Goal: Task Accomplishment & Management: Manage account settings

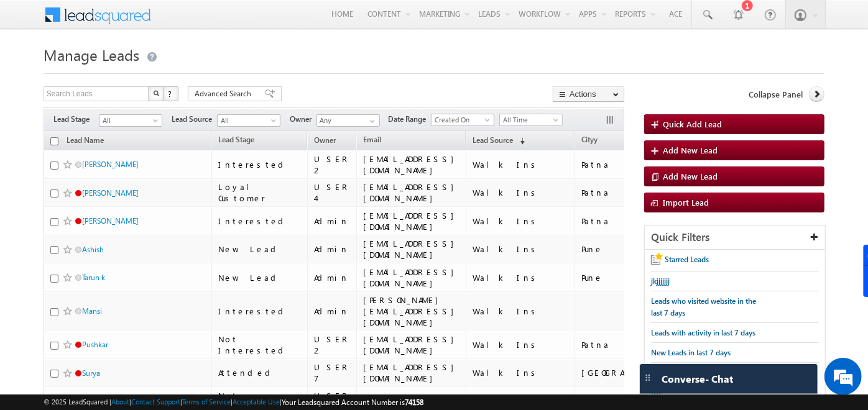
click at [423, 63] on h1 "Manage Leads" at bounding box center [434, 54] width 781 height 24
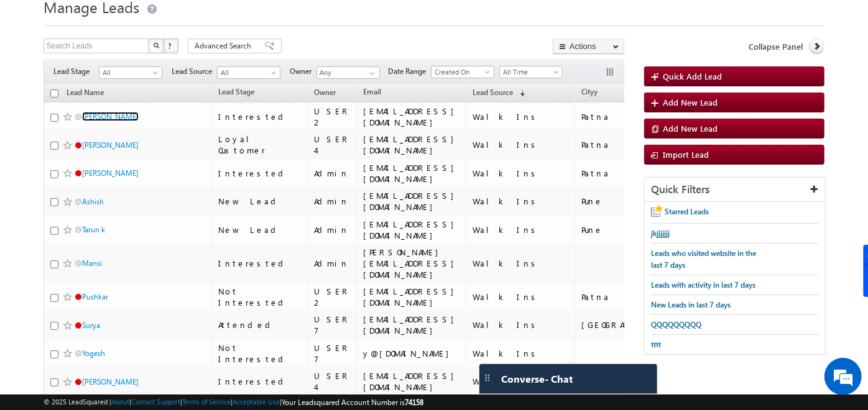
scroll to position [47, 0]
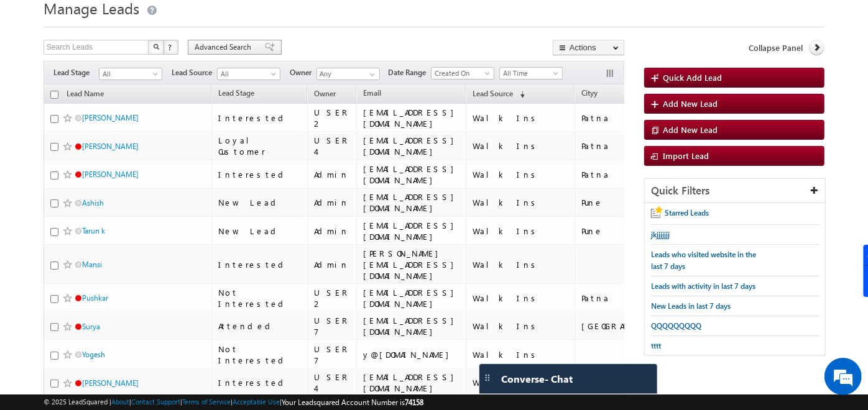
click at [268, 43] on div "Advanced Search" at bounding box center [235, 47] width 94 height 15
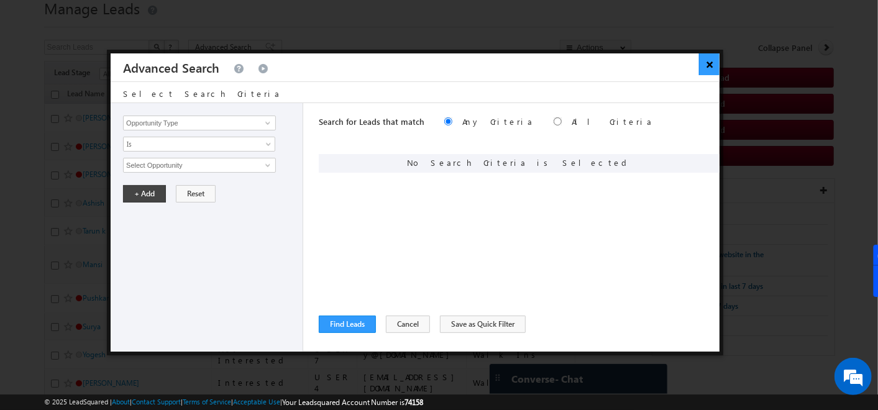
click at [699, 69] on div "× Advanced Search" at bounding box center [415, 67] width 609 height 28
click at [707, 57] on button "×" at bounding box center [709, 64] width 21 height 22
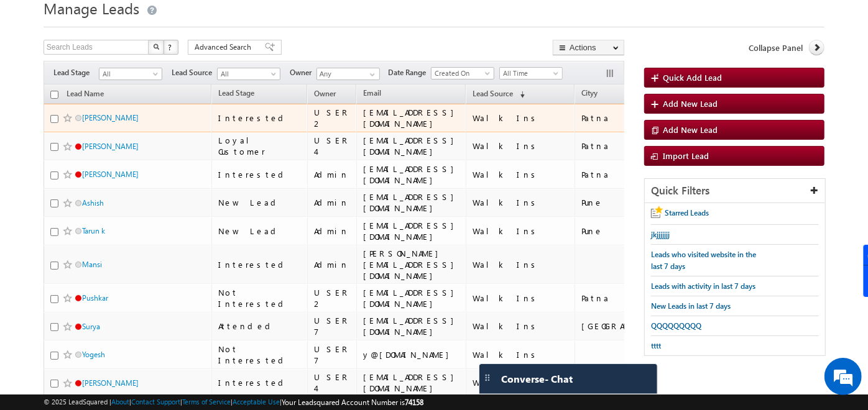
scroll to position [0, 0]
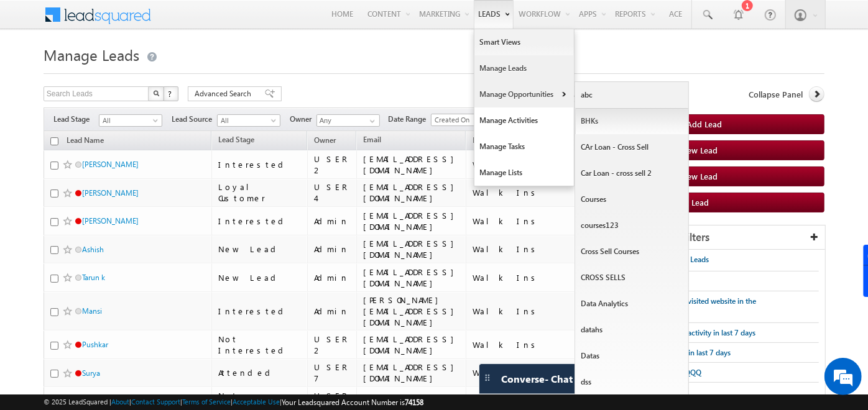
click at [593, 117] on link "BHKs" at bounding box center [632, 121] width 114 height 26
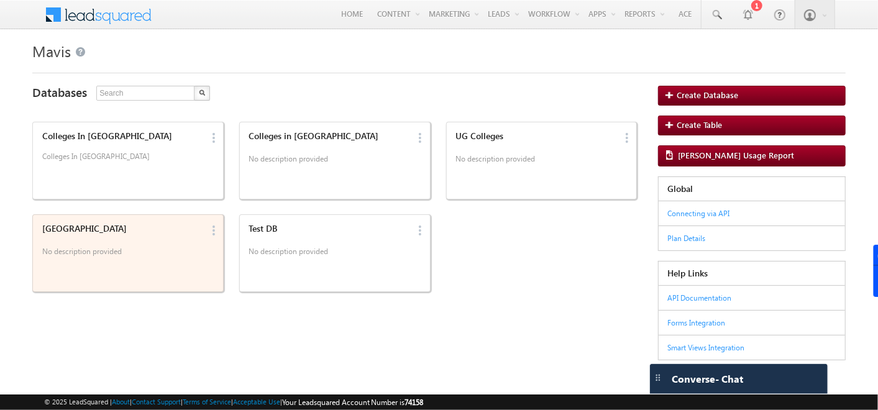
click at [170, 233] on div "India" at bounding box center [122, 228] width 160 height 11
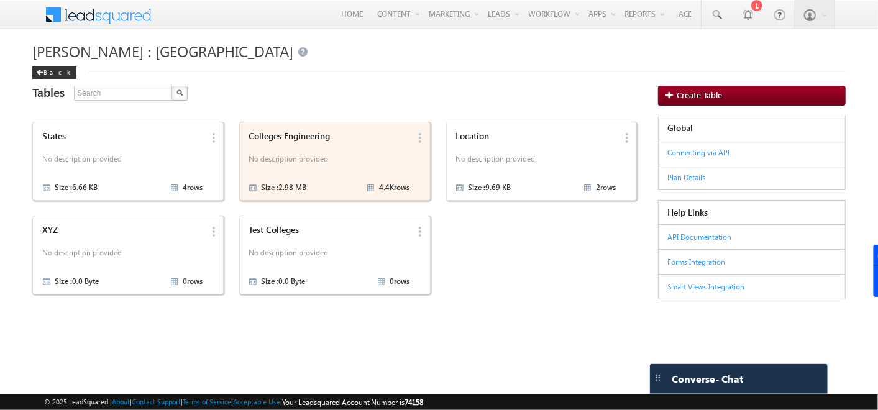
click at [346, 132] on div "Colleges Engineering" at bounding box center [329, 136] width 160 height 11
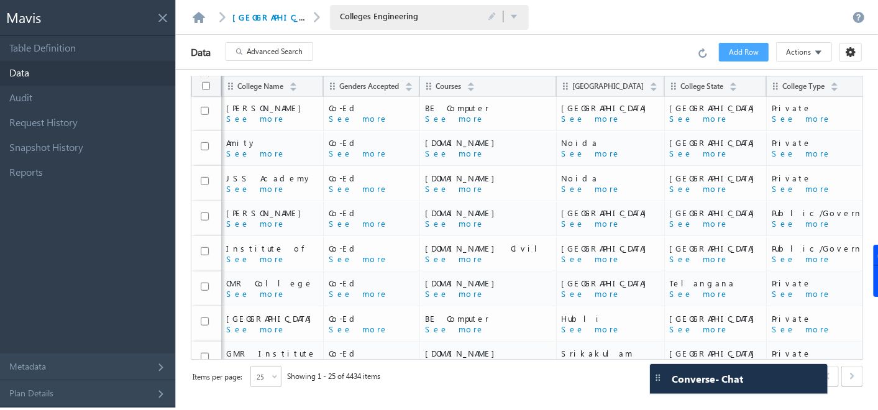
scroll to position [607, 0]
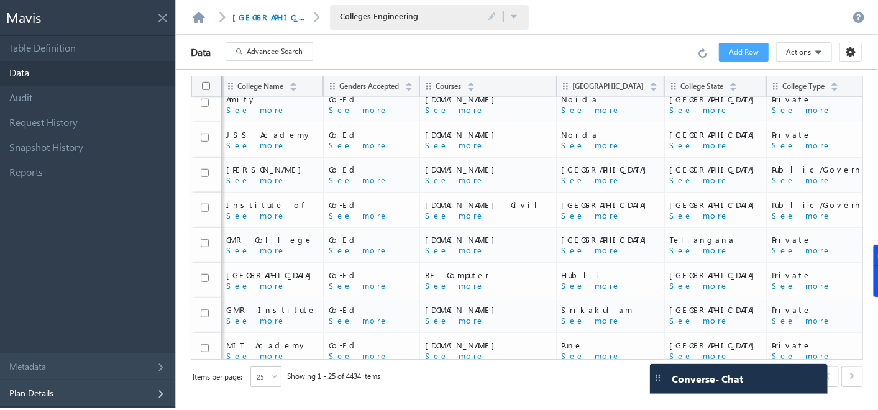
click at [94, 395] on div "Plan Details" at bounding box center [87, 393] width 175 height 27
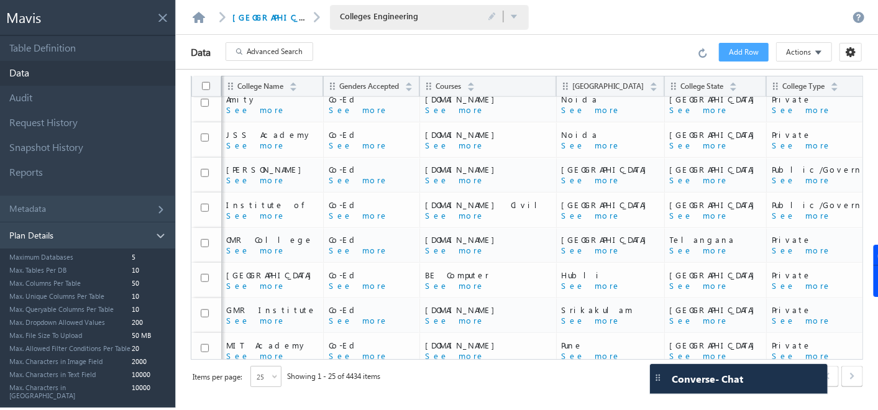
click at [157, 229] on div "Plan Details" at bounding box center [87, 235] width 175 height 27
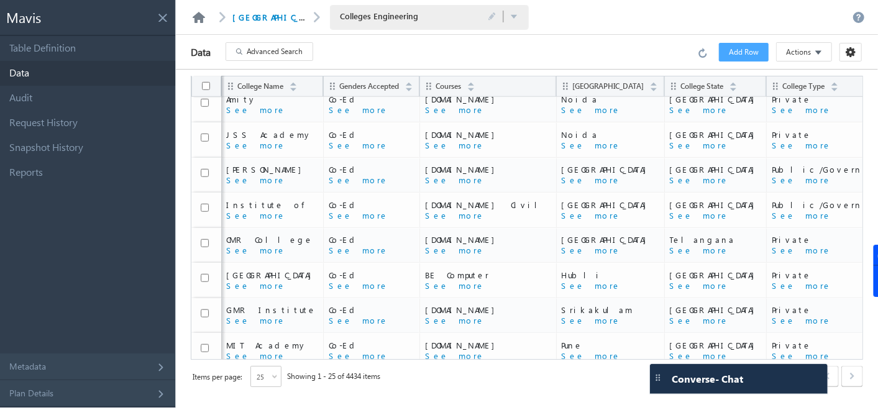
click at [200, 16] on link at bounding box center [198, 17] width 15 height 11
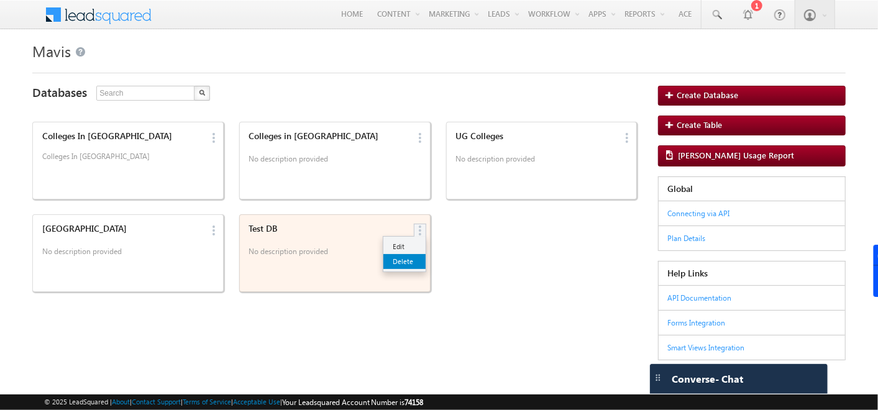
click at [0, 29] on link "Delete" at bounding box center [0, 29] width 0 height 0
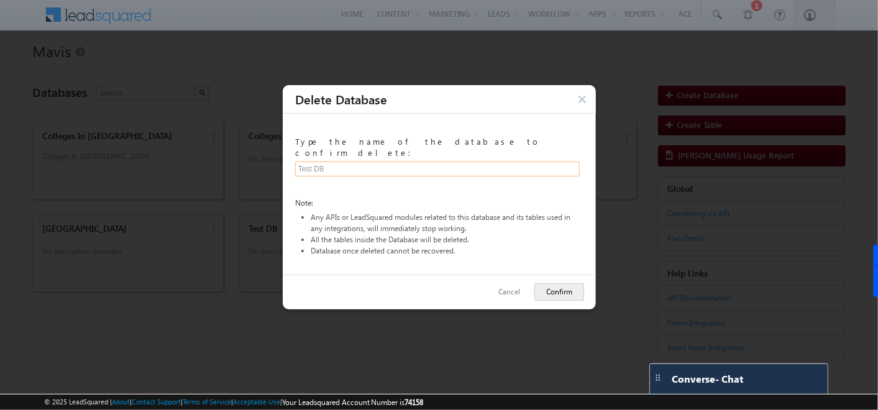
click at [347, 161] on input "text" at bounding box center [437, 168] width 285 height 15
type input "Test DB"
click at [548, 283] on button "Confirm" at bounding box center [559, 291] width 50 height 17
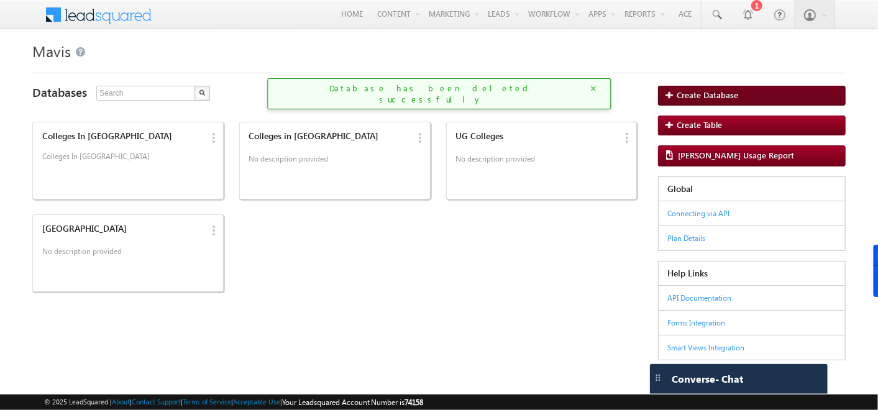
click at [706, 94] on span "Create Database" at bounding box center [708, 95] width 62 height 9
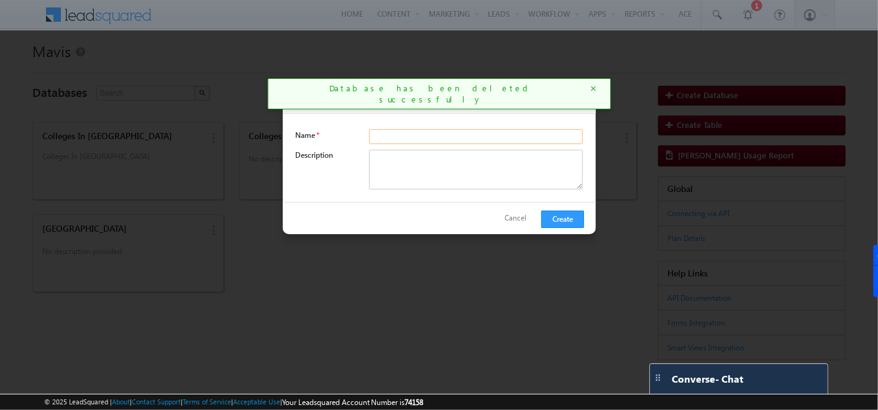
click at [373, 139] on input "text" at bounding box center [476, 136] width 214 height 15
type input "Test DB"
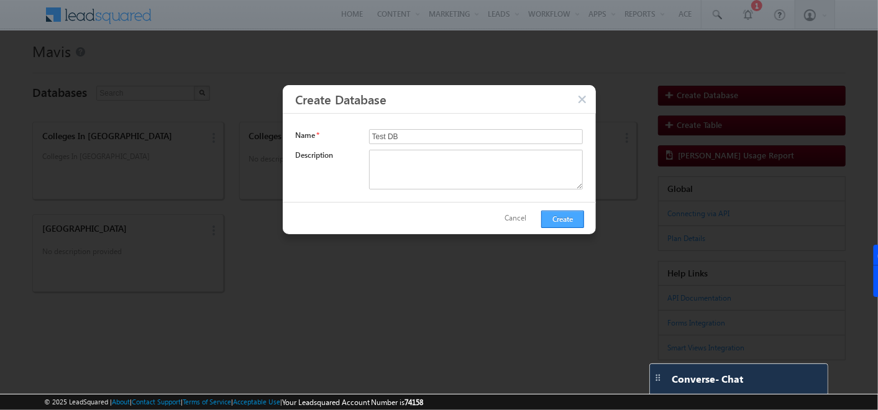
click at [552, 215] on button "Create" at bounding box center [562, 218] width 43 height 17
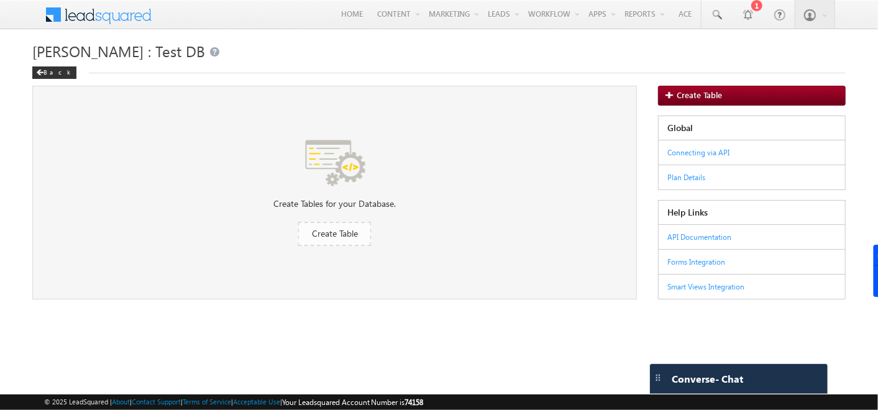
click at [354, 232] on link "Create Table" at bounding box center [334, 233] width 73 height 24
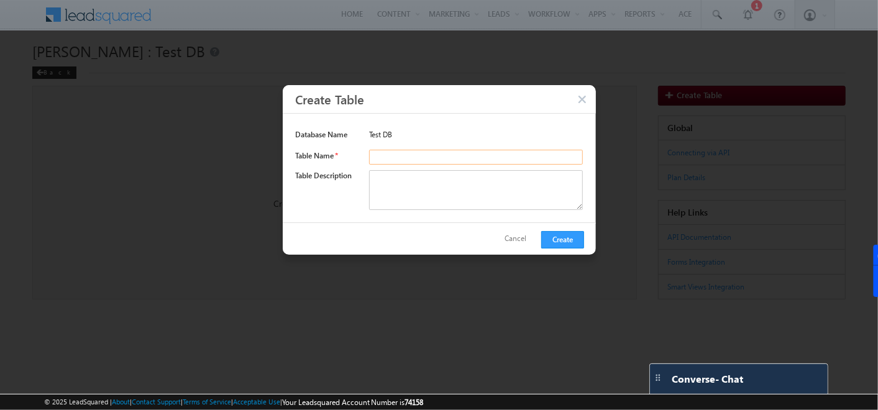
click at [401, 151] on input "text" at bounding box center [476, 156] width 214 height 15
type input "Schools"
click at [400, 191] on textarea at bounding box center [476, 190] width 214 height 40
type textarea "djdhjdh"
click at [556, 238] on button "Create" at bounding box center [562, 239] width 43 height 17
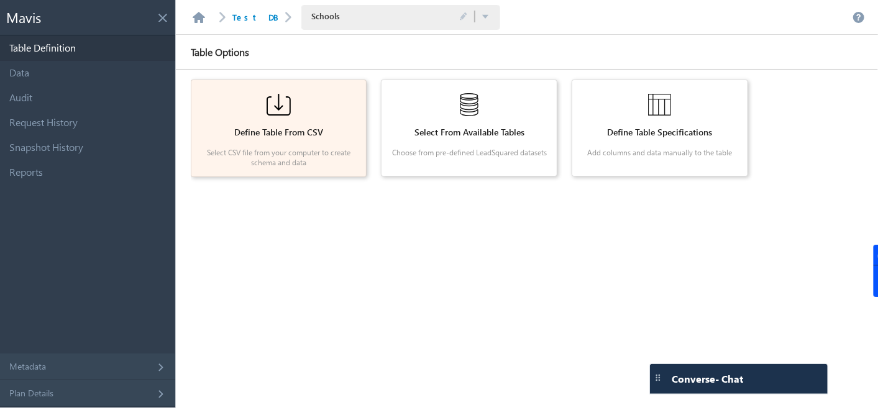
click at [269, 155] on p "Select CSV file from your computer to create schema and data" at bounding box center [278, 157] width 157 height 19
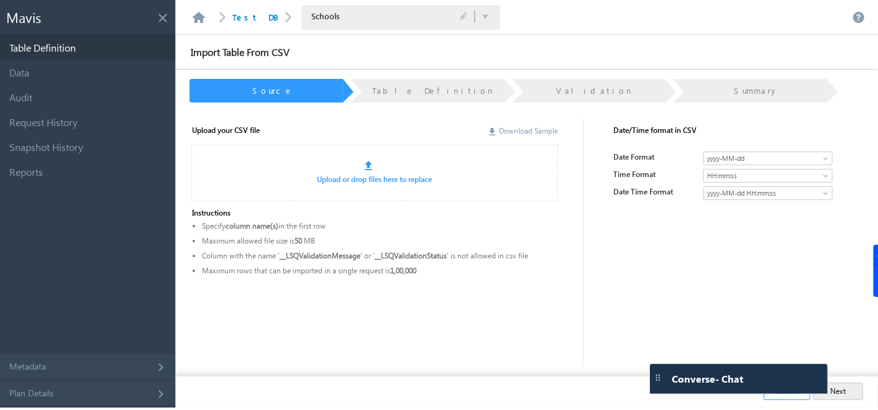
click at [520, 131] on link "Download Sample" at bounding box center [524, 130] width 68 height 9
click at [349, 306] on div "Upload your CSV file Download Sample Upload or drop files here to replace Instr…" at bounding box center [517, 254] width 679 height 285
click at [364, 181] on link "Upload or drop files here to replace" at bounding box center [375, 179] width 115 height 9
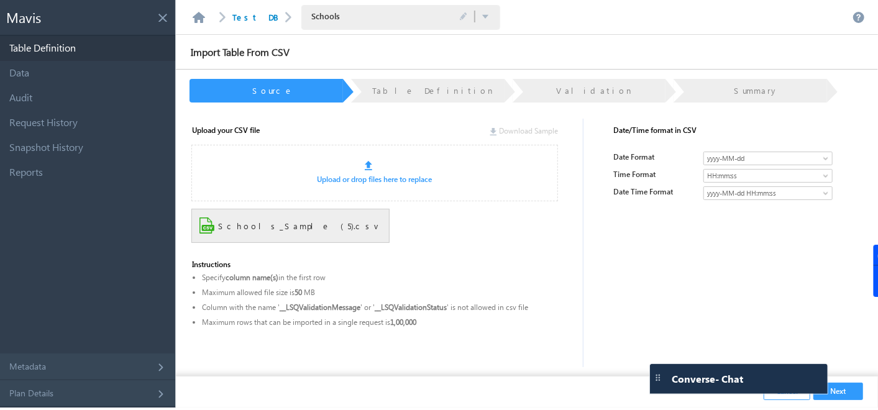
click at [856, 390] on button "Next" at bounding box center [838, 391] width 50 height 17
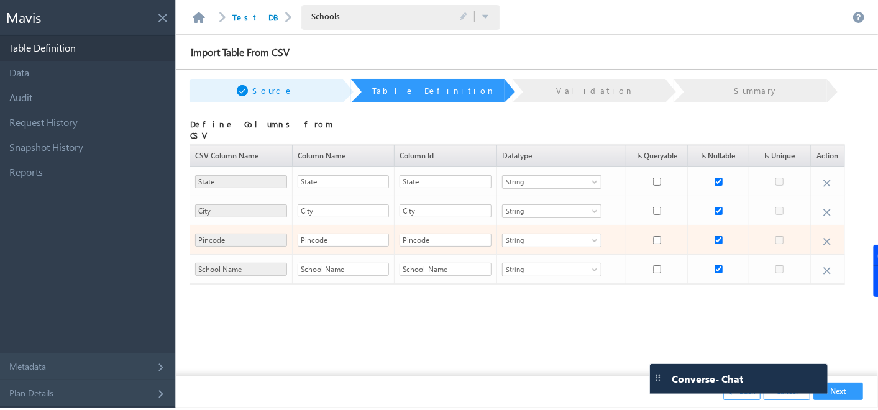
click at [591, 238] on span at bounding box center [596, 243] width 10 height 10
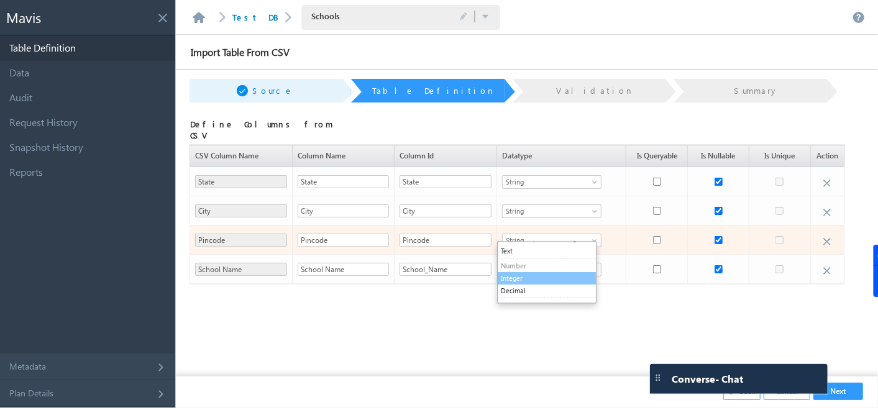
click at [534, 274] on li "Integer" at bounding box center [547, 278] width 98 height 12
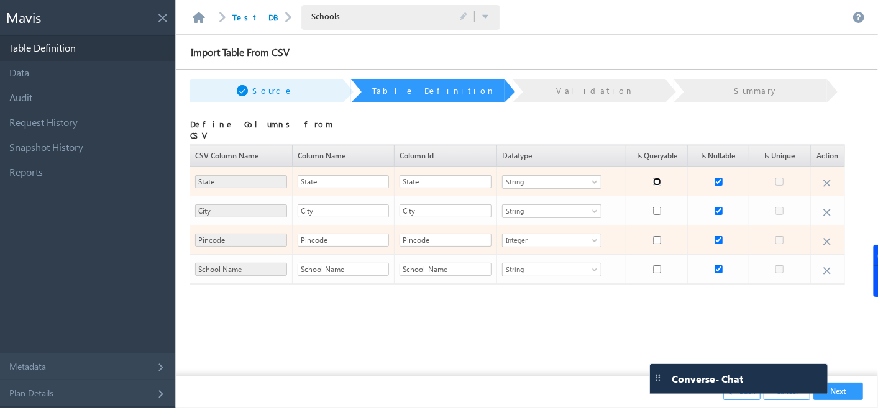
click at [653, 178] on input "checkbox" at bounding box center [657, 182] width 8 height 8
checkbox input "true"
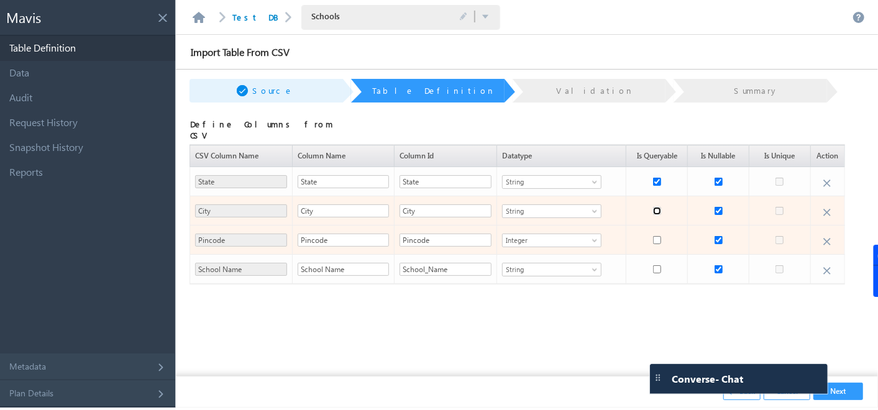
click at [653, 207] on input "checkbox" at bounding box center [657, 211] width 8 height 8
checkbox input "true"
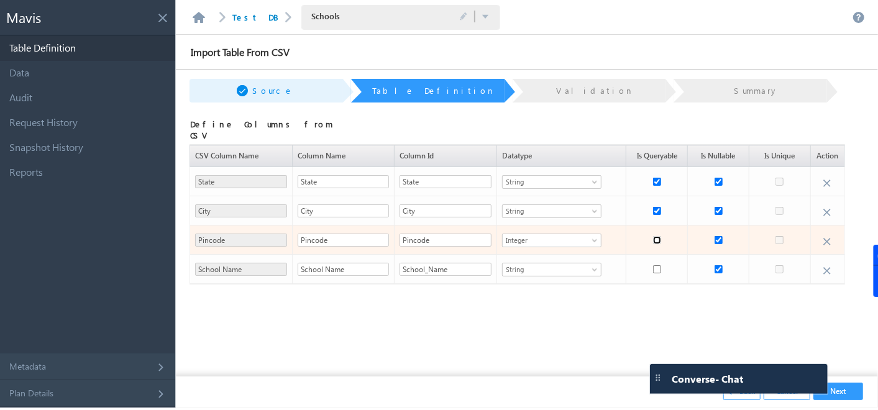
click at [653, 236] on input "checkbox" at bounding box center [657, 240] width 8 height 8
checkbox input "true"
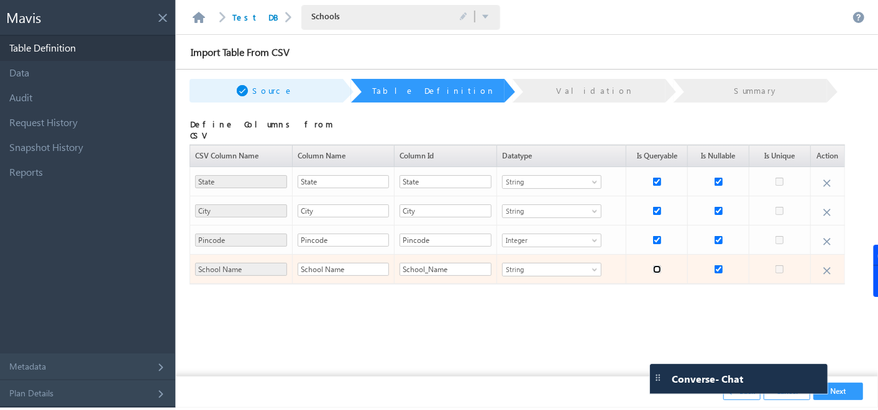
click at [653, 265] on input "checkbox" at bounding box center [657, 269] width 8 height 8
checkbox input "true"
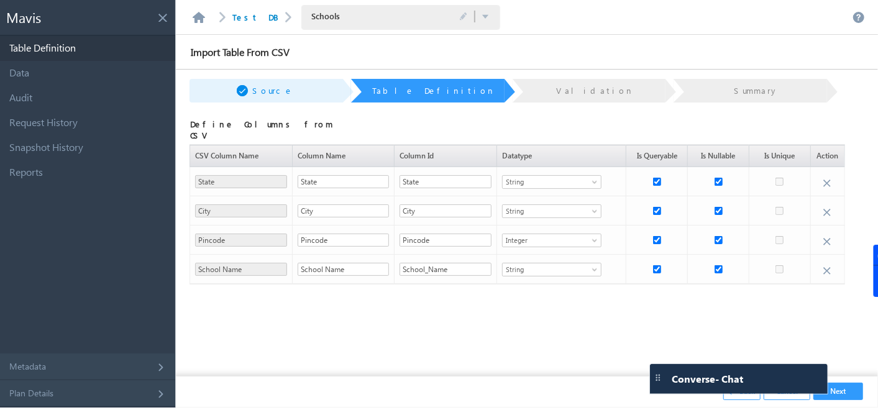
click at [836, 394] on button "Next" at bounding box center [838, 391] width 50 height 17
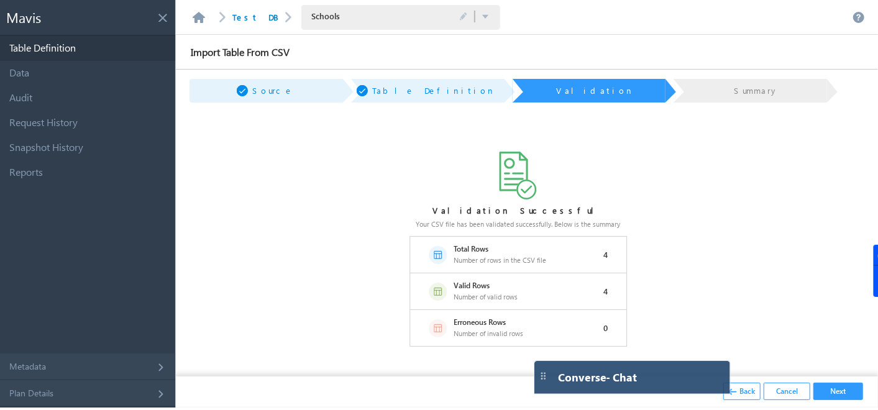
drag, startPoint x: 776, startPoint y: 375, endPoint x: 615, endPoint y: 388, distance: 160.9
click at [615, 388] on div "Converse - Chat" at bounding box center [632, 377] width 196 height 33
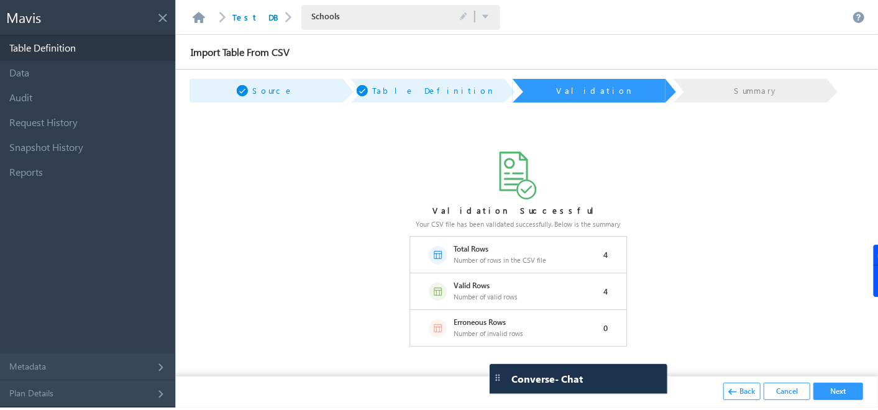
click at [834, 389] on button "Next" at bounding box center [838, 391] width 50 height 17
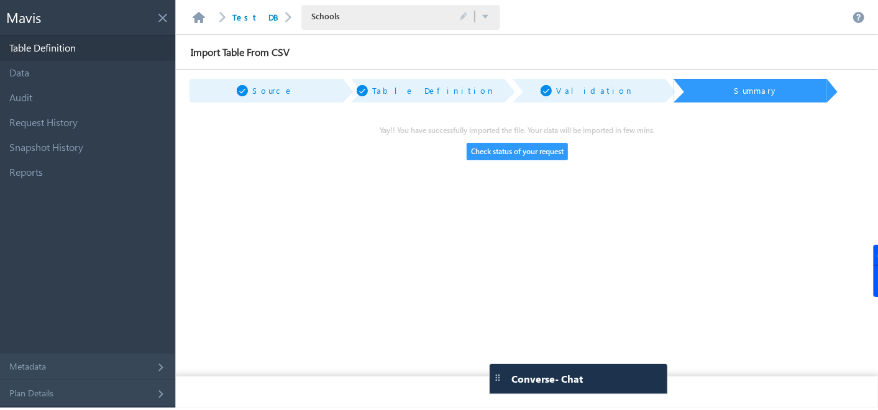
click at [487, 150] on button "Check status of your request" at bounding box center [517, 151] width 101 height 17
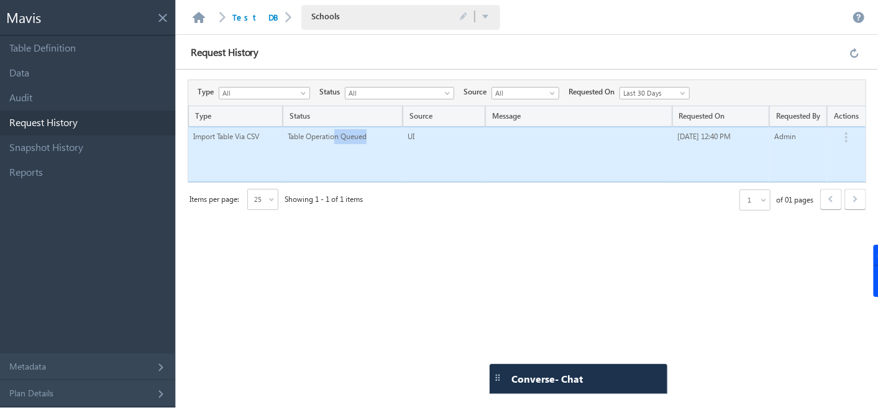
drag, startPoint x: 334, startPoint y: 136, endPoint x: 386, endPoint y: 137, distance: 52.2
click at [386, 137] on td "Table Operation Queued" at bounding box center [343, 154] width 120 height 55
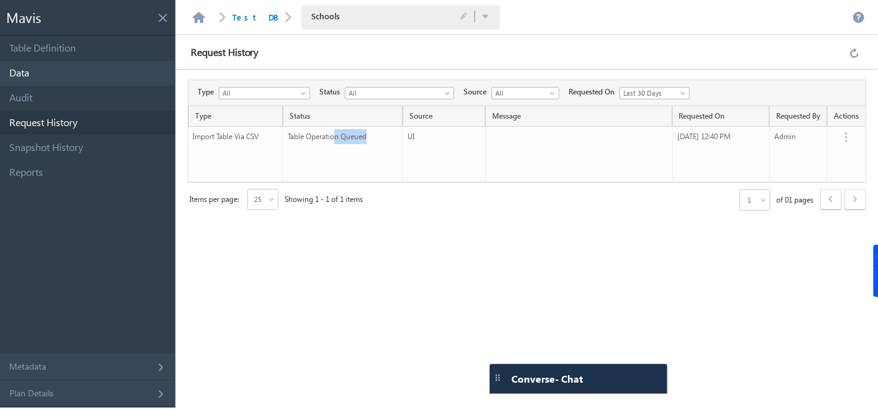
click at [43, 66] on link "Data" at bounding box center [87, 73] width 175 height 25
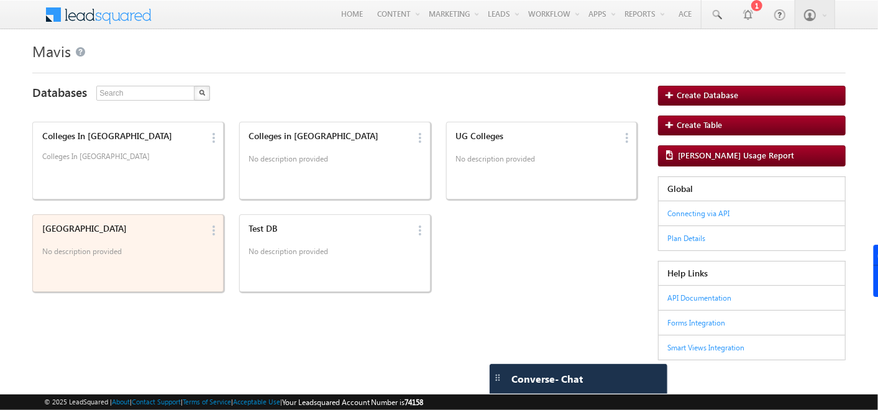
click at [148, 248] on p "No description provided" at bounding box center [122, 253] width 160 height 19
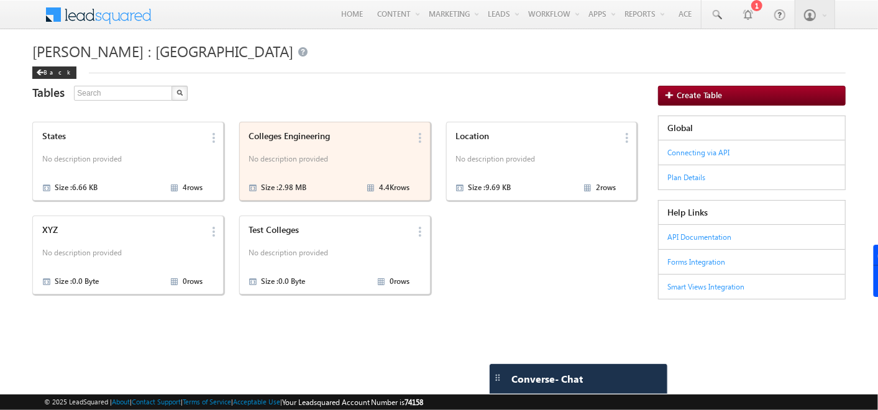
click at [306, 143] on div "Colleges Engineering No description provided Size : 2.98 MB 4.4K rows" at bounding box center [327, 161] width 165 height 68
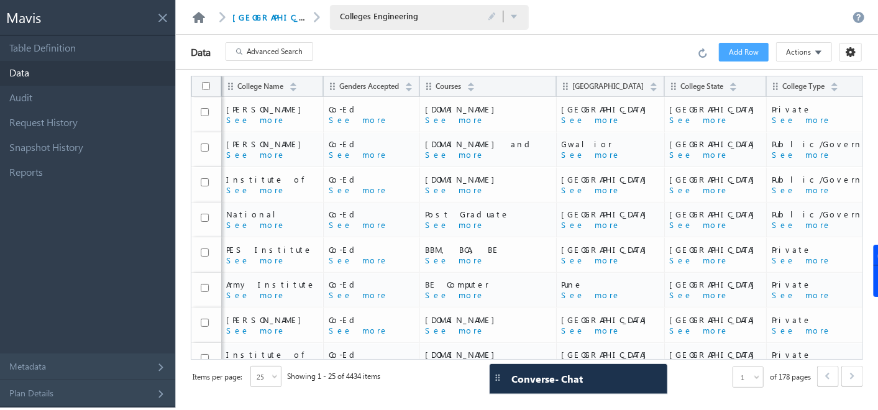
click at [202, 17] on link at bounding box center [198, 17] width 15 height 11
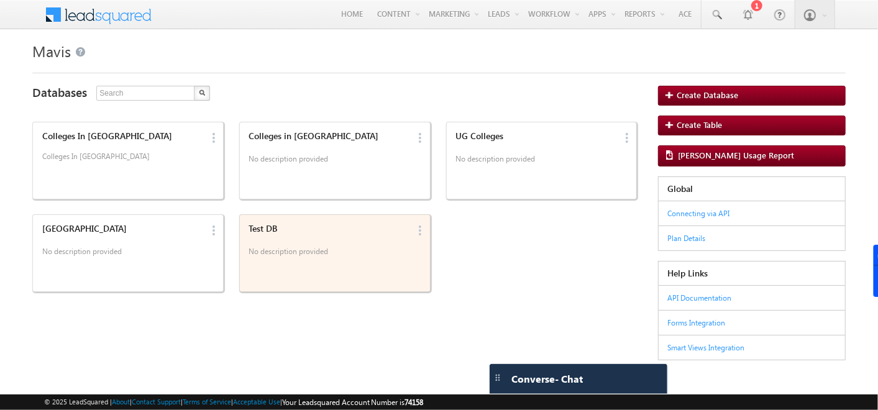
click at [336, 228] on div "Test DB" at bounding box center [329, 228] width 160 height 11
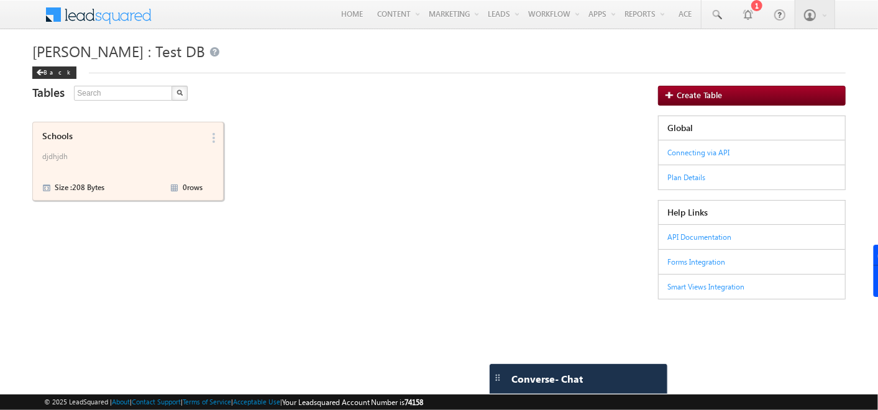
click at [182, 151] on p "djdhjdh" at bounding box center [122, 160] width 160 height 19
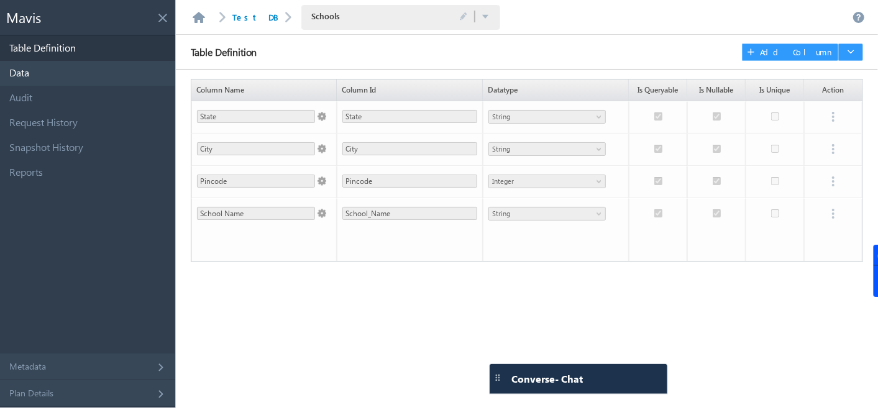
click at [61, 65] on link "Data" at bounding box center [87, 73] width 175 height 25
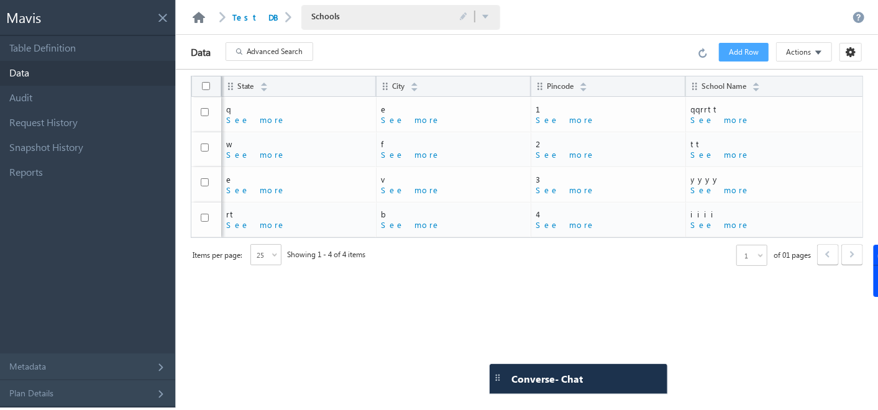
click at [203, 16] on link at bounding box center [198, 17] width 15 height 11
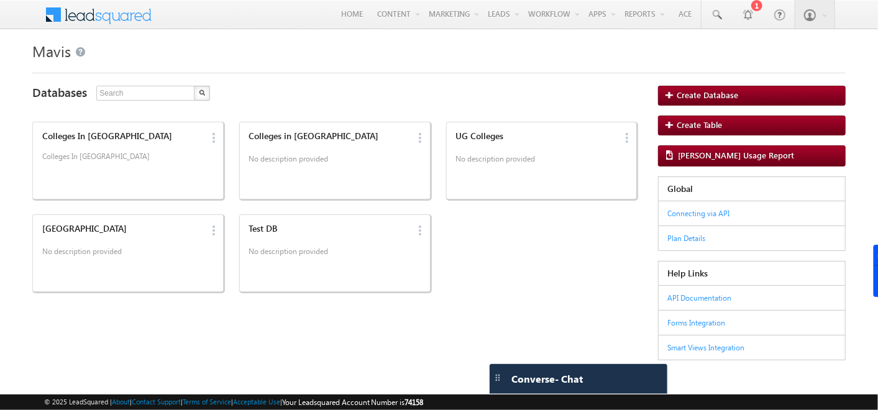
click at [569, 235] on div "India No description provided Edit Delete Test DB No description provided Edit …" at bounding box center [334, 250] width 605 height 83
click at [574, 251] on div "India No description provided Edit Delete Test DB No description provided Edit …" at bounding box center [334, 250] width 605 height 83
click at [519, 241] on div "India No description provided Edit Delete Test DB No description provided Edit …" at bounding box center [334, 250] width 605 height 83
click at [98, 17] on span at bounding box center [107, 13] width 90 height 22
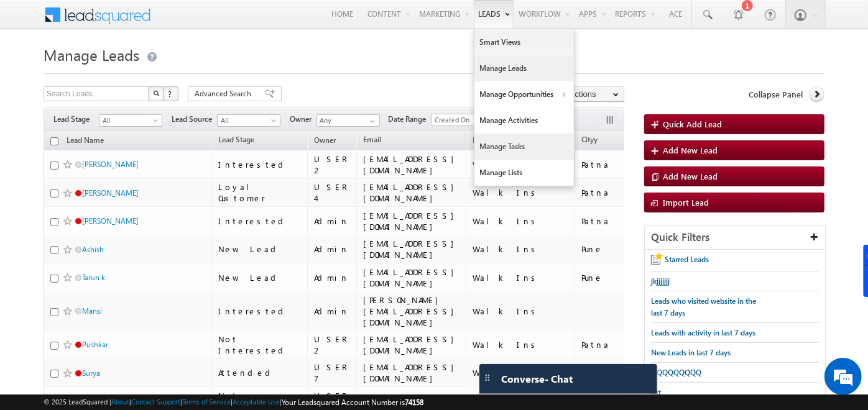
click at [495, 137] on link "Manage Tasks" at bounding box center [523, 147] width 99 height 26
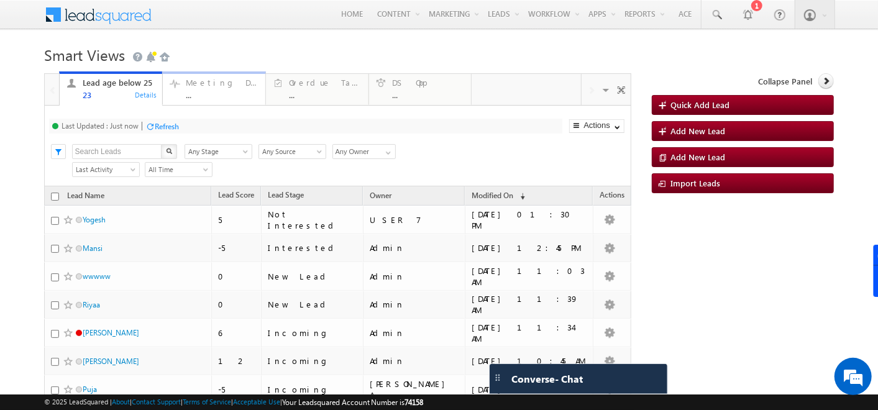
click at [226, 87] on div "Meeting Done" at bounding box center [222, 83] width 73 height 10
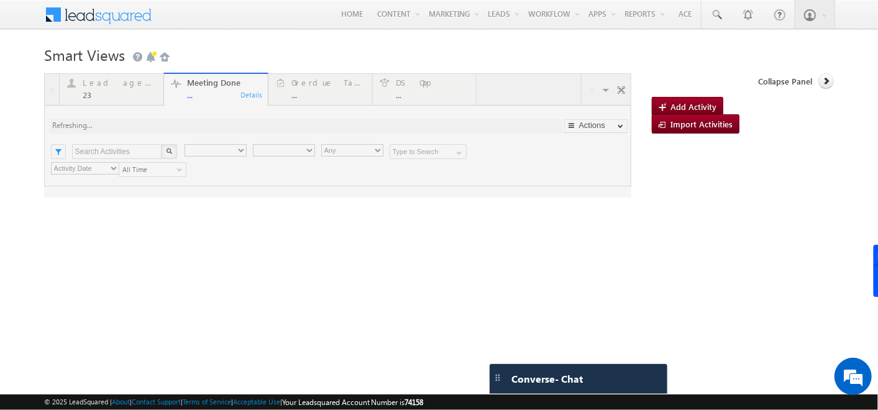
type input "Any Owner"
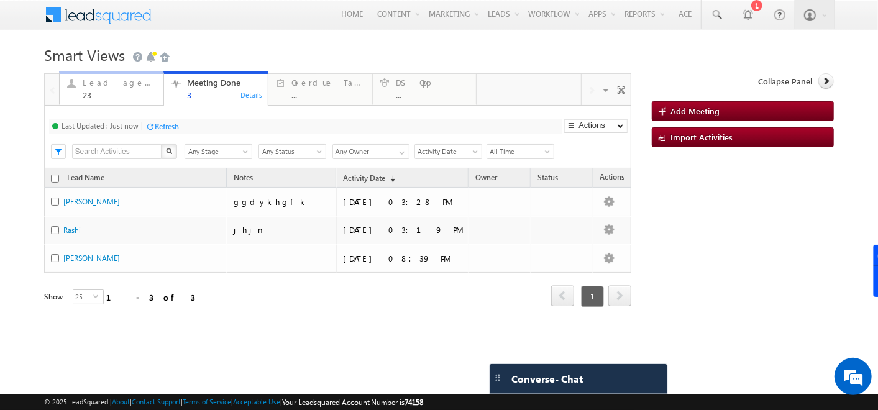
click at [98, 104] on link "Lead age below 25 23 Details" at bounding box center [111, 88] width 105 height 34
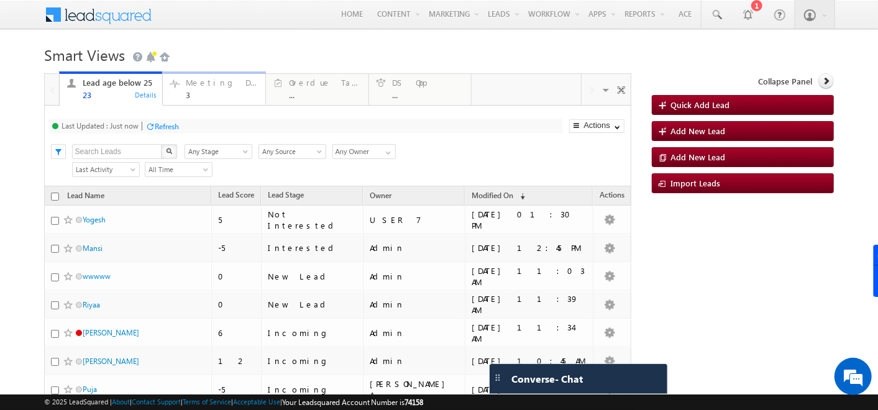
click at [190, 97] on div "3" at bounding box center [222, 94] width 73 height 9
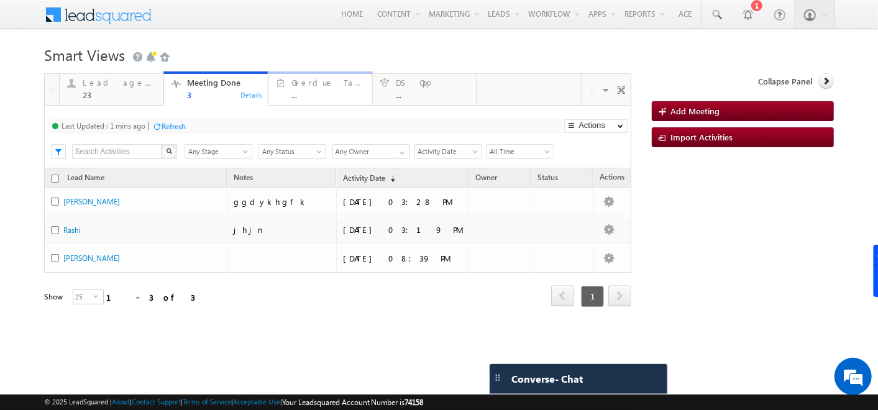
click at [290, 94] on div "Overdue Tasks ... Details" at bounding box center [320, 87] width 101 height 24
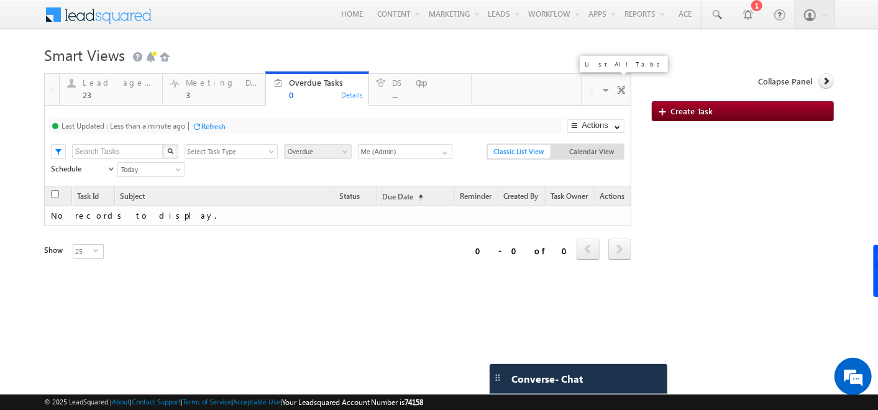
click at [601, 89] on span at bounding box center [607, 92] width 12 height 26
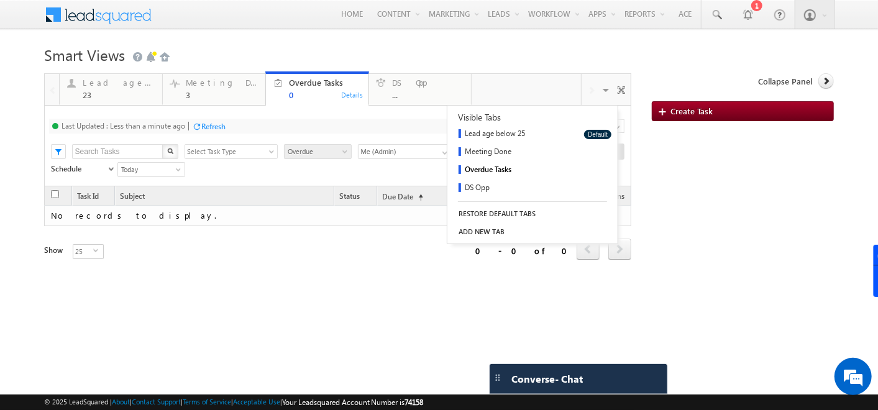
click at [408, 43] on h1 "Smart Views Getting Started" at bounding box center [439, 54] width 790 height 24
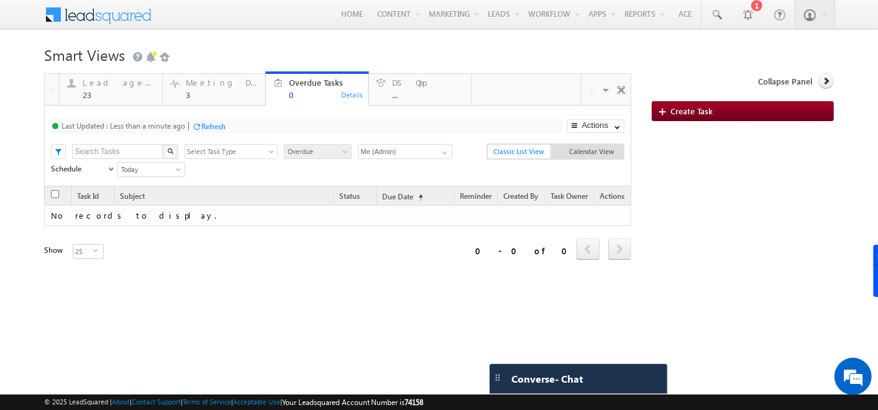
click at [492, 254] on div "Refresh first prev next last 0 - 0 of 0" at bounding box center [338, 243] width 588 height 35
click at [601, 88] on span at bounding box center [607, 92] width 12 height 26
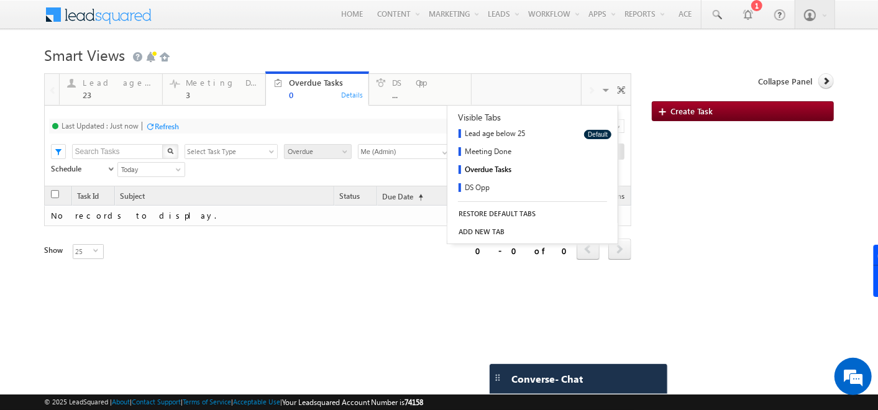
click at [472, 232] on link "ADD NEW TAB" at bounding box center [532, 231] width 170 height 17
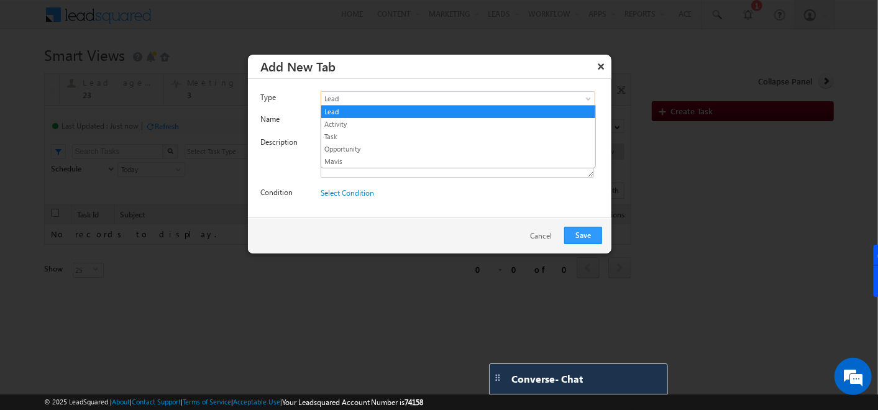
click at [463, 103] on span "Lead" at bounding box center [440, 98] width 239 height 11
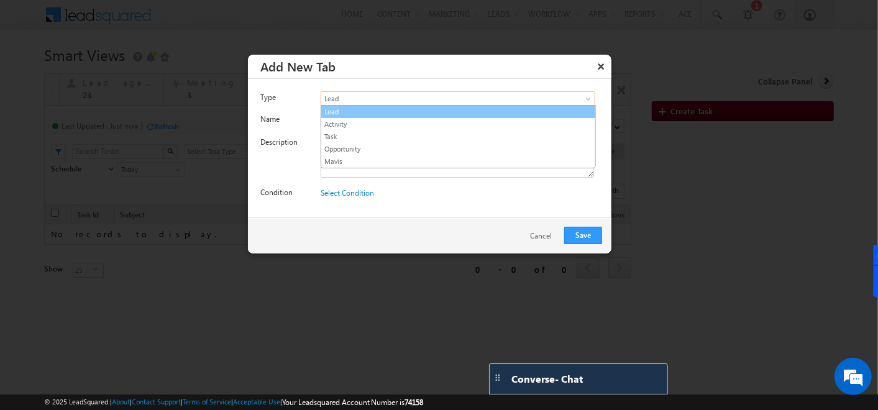
click at [378, 113] on link "Lead" at bounding box center [458, 111] width 274 height 11
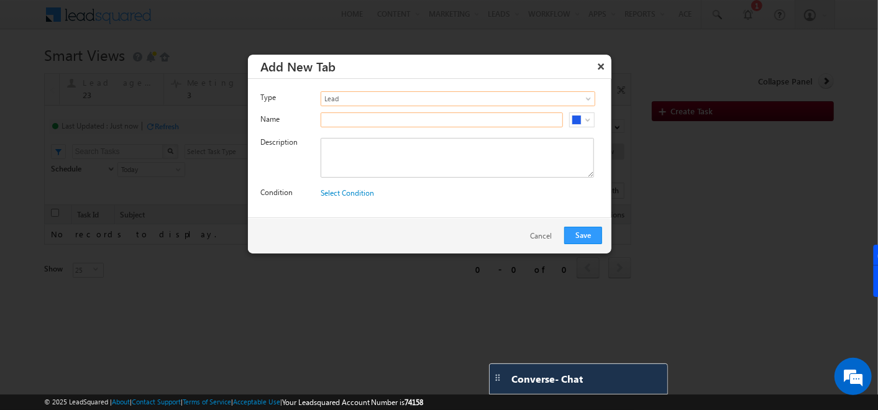
click at [371, 119] on input "text" at bounding box center [442, 119] width 242 height 15
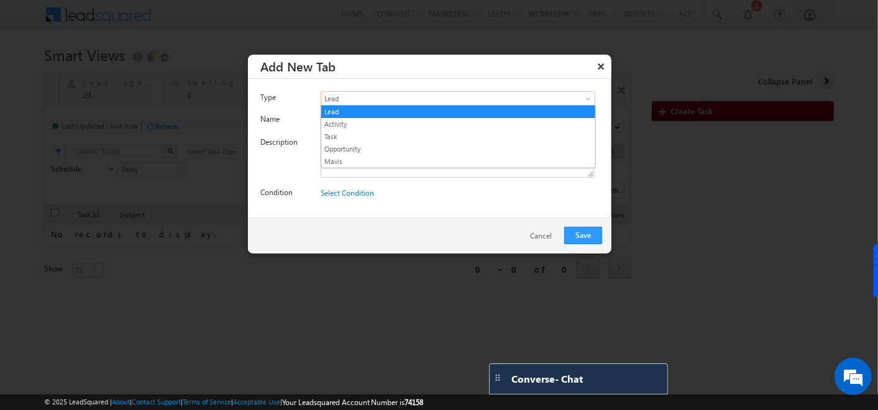
click at [367, 100] on span "Lead" at bounding box center [440, 98] width 239 height 11
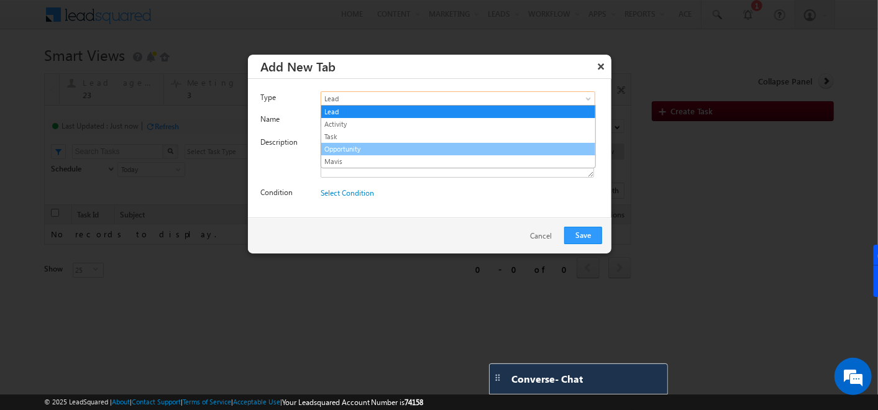
click at [343, 145] on link "Opportunity" at bounding box center [458, 149] width 274 height 11
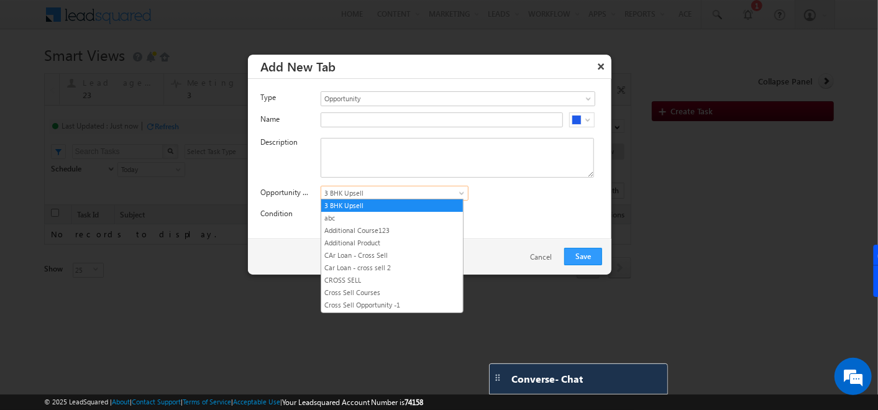
click at [386, 193] on span "3 BHK Upsell" at bounding box center [386, 193] width 131 height 11
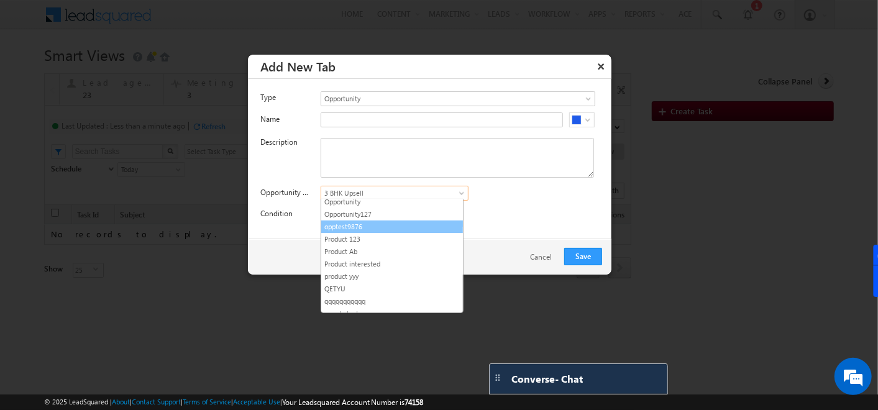
scroll to position [291, 0]
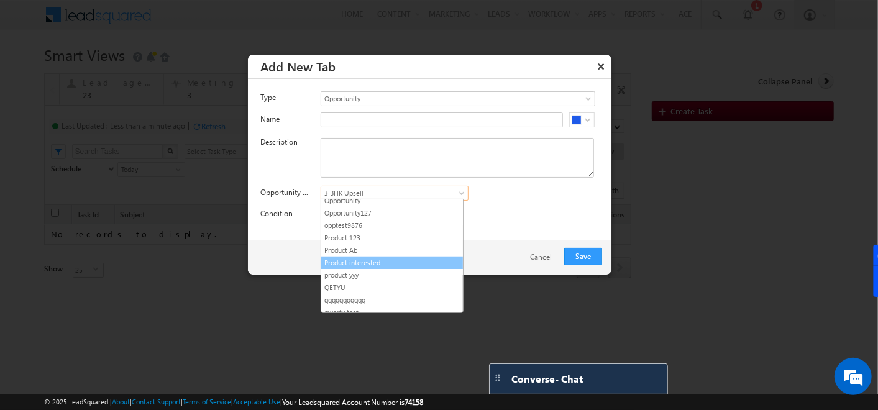
click at [364, 257] on link "Product interested" at bounding box center [392, 262] width 142 height 11
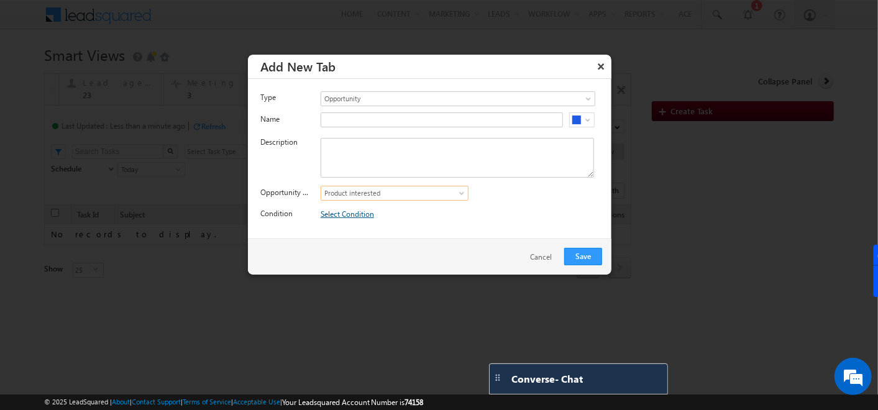
click at [349, 210] on link "Select Condition" at bounding box center [347, 213] width 53 height 9
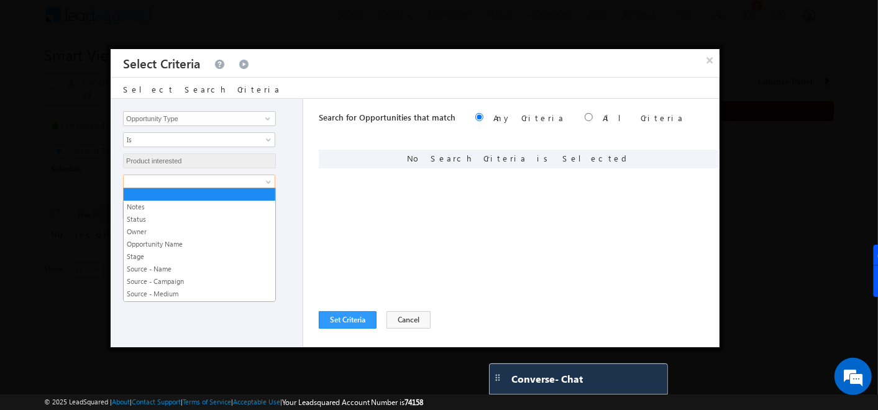
click at [247, 181] on span at bounding box center [191, 181] width 135 height 11
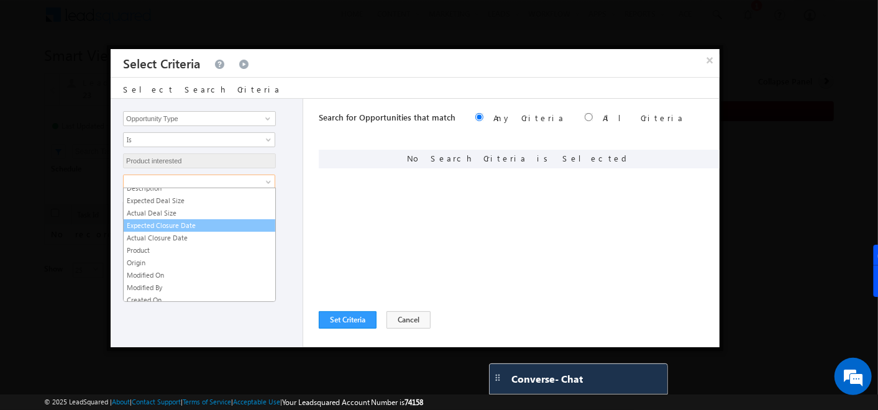
scroll to position [144, 0]
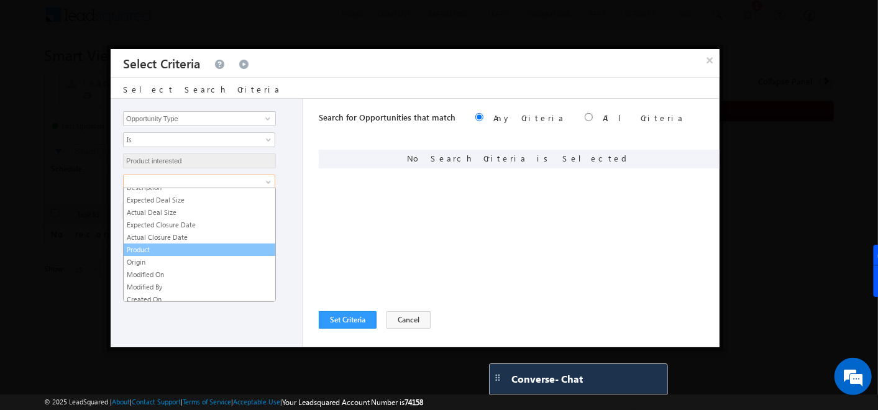
click at [180, 247] on link "Product" at bounding box center [200, 249] width 152 height 11
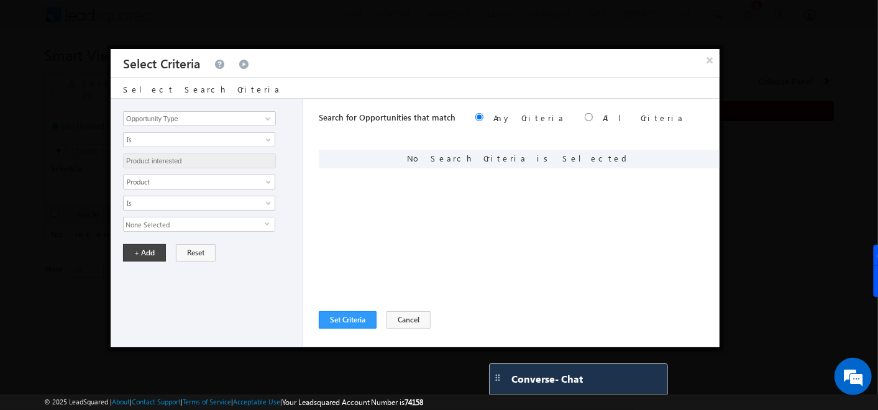
click at [191, 224] on span "None Selected" at bounding box center [194, 225] width 141 height 14
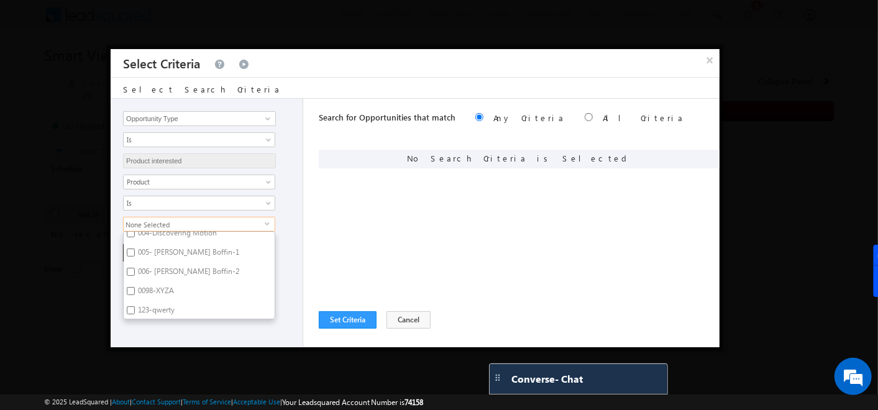
scroll to position [182, 0]
click at [708, 61] on button "×" at bounding box center [709, 60] width 21 height 22
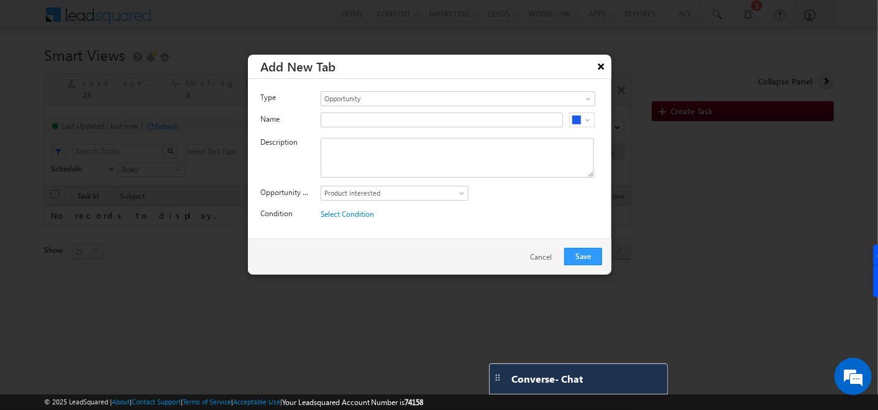
click at [598, 63] on button "×" at bounding box center [602, 66] width 20 height 22
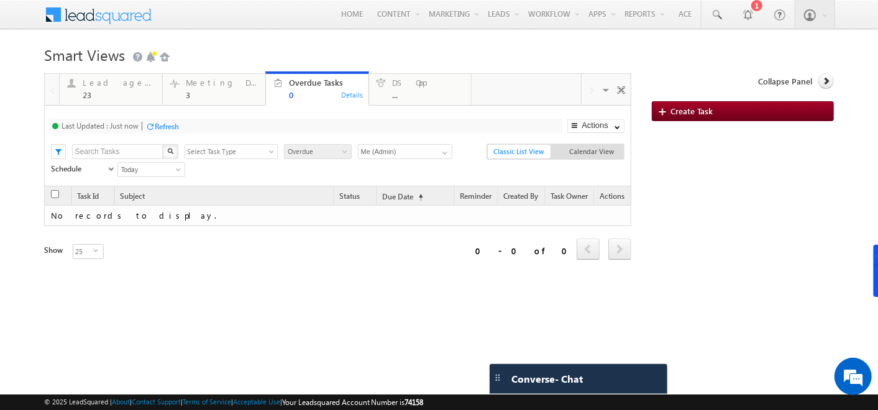
click at [779, 86] on span "Collapse Panel" at bounding box center [785, 81] width 54 height 11
click at [818, 85] on link at bounding box center [826, 81] width 16 height 16
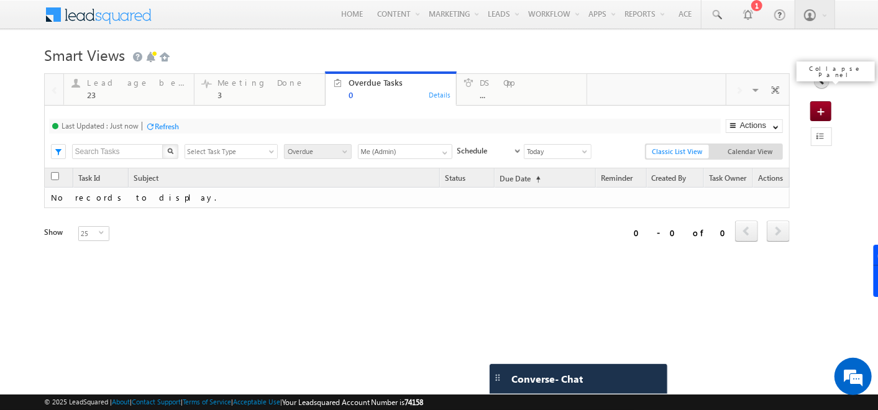
click at [815, 85] on link at bounding box center [822, 81] width 16 height 16
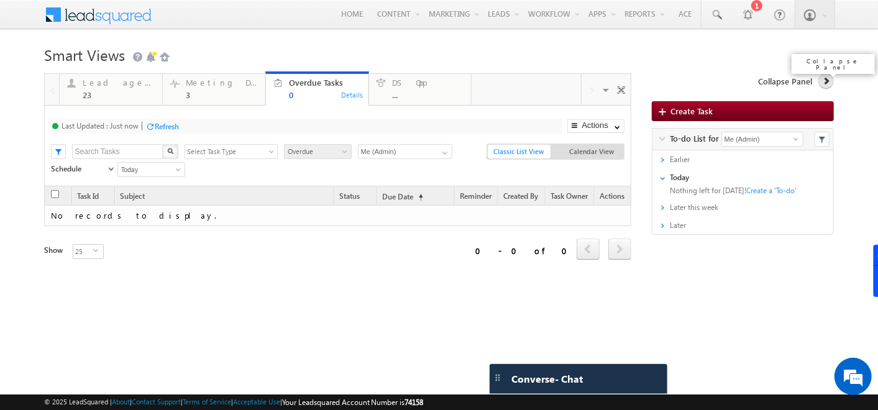
click at [822, 83] on icon at bounding box center [826, 80] width 9 height 9
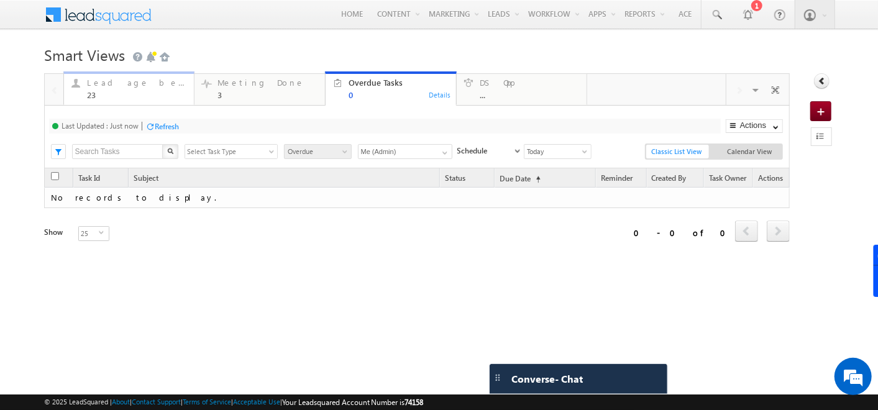
click at [117, 78] on div "Lead age below 25" at bounding box center [137, 83] width 100 height 10
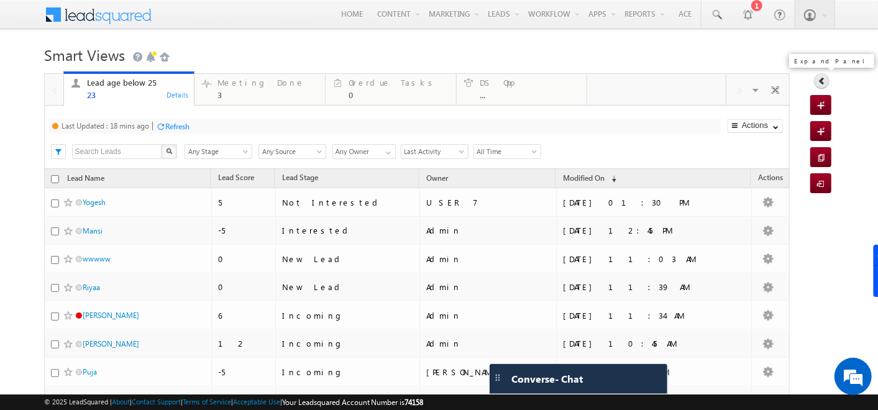
click at [814, 76] on link at bounding box center [822, 81] width 16 height 16
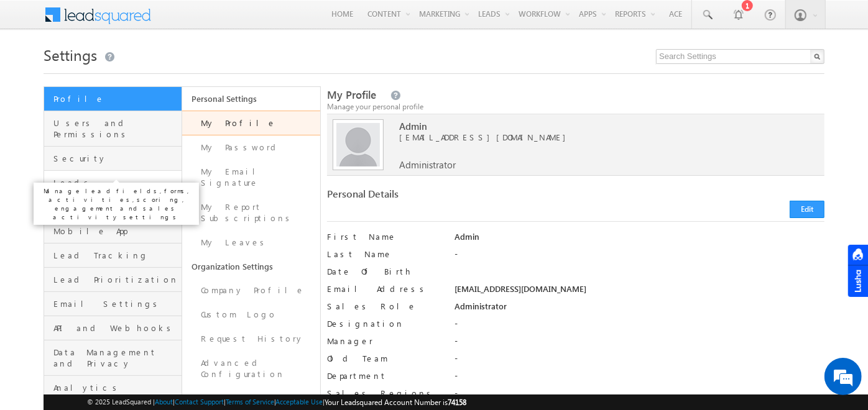
click at [131, 177] on span "Leads" at bounding box center [115, 182] width 125 height 11
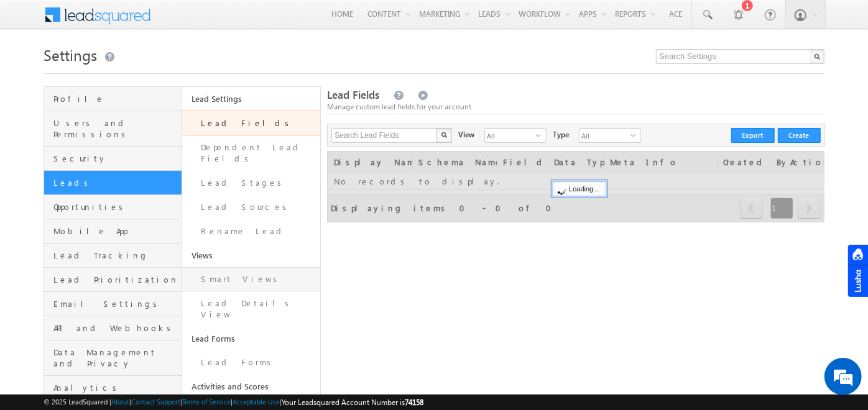
click at [232, 267] on link "Smart Views" at bounding box center [251, 279] width 138 height 24
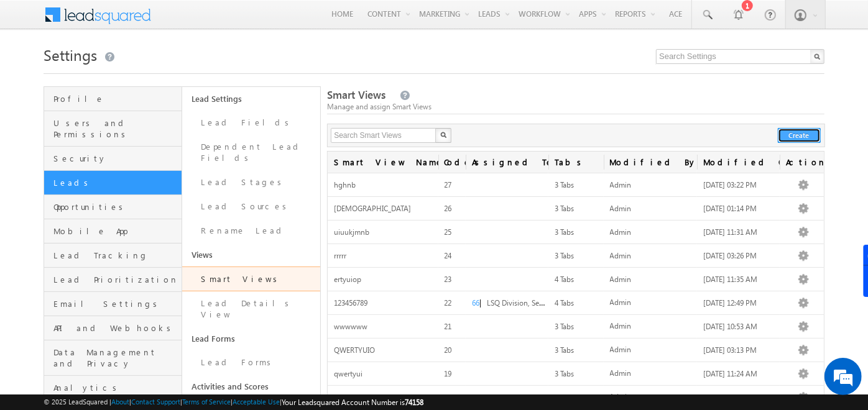
click at [799, 132] on button "Create" at bounding box center [798, 135] width 43 height 15
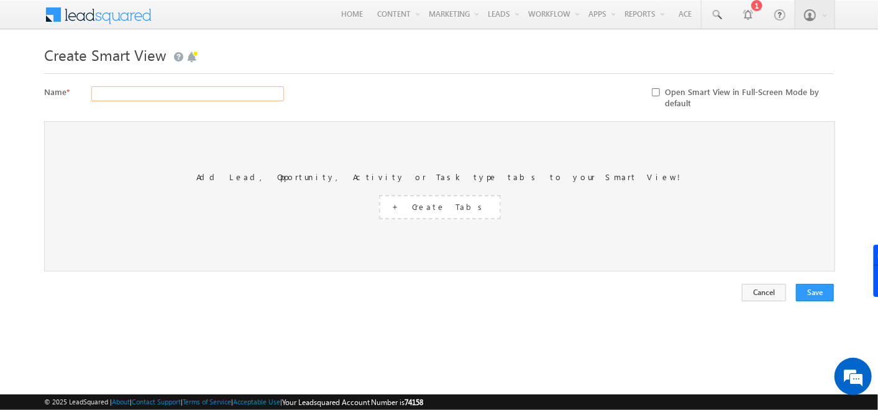
click at [224, 90] on input "text" at bounding box center [187, 93] width 193 height 15
type input "trtrtrttrrt"
click at [207, 138] on div "Add Lead, Opportunity, Activity or Task type tabs to your Smart View! + Create …" at bounding box center [440, 196] width 792 height 150
click at [440, 212] on link "+ Create Tabs" at bounding box center [440, 207] width 122 height 24
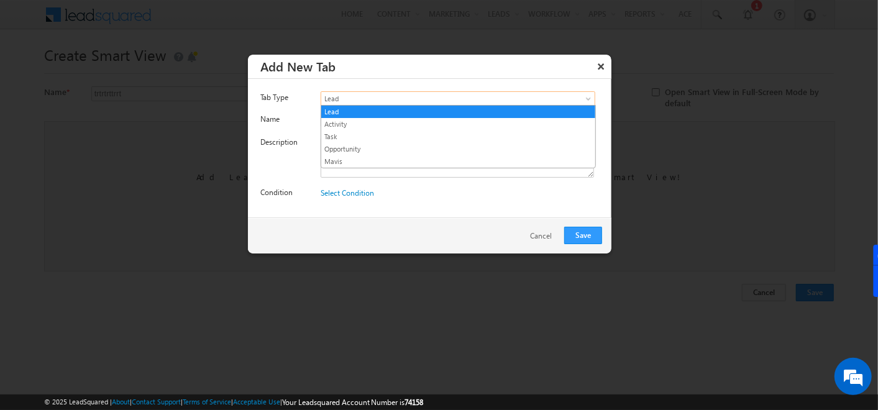
click at [584, 98] on link "Lead" at bounding box center [458, 98] width 275 height 15
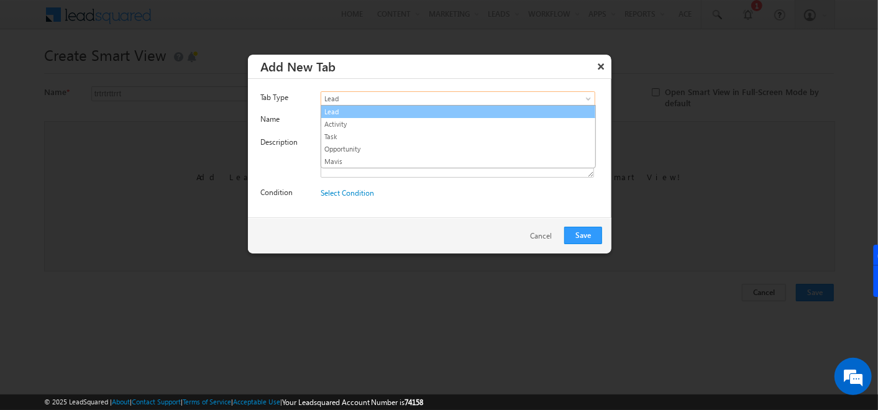
click at [332, 114] on link "Lead" at bounding box center [458, 111] width 274 height 11
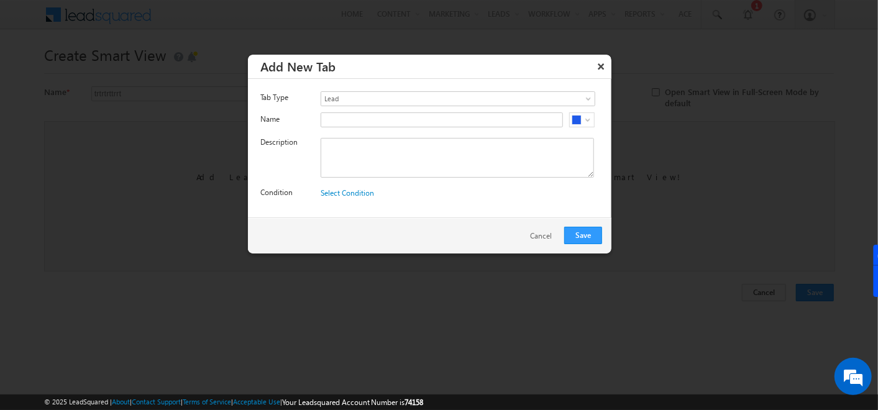
click at [335, 129] on div "#1F5AE9" at bounding box center [466, 122] width 291 height 21
click at [334, 122] on input "text" at bounding box center [442, 119] width 242 height 15
type input "New Lead"
click at [342, 150] on textarea at bounding box center [457, 158] width 273 height 40
paste textarea "New Lead"
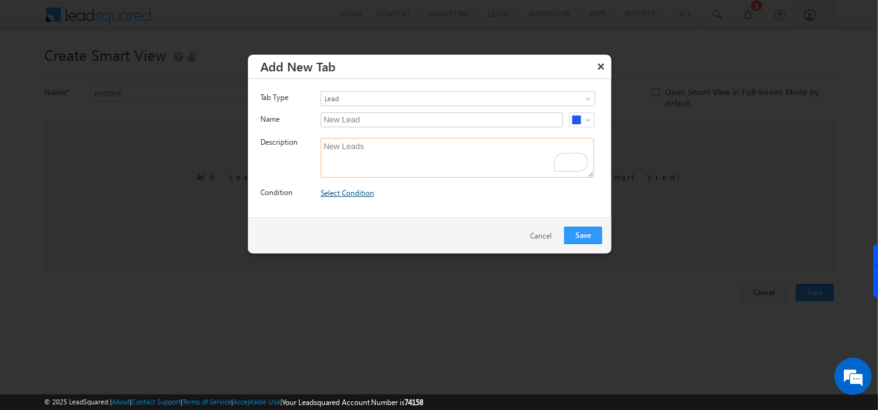
type textarea "New Leads"
click at [352, 193] on link "Select Condition" at bounding box center [347, 192] width 53 height 9
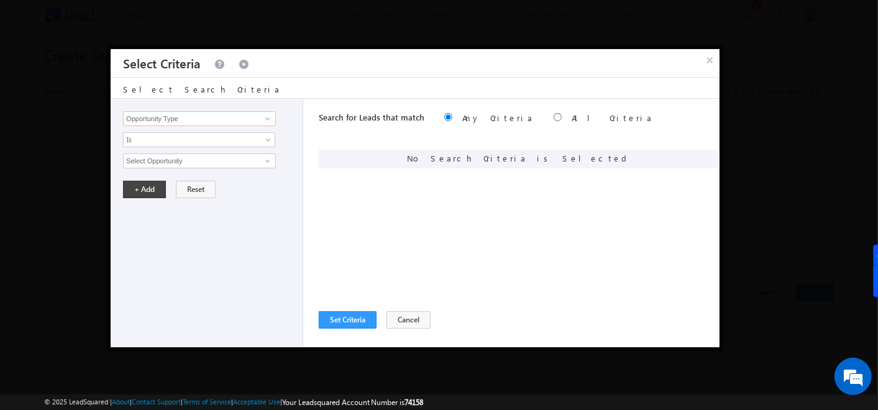
click at [231, 119] on input "Opportunity Type" at bounding box center [199, 118] width 153 height 15
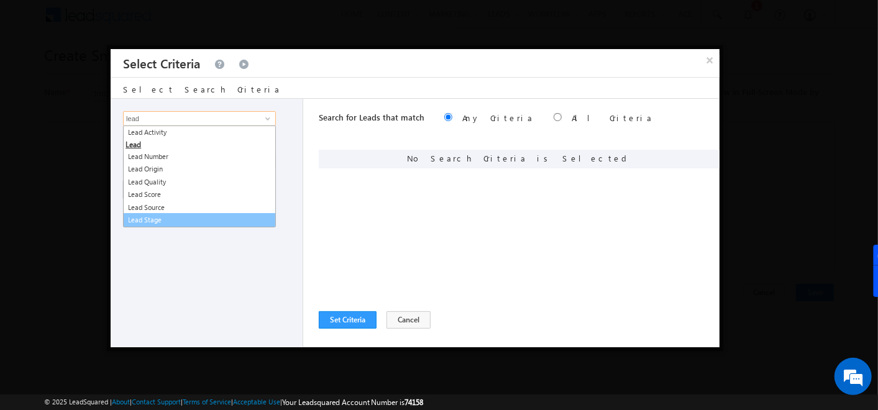
click at [162, 217] on link "Lead Stage" at bounding box center [199, 220] width 153 height 14
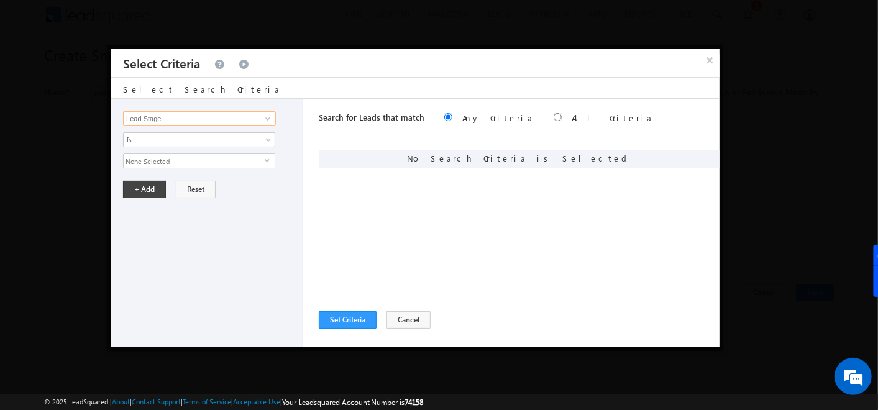
type input "Lead Stage"
click at [207, 160] on span "None Selected" at bounding box center [194, 161] width 141 height 14
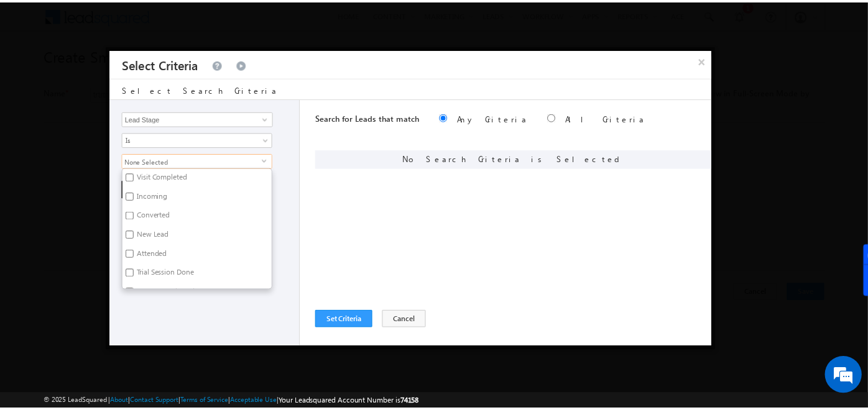
scroll to position [78, 0]
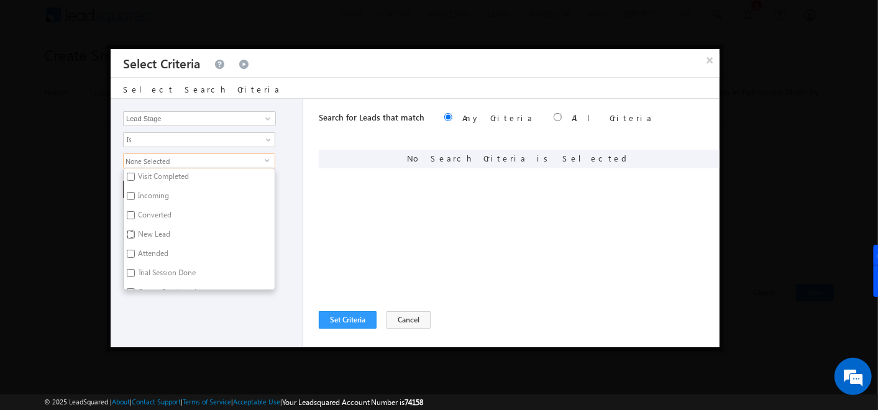
click at [130, 236] on input "New Lead" at bounding box center [131, 235] width 8 height 8
checkbox input "true"
click at [382, 211] on div "Search for Leads that match Any Criteria All Criteria Note that the current tri…" at bounding box center [519, 223] width 401 height 249
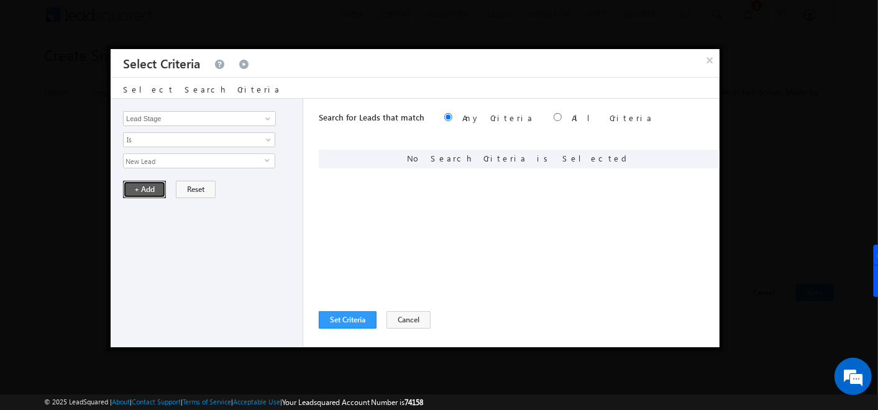
click at [142, 185] on button "+ Add" at bounding box center [144, 189] width 43 height 17
click at [347, 318] on button "Set Criteria" at bounding box center [348, 319] width 58 height 17
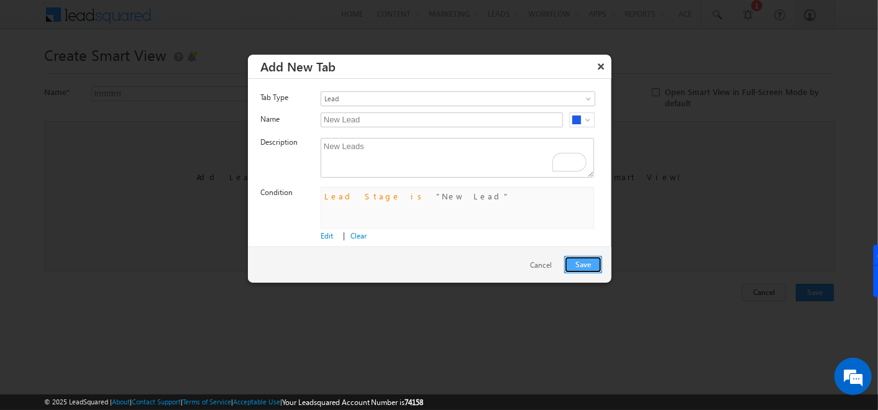
click at [579, 268] on button "Save" at bounding box center [583, 264] width 38 height 17
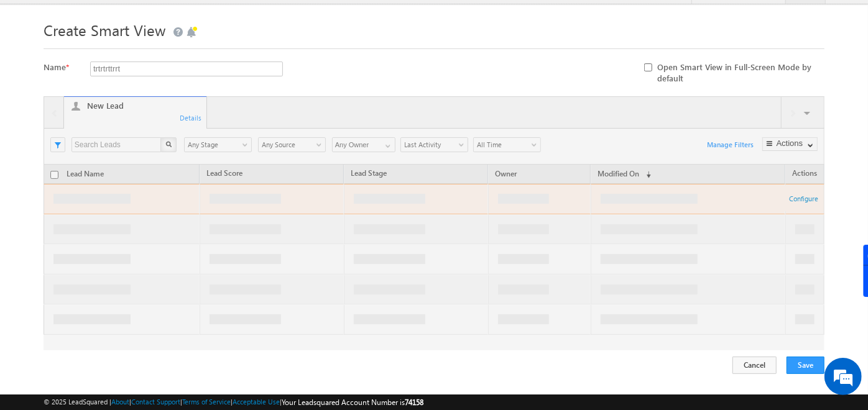
scroll to position [33, 0]
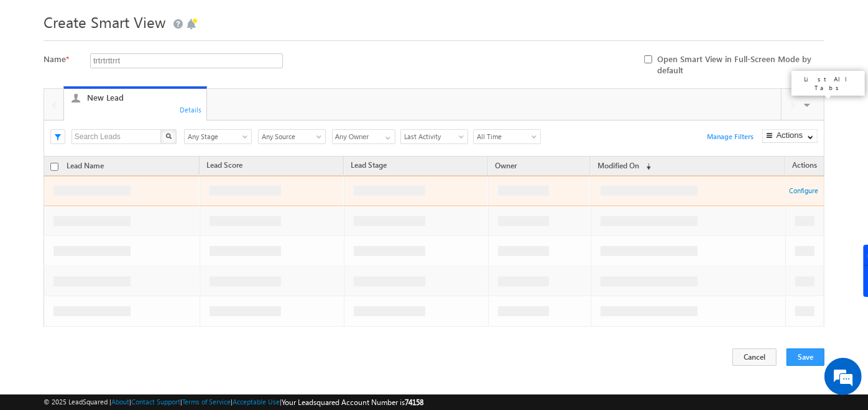
click at [806, 103] on span at bounding box center [808, 107] width 12 height 26
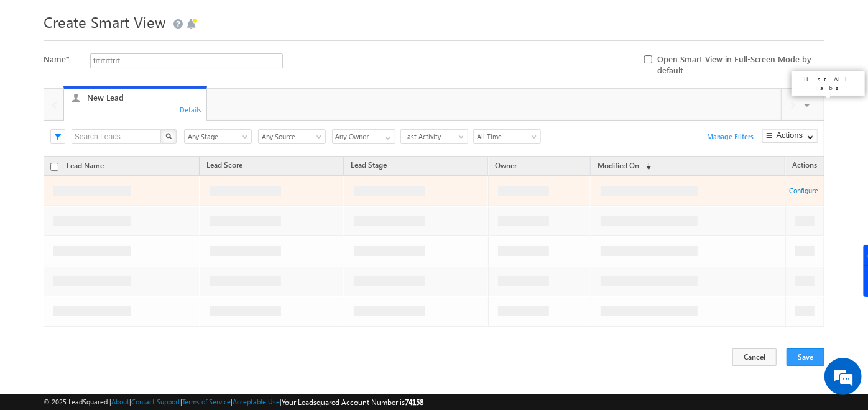
click at [806, 99] on span at bounding box center [808, 107] width 12 height 26
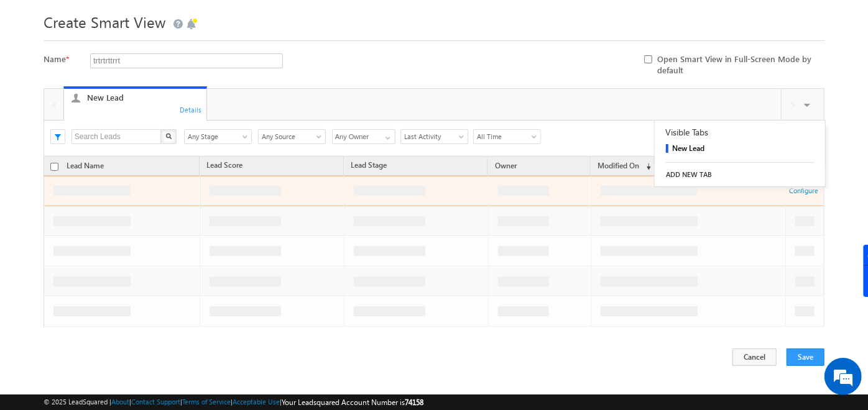
click at [682, 174] on link "ADD NEW TAB" at bounding box center [739, 174] width 170 height 17
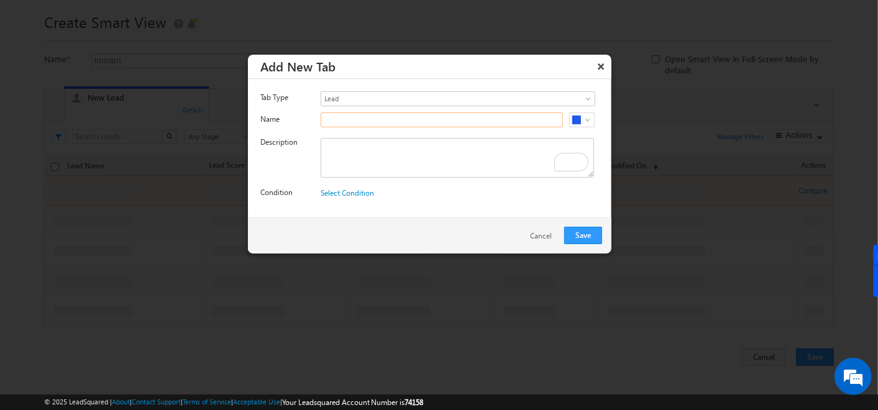
click at [367, 120] on input "text" at bounding box center [442, 119] width 242 height 15
click at [319, 115] on div "Name Age above 25 #1F5AE9" at bounding box center [435, 122] width 351 height 21
click at [321, 117] on input "Age above 25" at bounding box center [442, 119] width 242 height 15
type input "Leads Age above 25"
click at [344, 162] on textarea "To enrich screen reader interactions, please activate Accessibility in Grammarl…" at bounding box center [457, 158] width 273 height 40
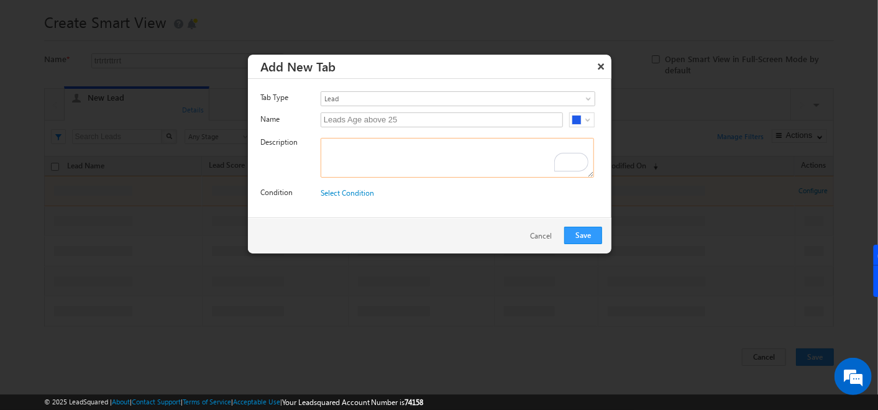
paste textarea "Leads Age above 25"
type textarea "Leads Age above 25"
click at [351, 191] on link "Select Condition" at bounding box center [347, 192] width 53 height 9
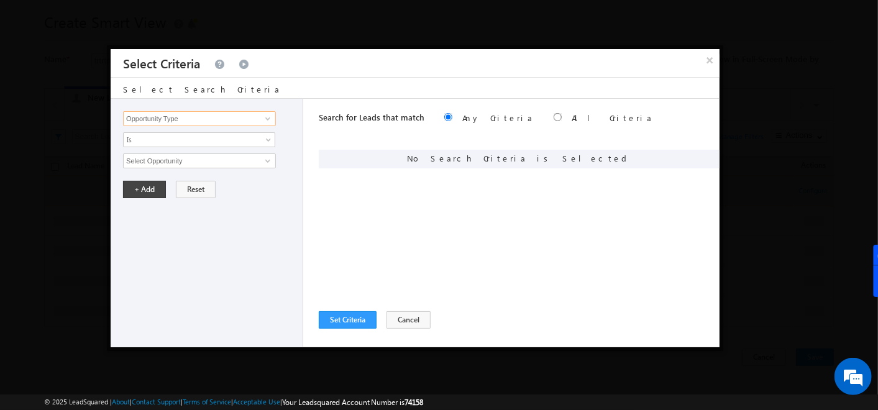
click at [184, 118] on input "Opportunity Type" at bounding box center [199, 118] width 153 height 15
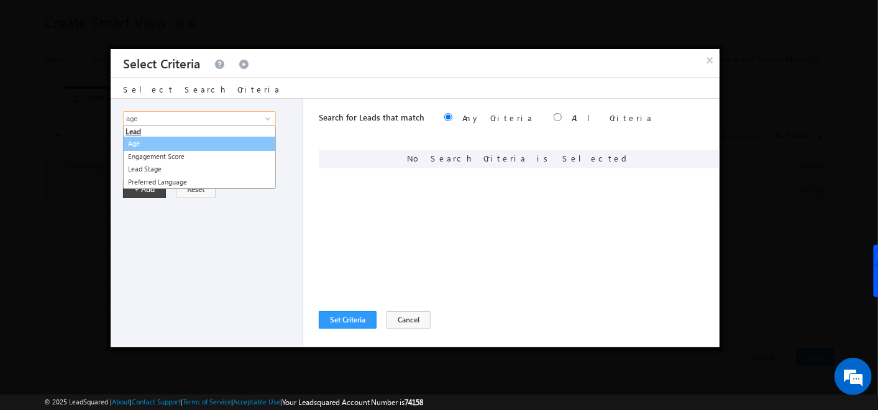
click at [157, 147] on link "Age" at bounding box center [199, 144] width 153 height 14
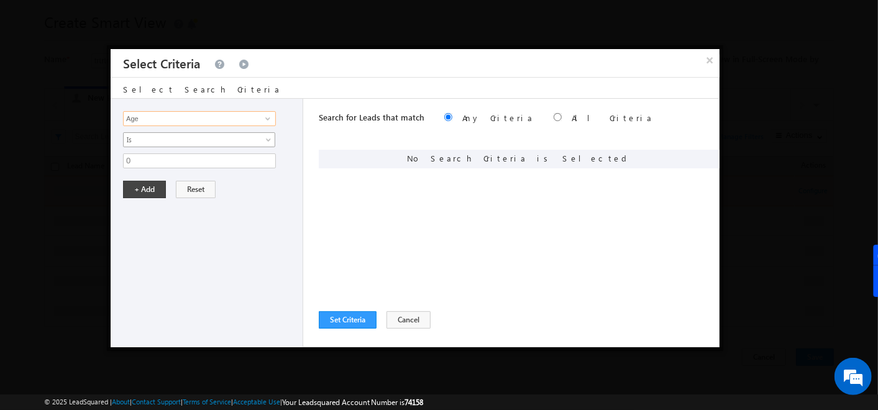
type input "Age"
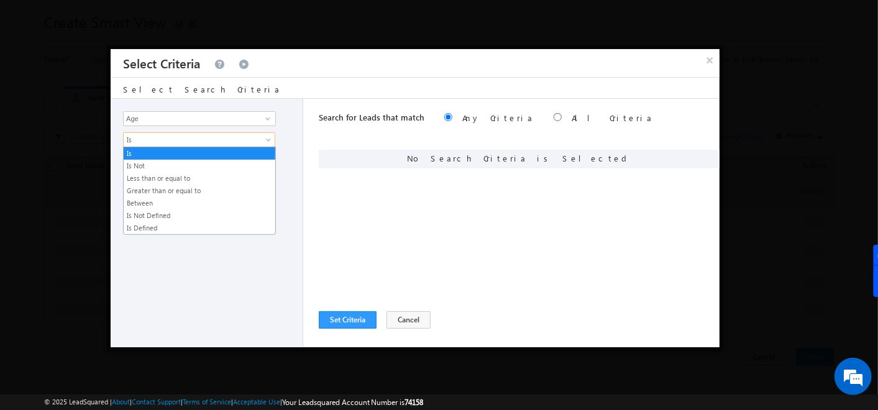
click at [163, 137] on span "Is" at bounding box center [191, 139] width 135 height 11
click at [149, 190] on link "Greater than or equal to" at bounding box center [200, 190] width 152 height 11
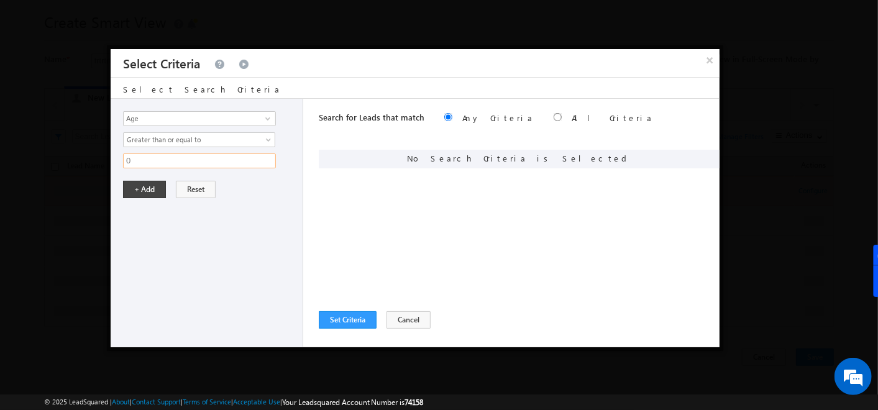
click at [144, 164] on input "0" at bounding box center [199, 160] width 153 height 15
type input "25"
click at [142, 181] on button "+ Add" at bounding box center [144, 189] width 43 height 17
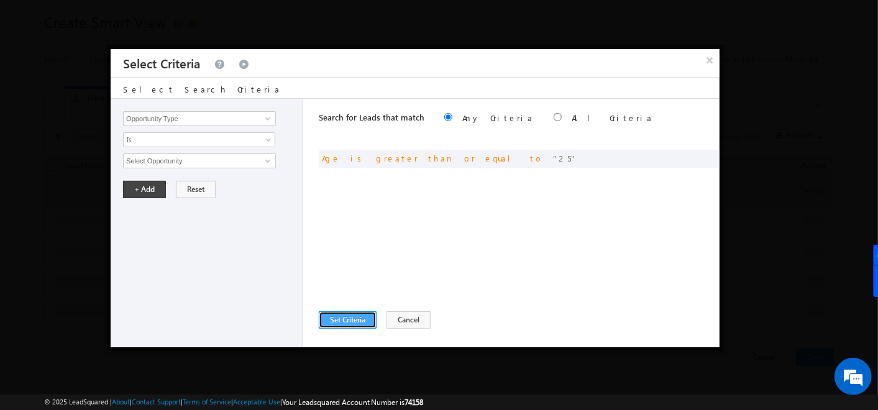
click at [346, 317] on button "Set Criteria" at bounding box center [348, 319] width 58 height 17
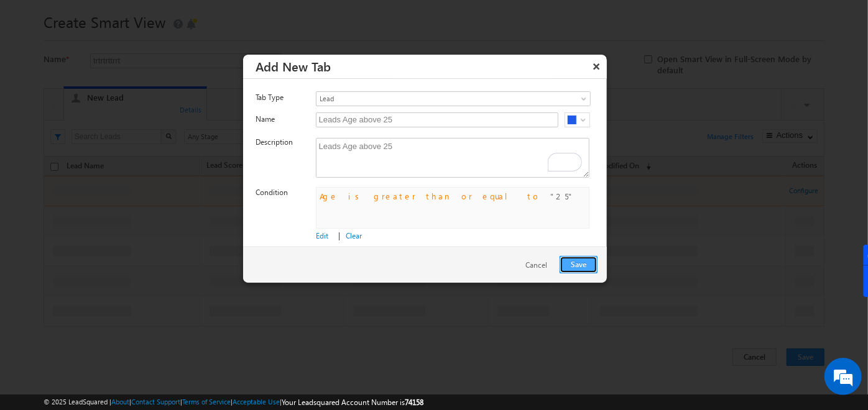
click at [582, 263] on button "Save" at bounding box center [578, 264] width 38 height 17
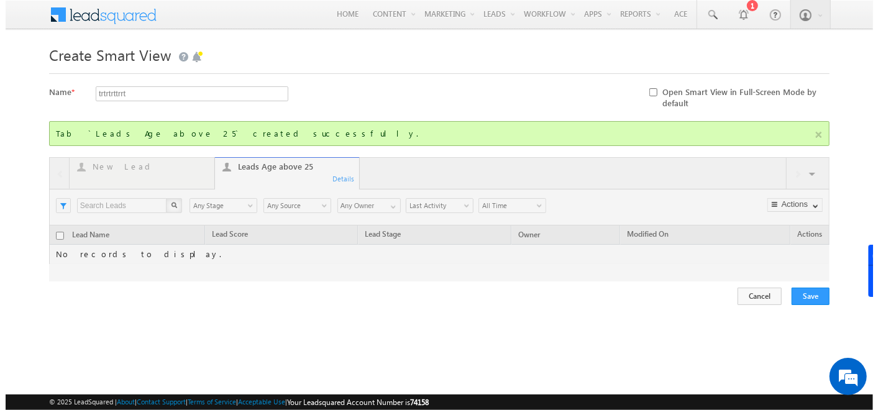
scroll to position [0, 0]
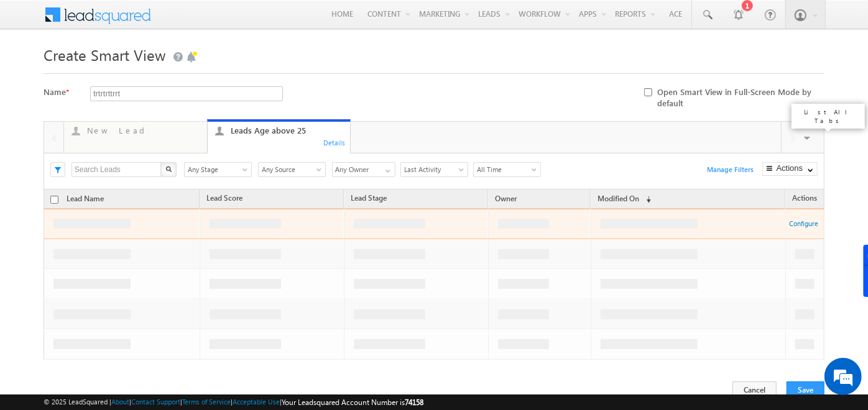
click at [805, 133] on span at bounding box center [808, 140] width 12 height 26
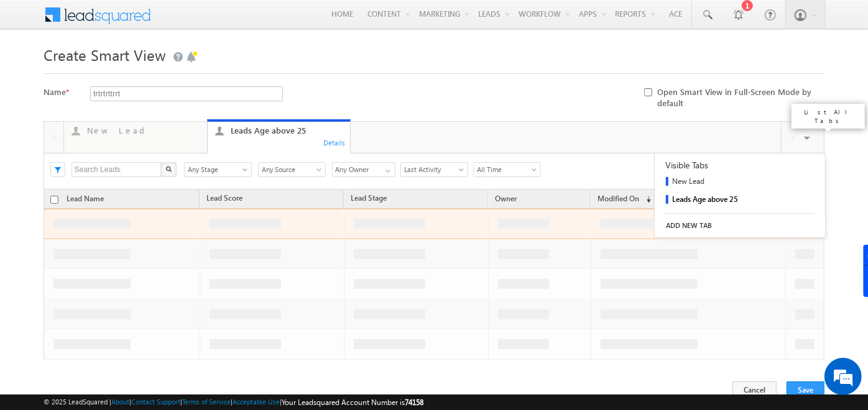
click at [685, 227] on link "ADD NEW TAB" at bounding box center [739, 225] width 170 height 17
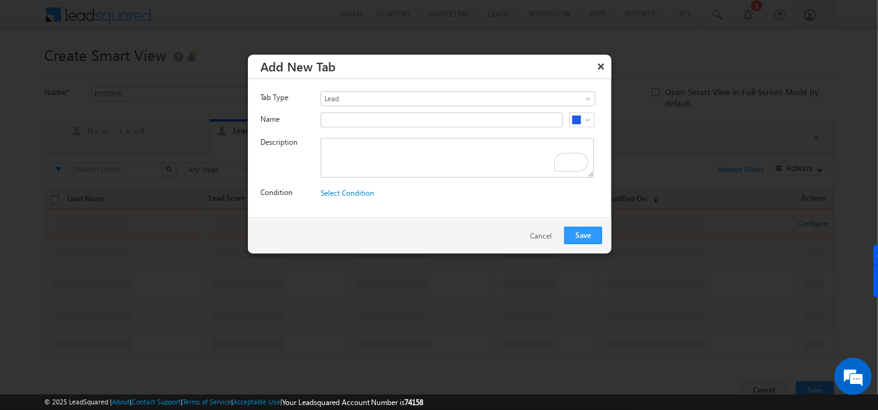
click at [426, 104] on body "Menu Admin soumy ahosk oti7@ gmail .com" at bounding box center [439, 210] width 878 height 420
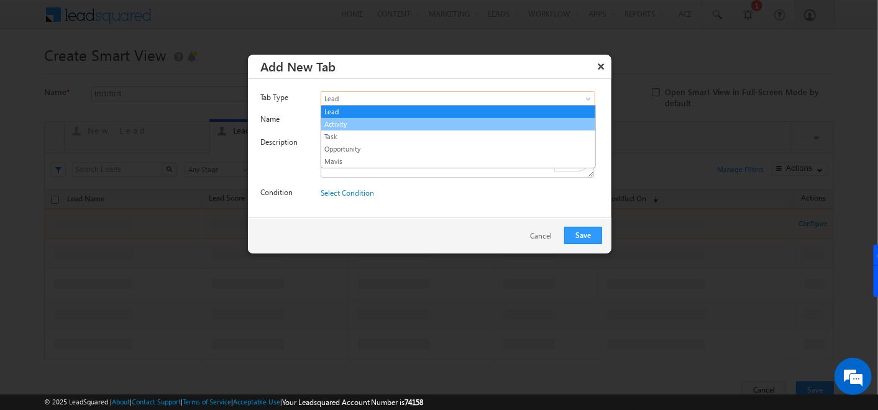
click at [359, 119] on link "Activity" at bounding box center [458, 124] width 274 height 11
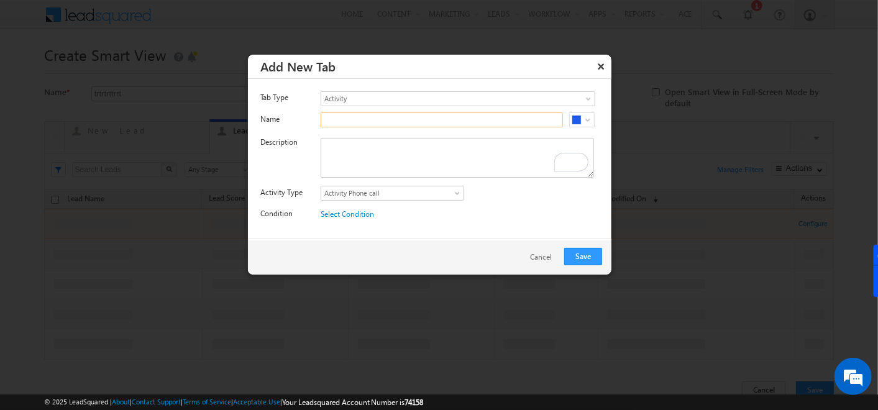
click at [359, 119] on input "text" at bounding box center [442, 119] width 242 height 15
type input "Phone Call Activity"
click at [369, 170] on textarea "To enrich screen reader interactions, please activate Accessibility in Grammarl…" at bounding box center [457, 158] width 273 height 40
paste textarea "Phone Call Activity"
type textarea "Phone Call Activity"
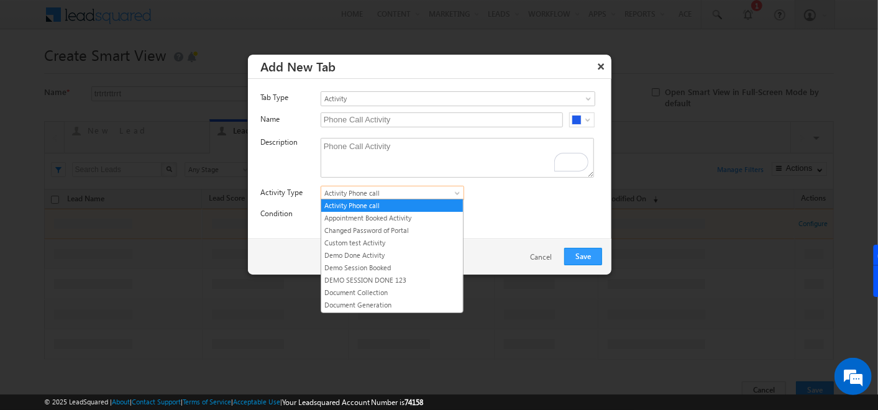
click at [444, 193] on span "Activity Phone call" at bounding box center [384, 193] width 127 height 11
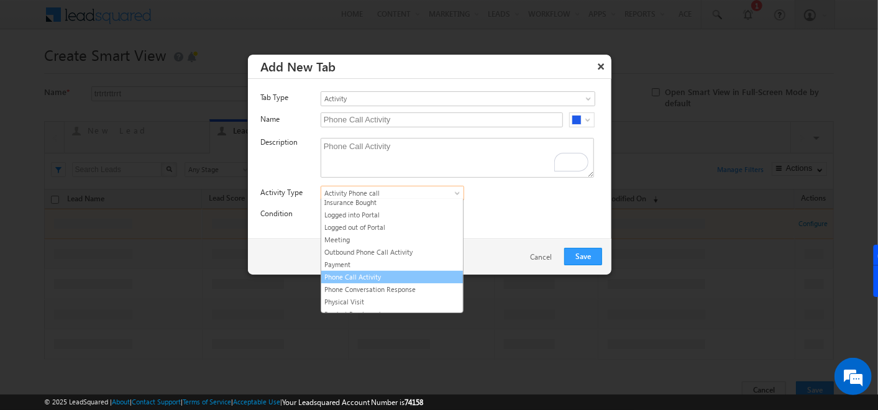
click at [374, 272] on link "Phone Call Activity" at bounding box center [392, 277] width 142 height 11
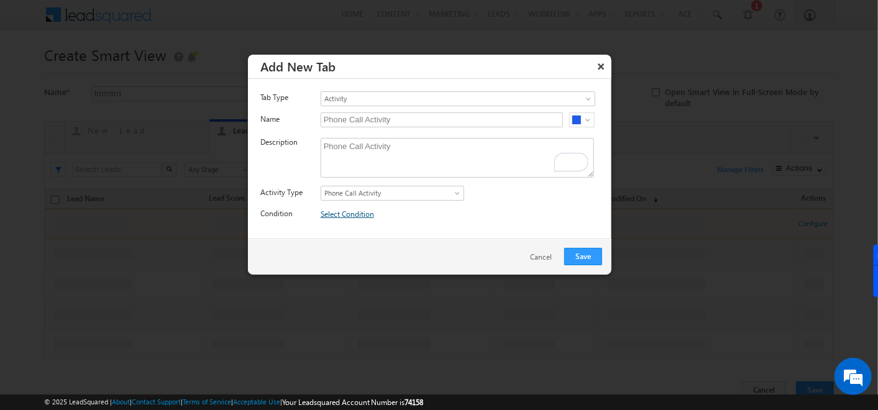
click at [353, 216] on link "Select Condition" at bounding box center [347, 213] width 53 height 9
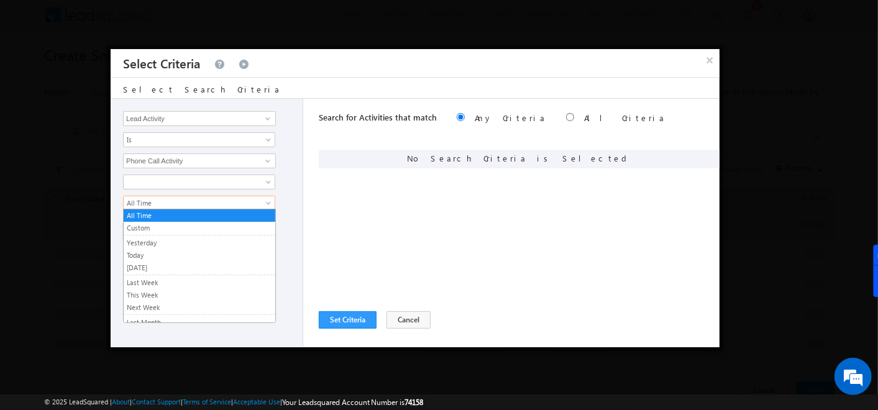
click at [224, 205] on span "All Time" at bounding box center [191, 203] width 135 height 11
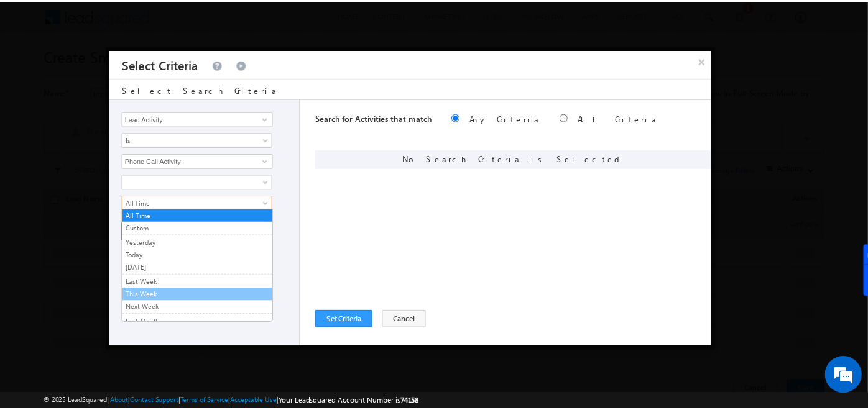
scroll to position [41, 0]
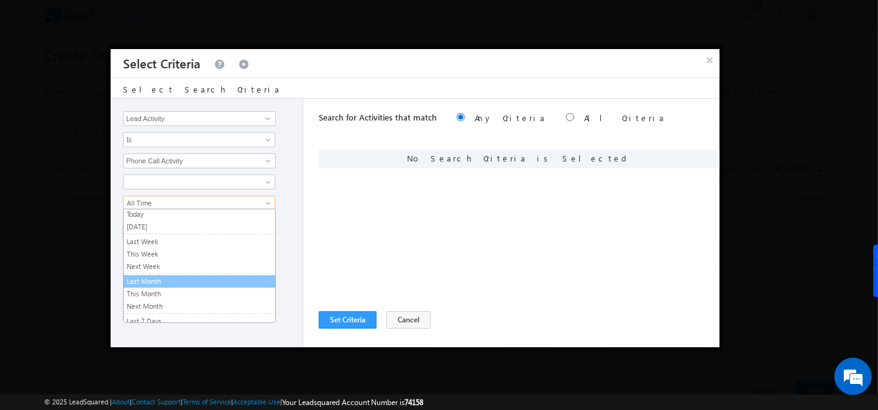
click at [160, 278] on link "Last Month" at bounding box center [200, 281] width 152 height 11
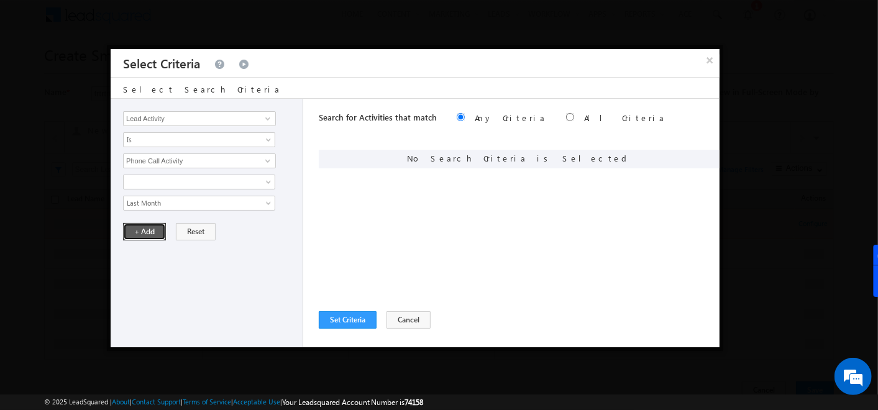
click at [145, 231] on button "+ Add" at bounding box center [144, 231] width 43 height 17
click at [336, 319] on button "Set Criteria" at bounding box center [348, 319] width 58 height 17
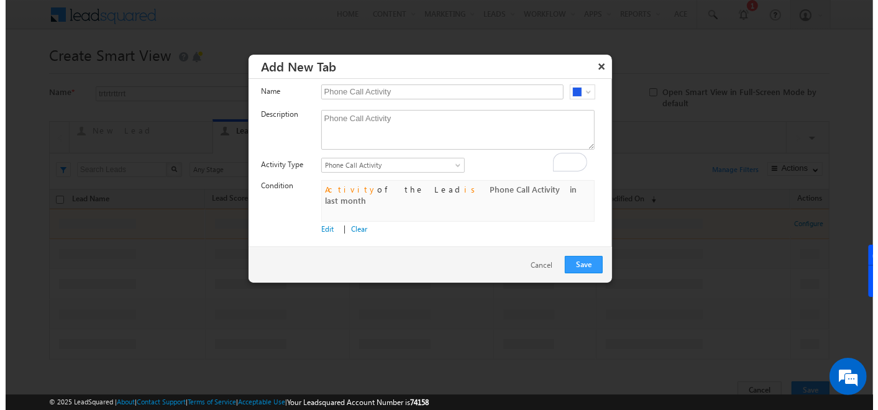
scroll to position [28, 0]
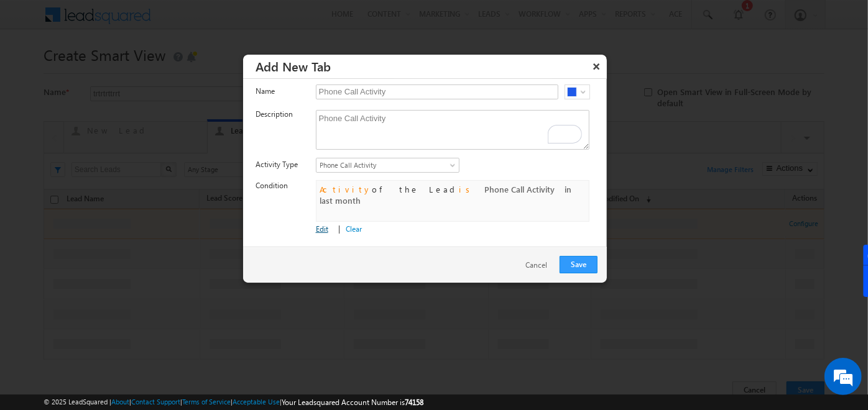
click at [318, 227] on link "Edit" at bounding box center [322, 228] width 12 height 9
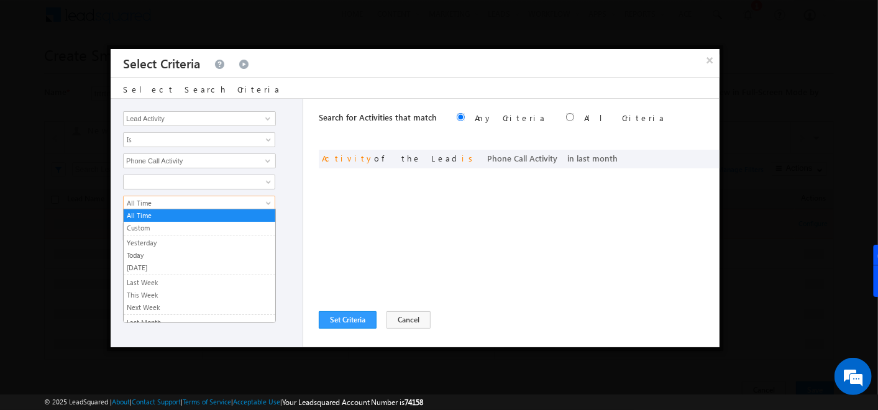
click at [241, 208] on link "All Time" at bounding box center [199, 203] width 152 height 15
click at [254, 175] on link at bounding box center [199, 182] width 152 height 15
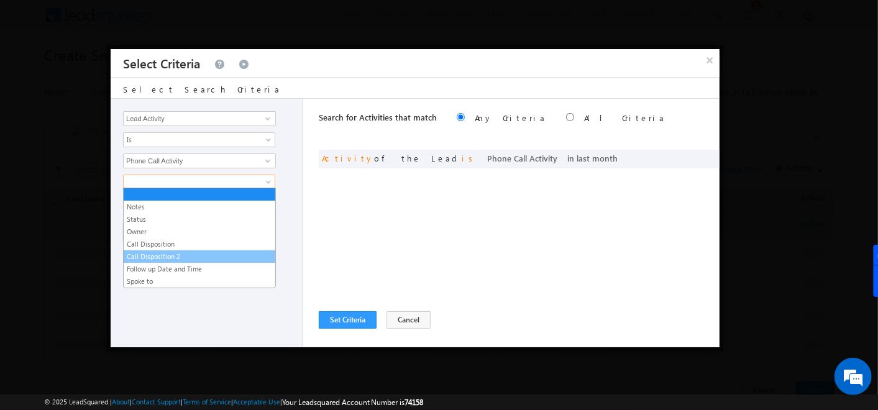
click at [167, 252] on link "Call Disposition 2" at bounding box center [200, 256] width 152 height 11
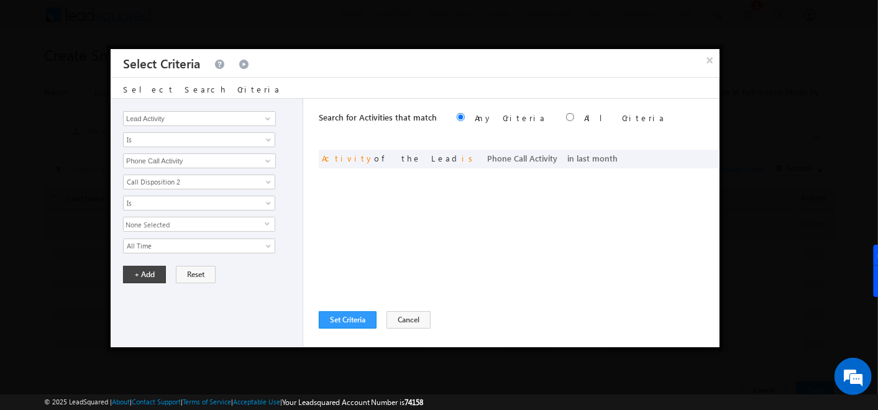
click at [173, 225] on span "None Selected" at bounding box center [194, 225] width 141 height 14
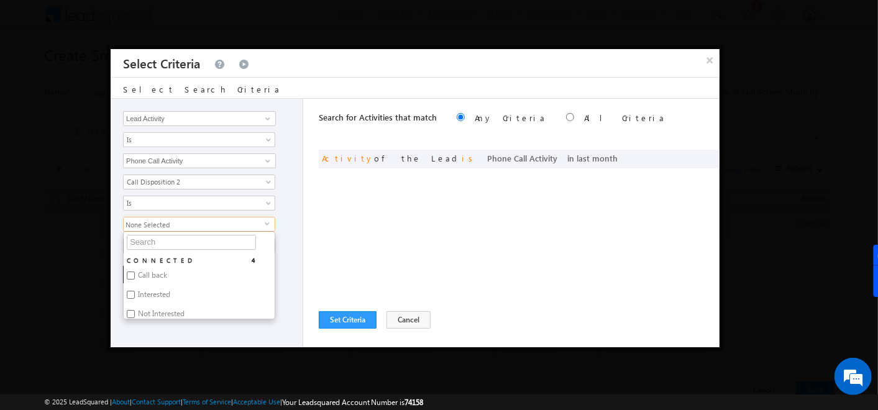
scroll to position [29, 0]
click at [132, 262] on input "Interested" at bounding box center [131, 266] width 8 height 8
checkbox input "true"
click at [307, 244] on div "Lead Activity Sales Group Prospect Id Address Age Appointment Rescheduling Date…" at bounding box center [415, 223] width 609 height 249
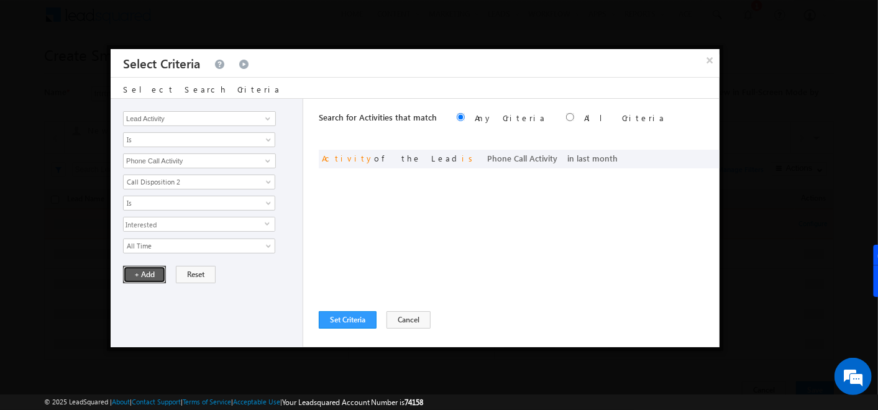
click at [134, 266] on button "+ Add" at bounding box center [144, 274] width 43 height 17
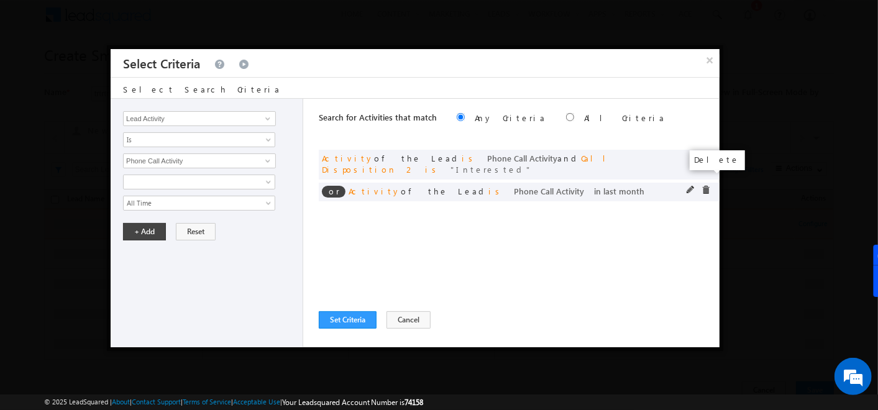
click at [704, 186] on span at bounding box center [706, 190] width 9 height 9
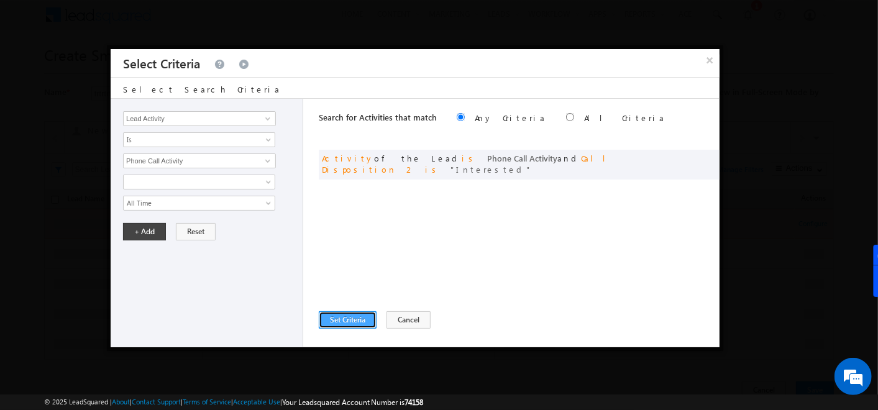
click at [355, 319] on button "Set Criteria" at bounding box center [348, 319] width 58 height 17
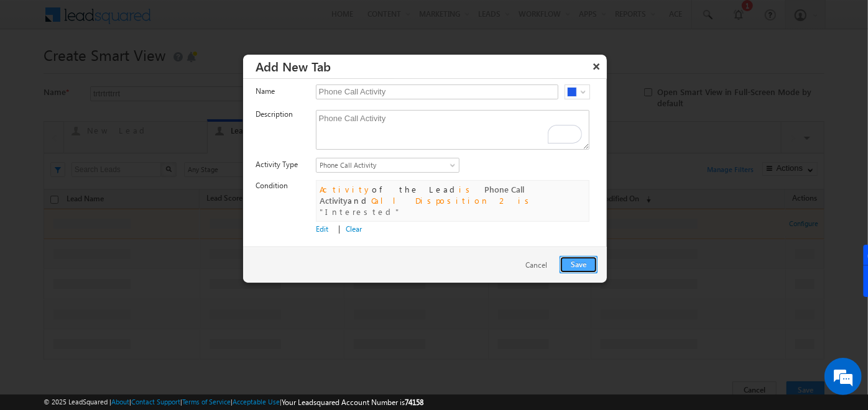
click at [573, 267] on button "Save" at bounding box center [578, 264] width 38 height 17
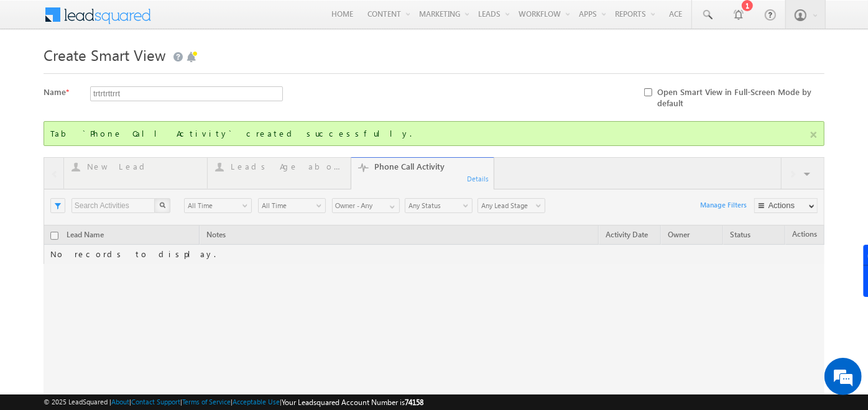
click at [811, 173] on div at bounding box center [434, 293] width 781 height 273
click at [804, 173] on div at bounding box center [434, 293] width 781 height 273
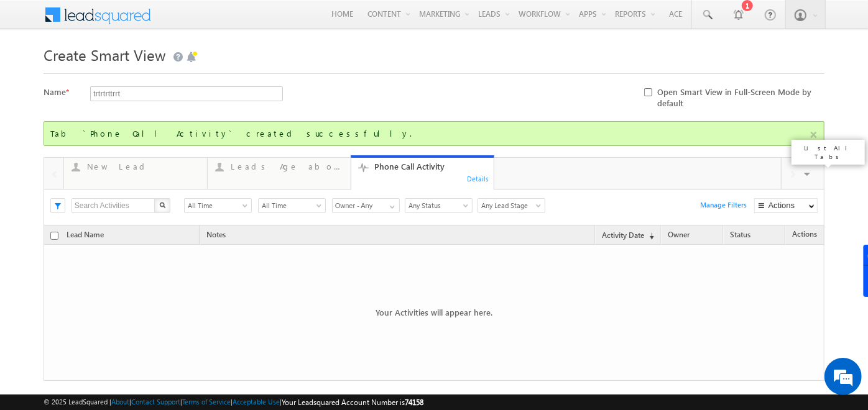
click at [807, 173] on div "New Lead 42 Details Leads Age above 25 44 Details Phone Call Activity 32 Detail…" at bounding box center [434, 293] width 781 height 273
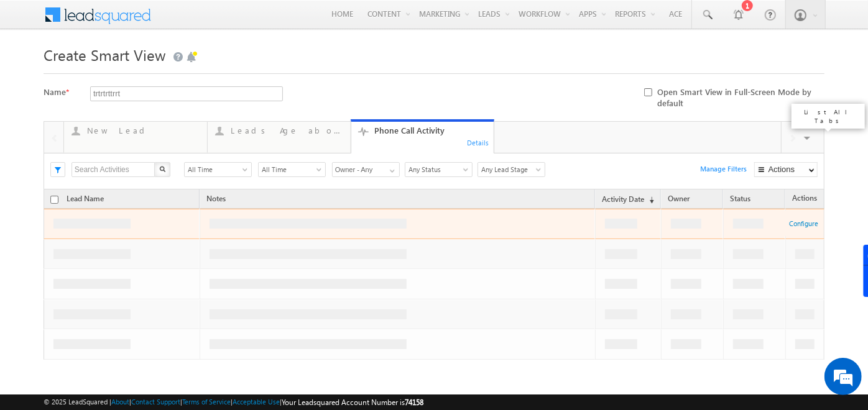
click at [804, 138] on div "New Lead 42 Details Leads Age above 25 44 Details Phone Call Activity 32 Detail…" at bounding box center [434, 257] width 781 height 273
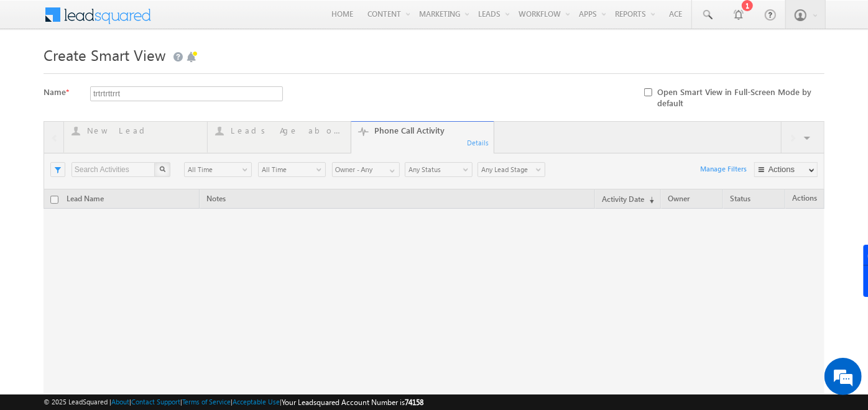
click at [808, 138] on div at bounding box center [434, 257] width 781 height 273
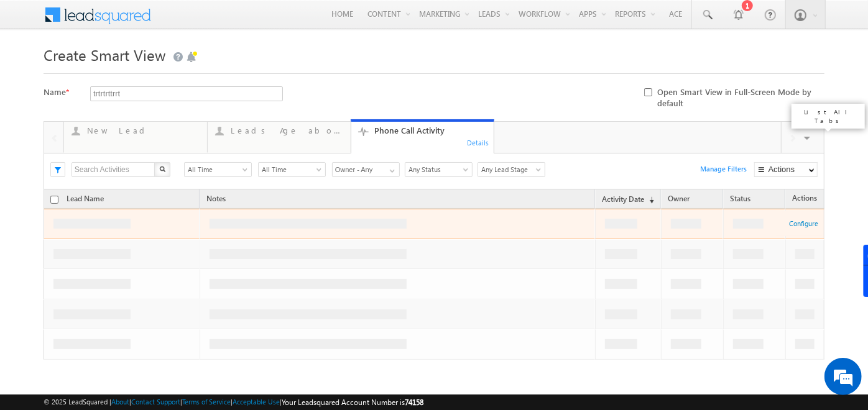
click at [807, 139] on span at bounding box center [808, 140] width 12 height 26
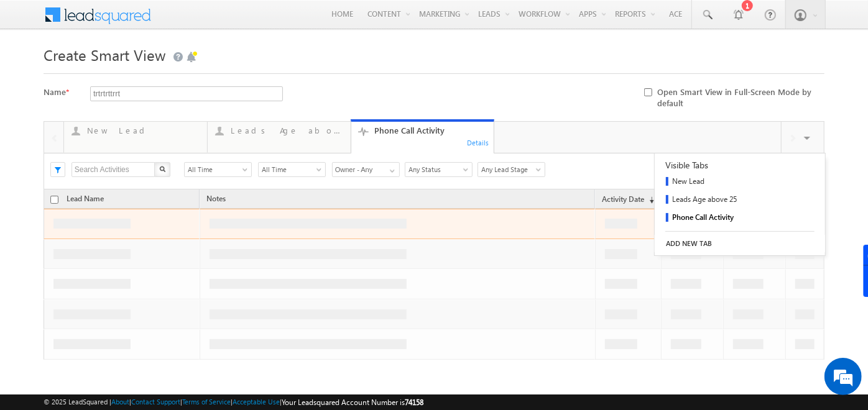
click at [703, 242] on link "ADD NEW TAB" at bounding box center [739, 243] width 170 height 17
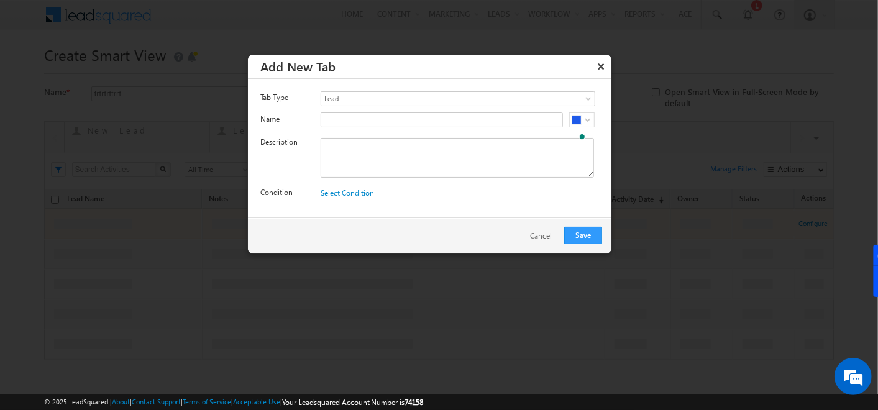
scroll to position [0, 0]
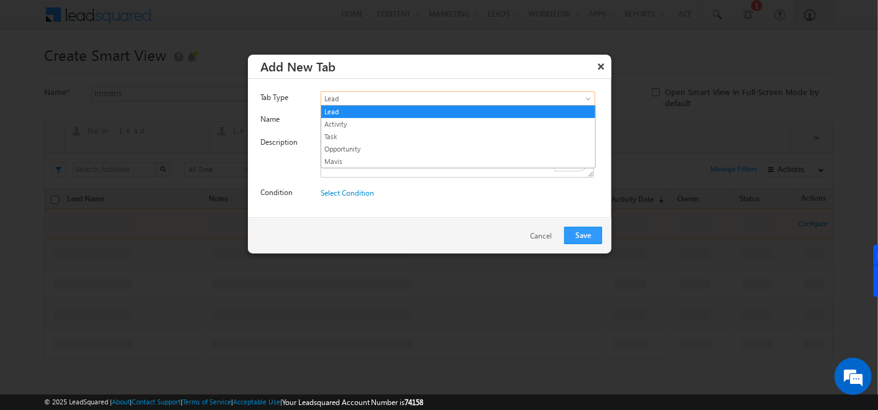
click at [577, 96] on link "Lead" at bounding box center [458, 98] width 275 height 15
click at [461, 135] on link "Task" at bounding box center [458, 136] width 274 height 11
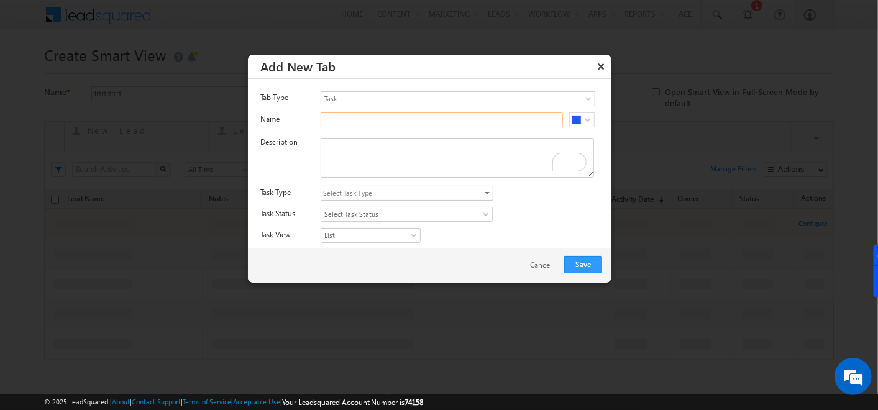
click at [411, 119] on input "text" at bounding box center [442, 119] width 242 height 15
type input "Overdue tasks"
click at [411, 147] on textarea "To enrich screen reader interactions, please activate Accessibility in Grammarl…" at bounding box center [457, 158] width 273 height 40
paste textarea "Overdue tasks"
type textarea "Overdue tasks"
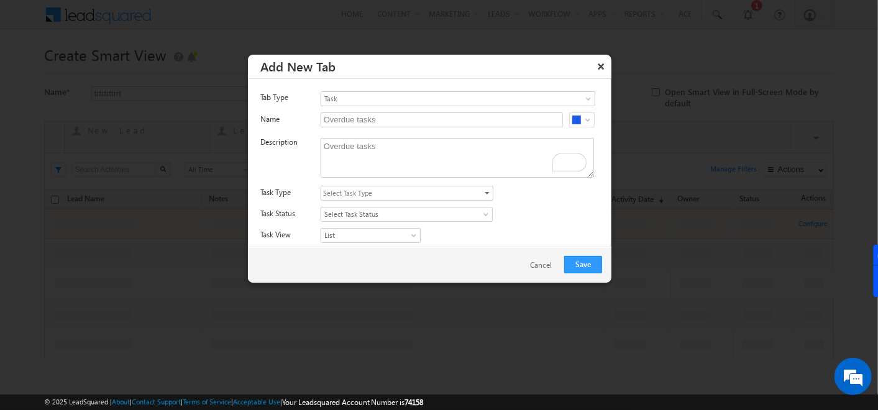
click at [456, 196] on span "Select Task Type" at bounding box center [402, 193] width 162 height 14
click at [328, 226] on input "All Task Types" at bounding box center [331, 229] width 8 height 8
checkbox input "true"
click at [520, 199] on div "All Task Types All Appointments Meeting F2F Meeting Send Brochure Schedule Site…" at bounding box center [466, 194] width 291 height 17
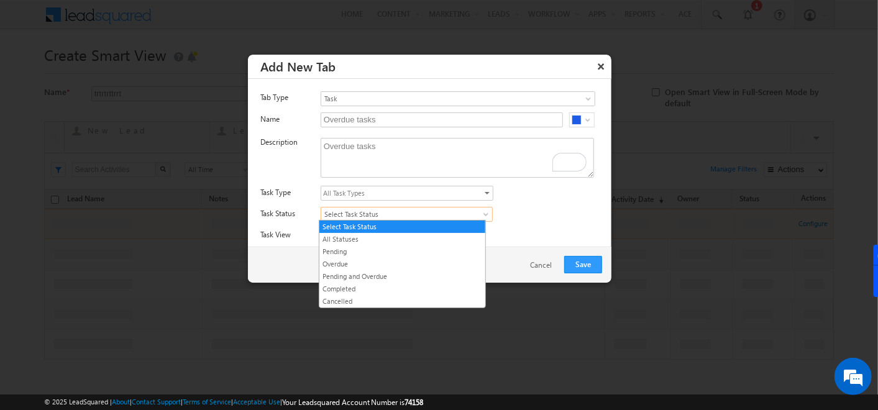
click at [376, 214] on span "Select Task Status" at bounding box center [397, 214] width 152 height 11
click at [334, 262] on link "Overdue" at bounding box center [402, 264] width 166 height 11
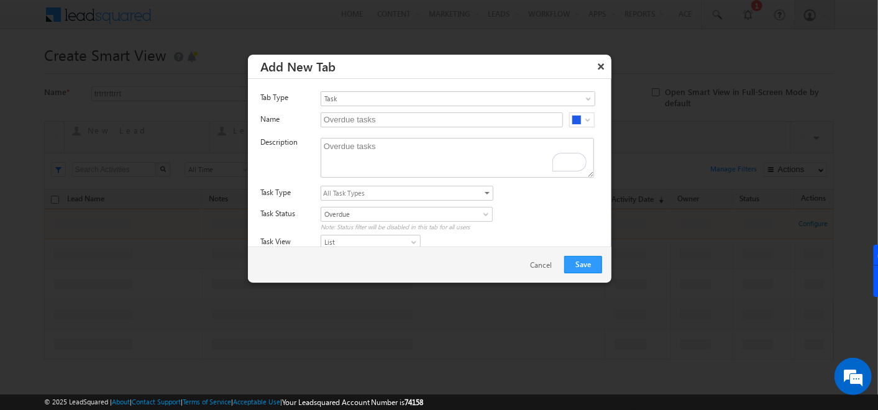
click at [503, 203] on div "Tab Type Lead Activity Task Opportunity Mavis Task Name Overdue tasks #1F5AE9 D…" at bounding box center [430, 183] width 364 height 209
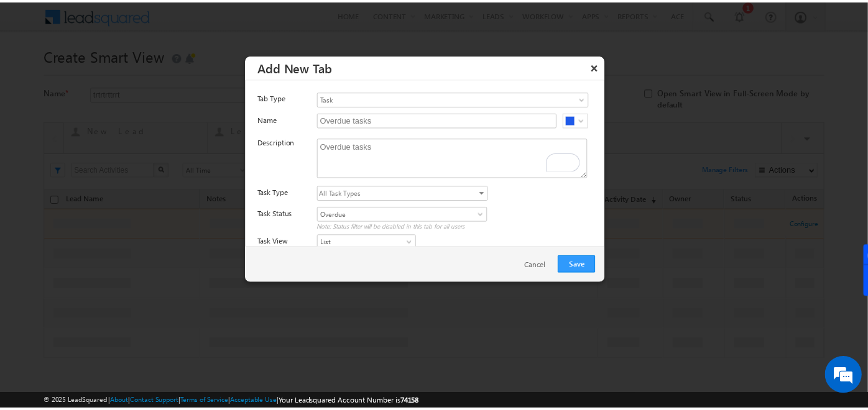
scroll to position [40, 0]
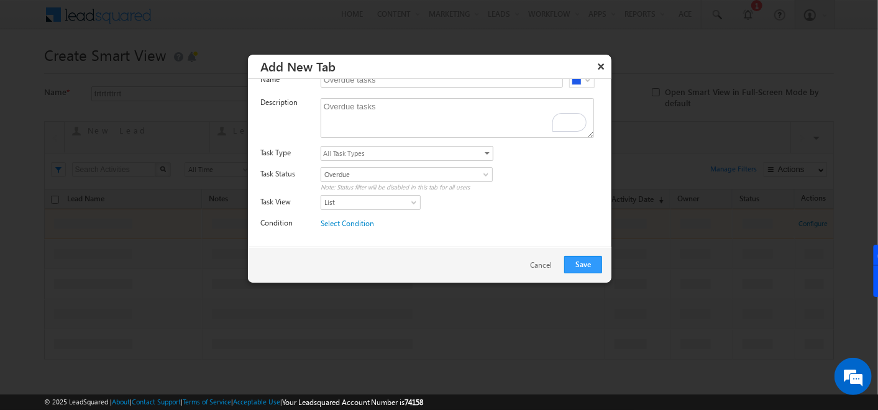
click at [423, 220] on div "Select Condition Edit | Clear" at bounding box center [466, 226] width 291 height 17
click at [586, 261] on button "Save" at bounding box center [583, 264] width 38 height 17
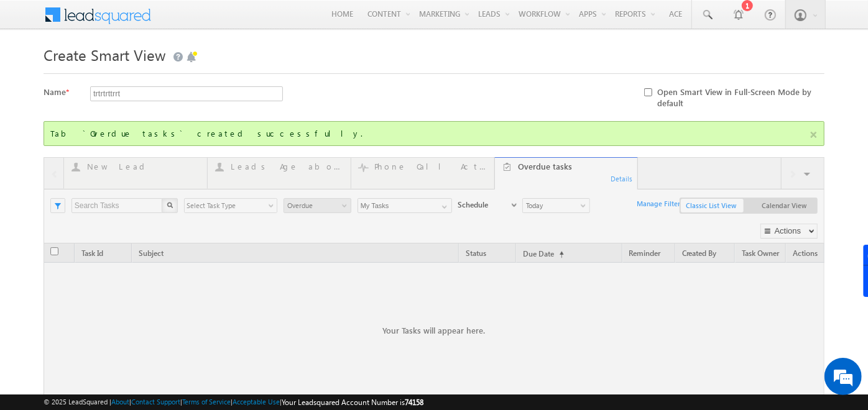
click at [805, 175] on div at bounding box center [434, 318] width 781 height 323
click at [805, 170] on div at bounding box center [434, 318] width 781 height 323
click at [807, 172] on div at bounding box center [434, 318] width 781 height 323
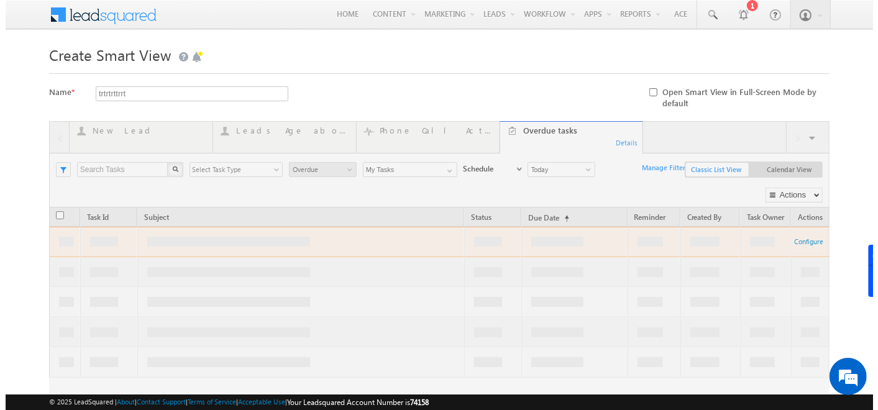
scroll to position [49, 0]
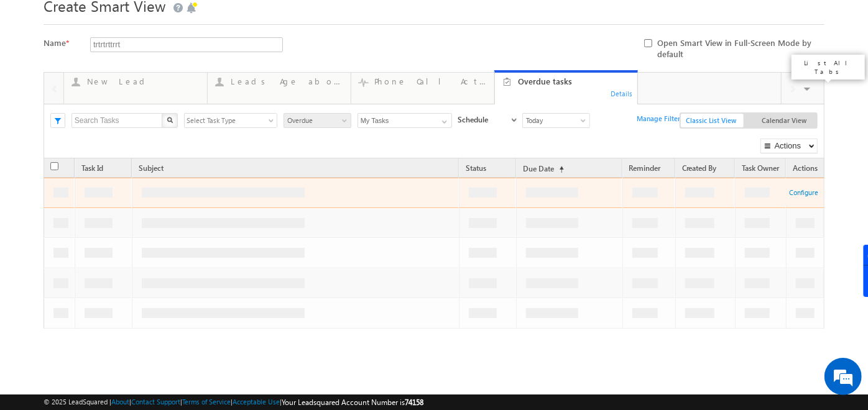
click at [808, 89] on span at bounding box center [808, 91] width 12 height 26
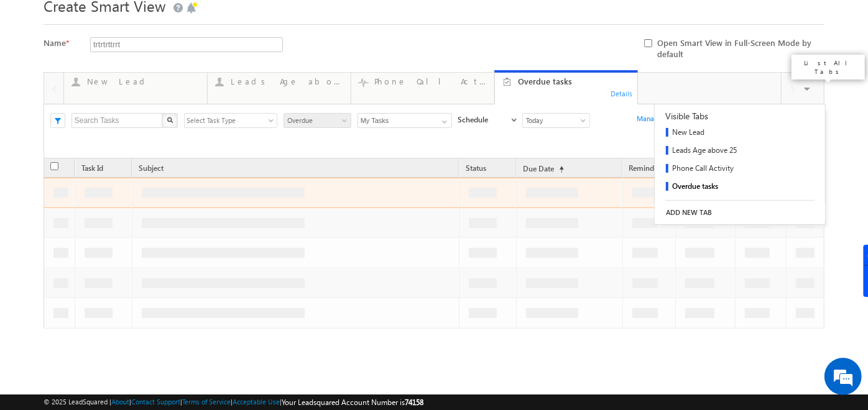
click at [685, 211] on link "ADD NEW TAB" at bounding box center [739, 212] width 170 height 17
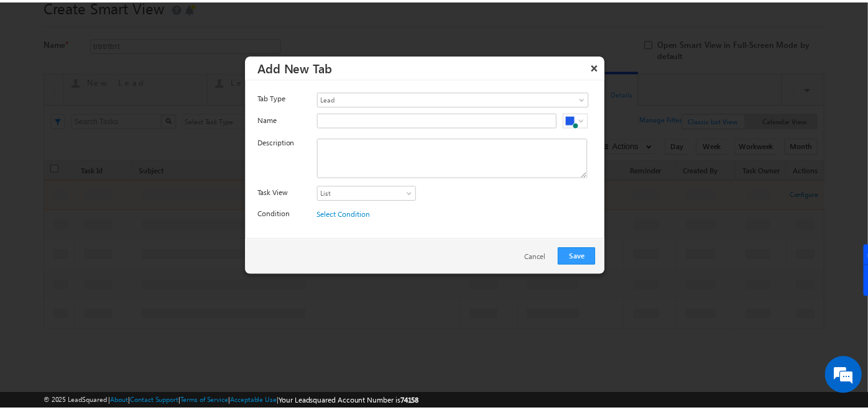
scroll to position [0, 0]
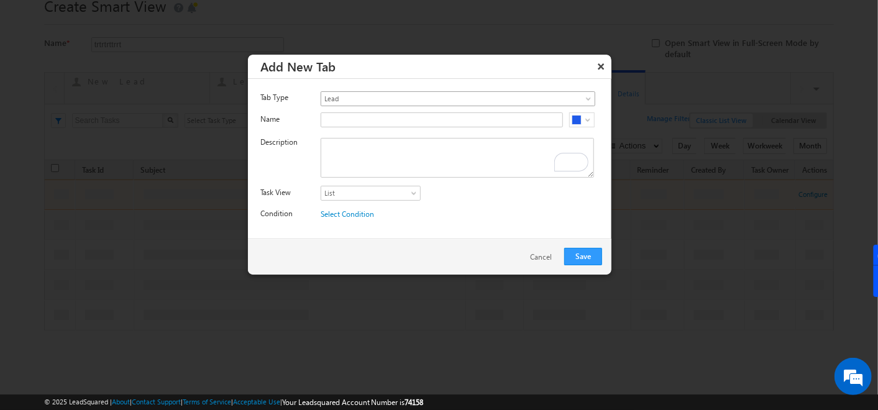
click at [504, 98] on span "Lead" at bounding box center [440, 98] width 239 height 11
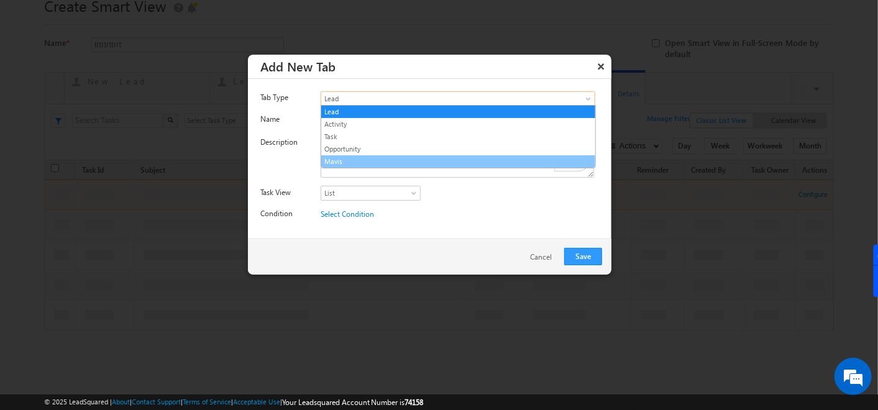
click at [409, 156] on link "Mavis" at bounding box center [458, 161] width 274 height 11
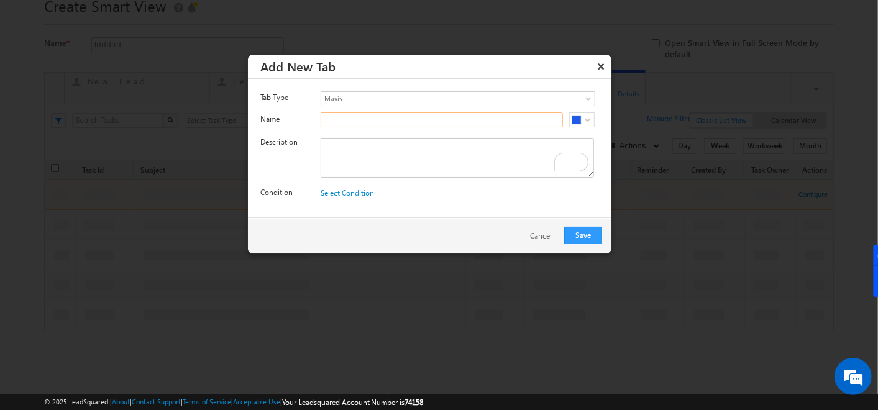
click at [410, 122] on input "text" at bounding box center [442, 119] width 242 height 15
type input "m"
type input "Mavis"
click at [350, 167] on textarea "To enrich screen reader interactions, please activate Accessibility in Grammarl…" at bounding box center [457, 158] width 273 height 40
paste textarea "Mavis"
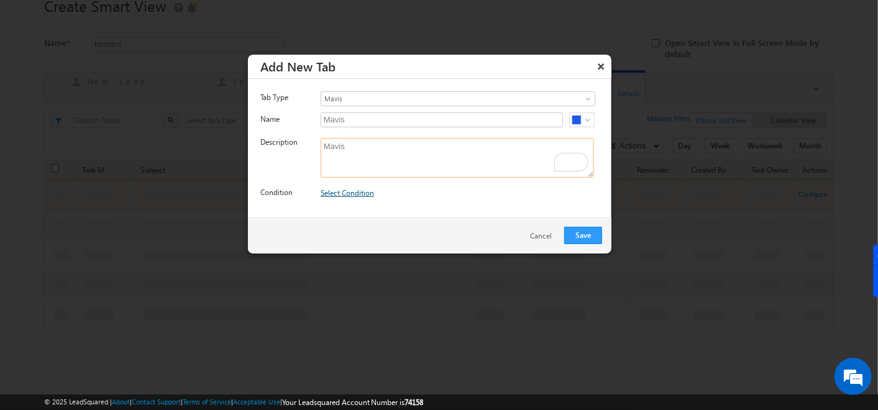
type textarea "Mavis"
click at [348, 193] on link "Select Condition" at bounding box center [347, 192] width 53 height 9
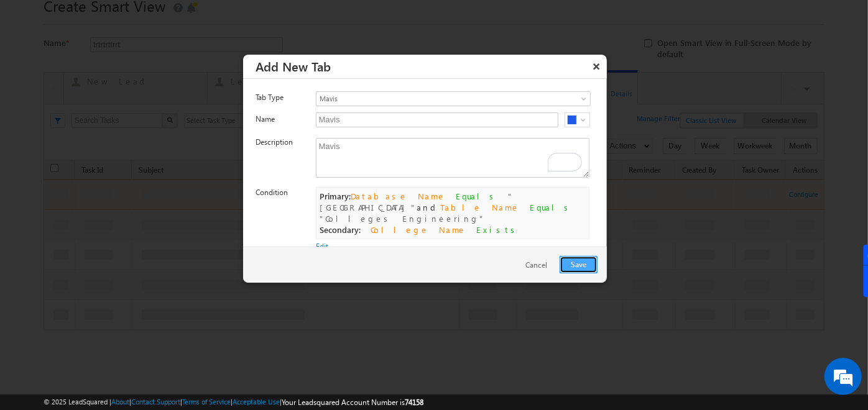
click at [578, 259] on button "Save" at bounding box center [578, 264] width 38 height 17
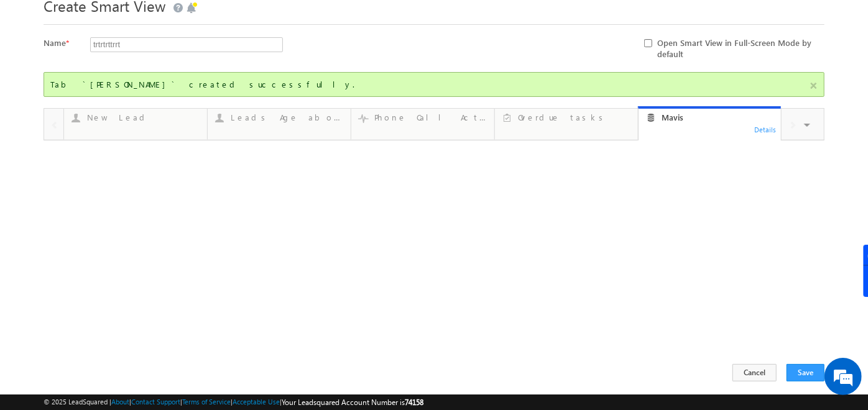
scroll to position [36, 0]
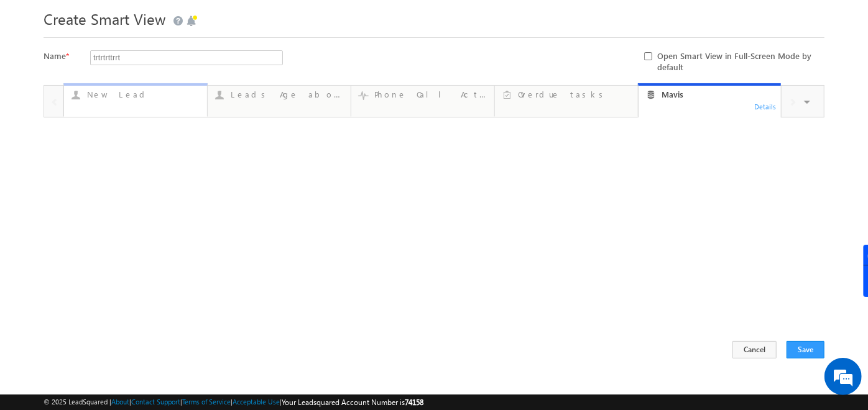
click at [170, 99] on div "New Lead" at bounding box center [143, 94] width 113 height 10
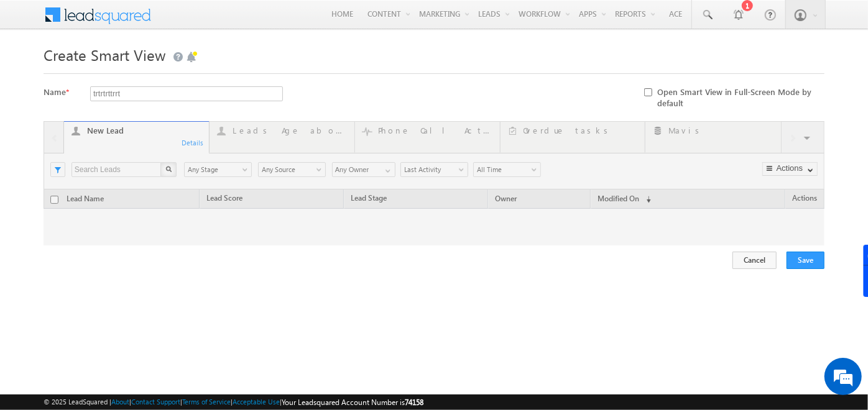
scroll to position [0, 0]
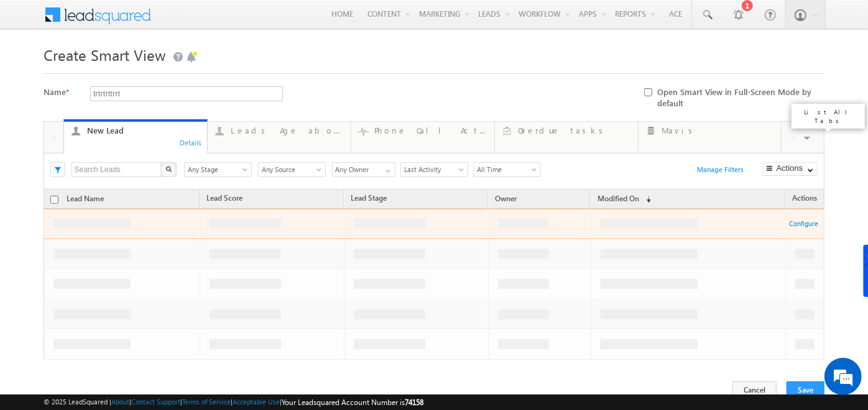
click at [804, 140] on span at bounding box center [808, 140] width 12 height 26
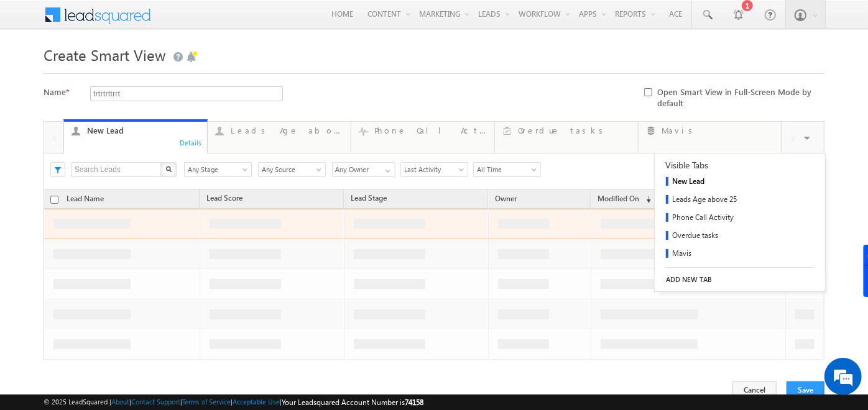
click at [676, 275] on link "ADD NEW TAB" at bounding box center [739, 279] width 170 height 17
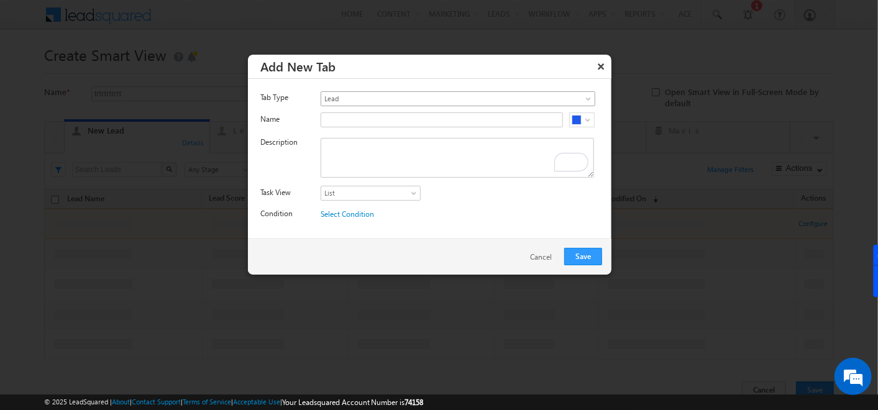
click at [572, 94] on link "Lead" at bounding box center [458, 98] width 275 height 15
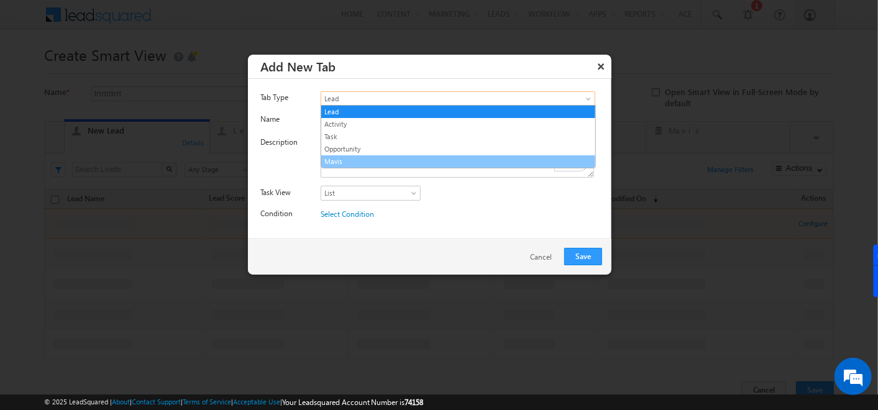
click at [382, 160] on link "Mavis" at bounding box center [458, 161] width 274 height 11
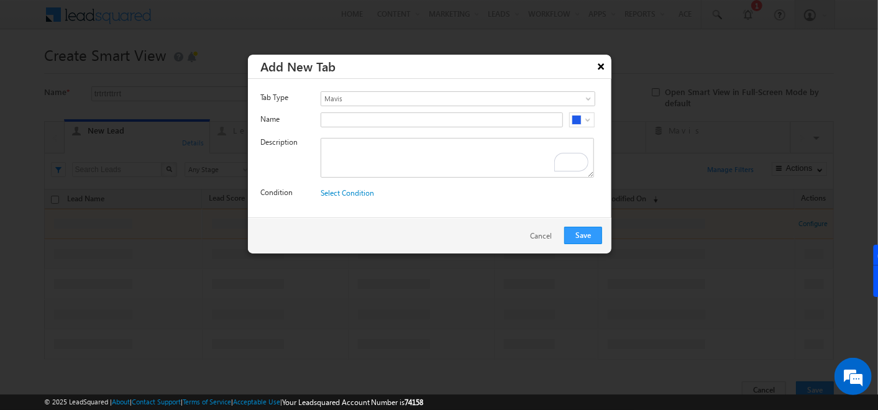
click at [598, 60] on button "×" at bounding box center [602, 66] width 20 height 22
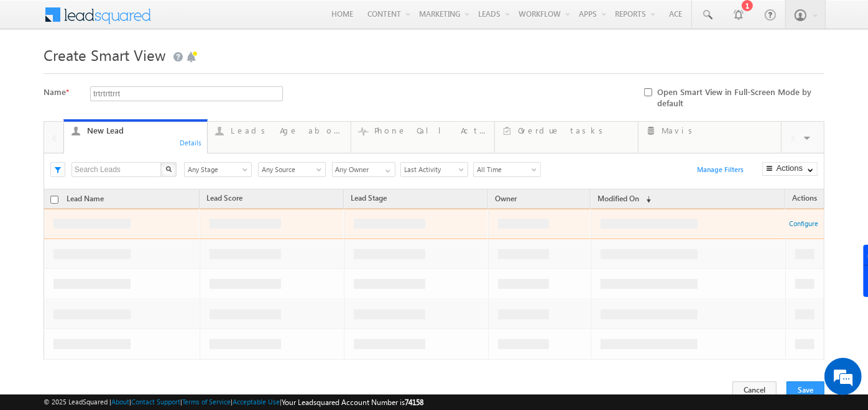
scroll to position [38, 0]
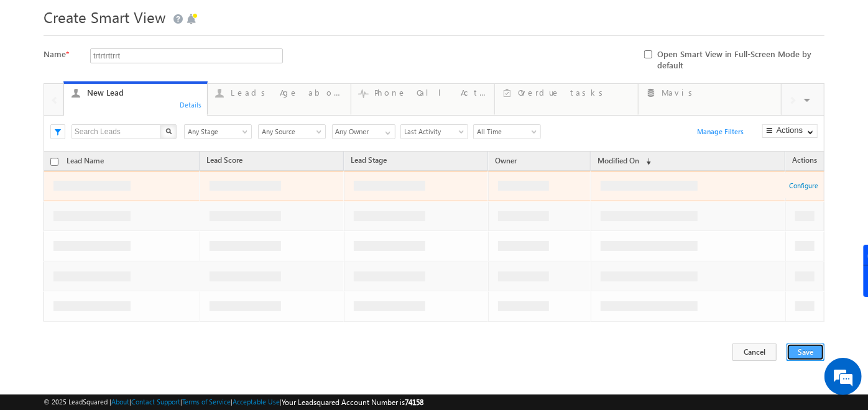
click at [806, 349] on button "Save" at bounding box center [805, 352] width 38 height 17
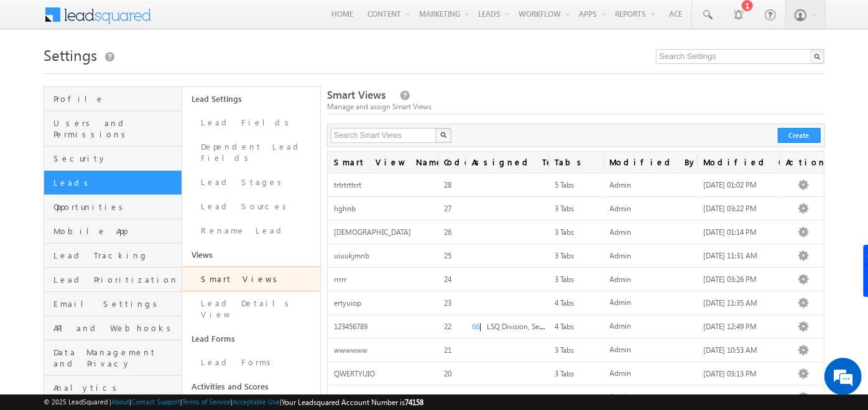
click at [204, 49] on h1 "Settings" at bounding box center [434, 54] width 781 height 24
click at [79, 122] on span "Users and Permissions" at bounding box center [115, 128] width 125 height 22
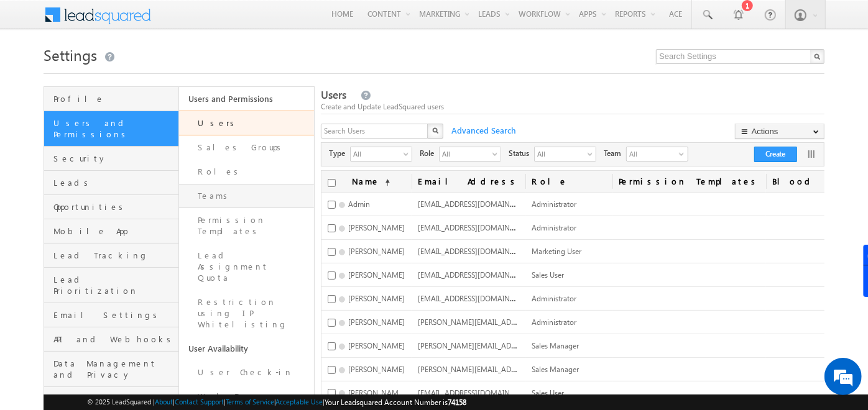
click at [237, 197] on link "Teams" at bounding box center [246, 196] width 135 height 24
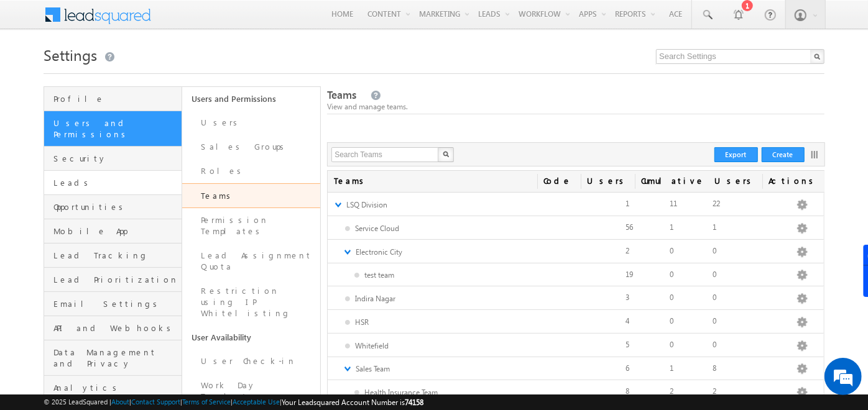
click at [129, 177] on link "Leads" at bounding box center [112, 183] width 137 height 24
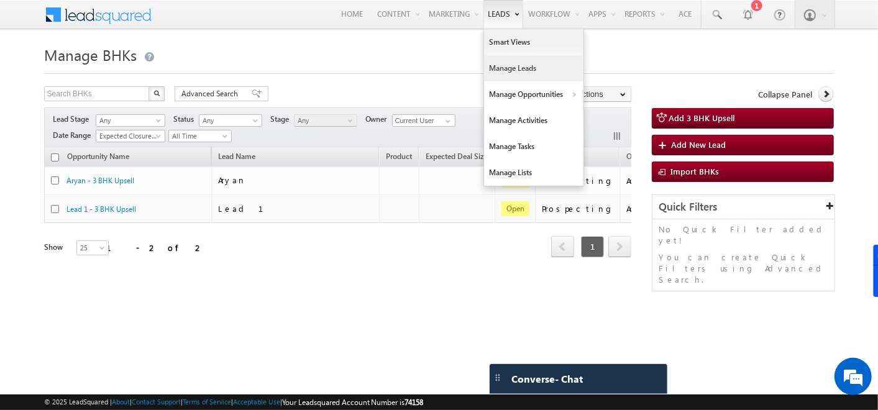
click at [508, 56] on link "Manage Leads" at bounding box center [533, 68] width 99 height 26
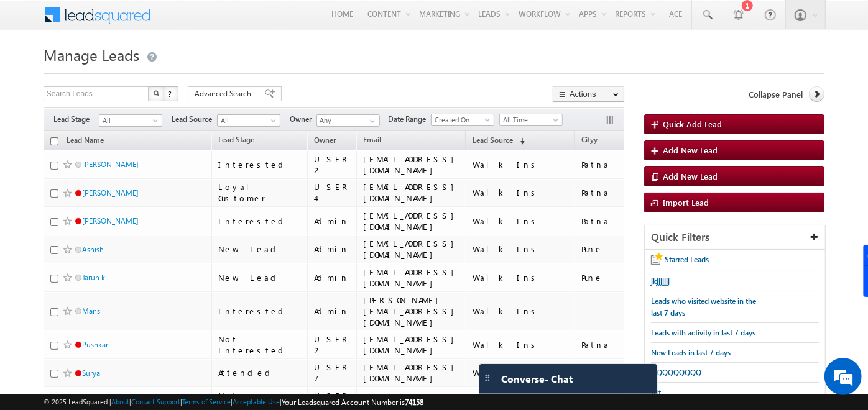
click at [579, 55] on h1 "Manage Leads" at bounding box center [434, 54] width 781 height 24
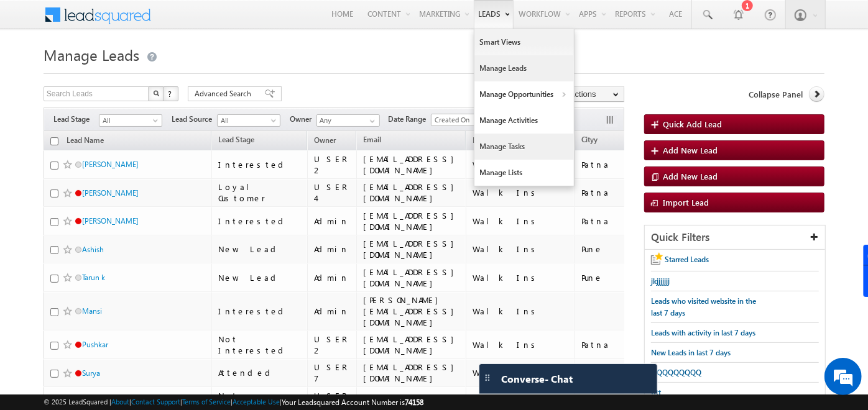
click at [500, 139] on link "Manage Tasks" at bounding box center [523, 147] width 99 height 26
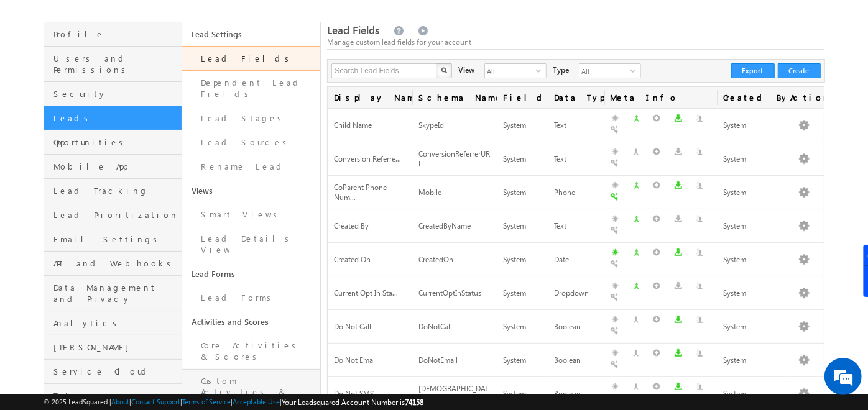
click at [249, 369] on link "Custom Activities & Scores" at bounding box center [251, 392] width 138 height 47
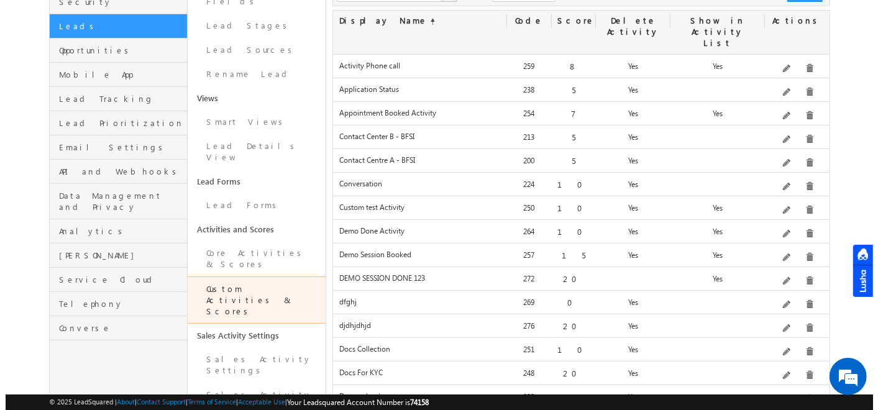
scroll to position [157, 0]
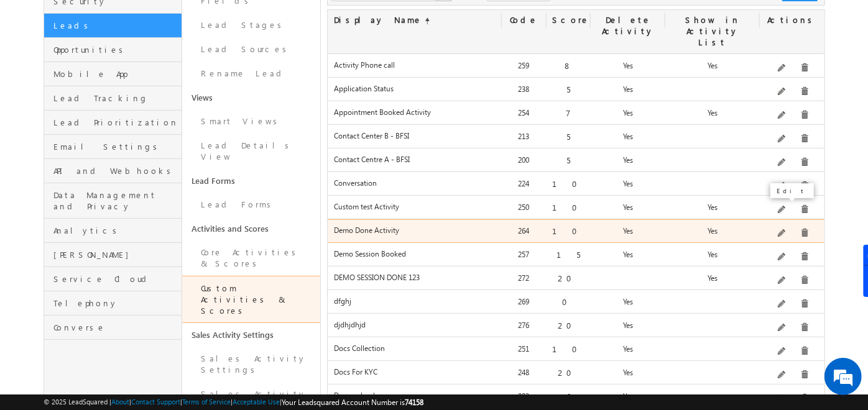
click at [784, 229] on span at bounding box center [781, 233] width 9 height 9
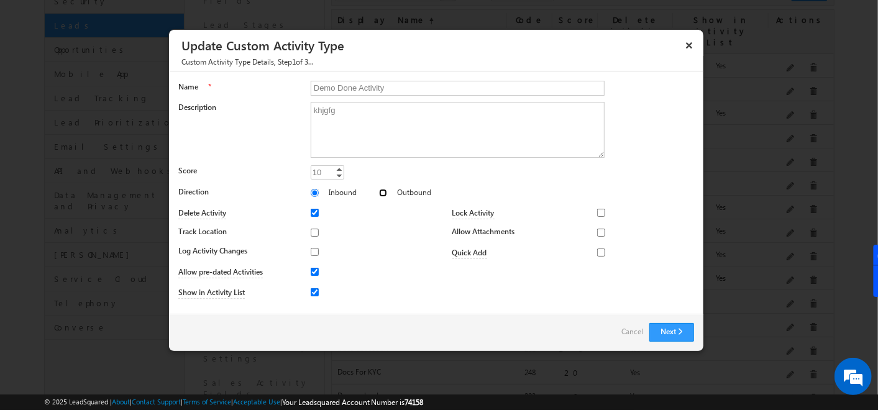
drag, startPoint x: 367, startPoint y: 196, endPoint x: 362, endPoint y: 188, distance: 10.0
click at [362, 188] on div "Inbound Outbound" at bounding box center [502, 194] width 383 height 17
click at [379, 193] on input "Outbound" at bounding box center [383, 193] width 8 height 8
radio input "true"
click at [316, 192] on input "Inbound" at bounding box center [315, 193] width 8 height 8
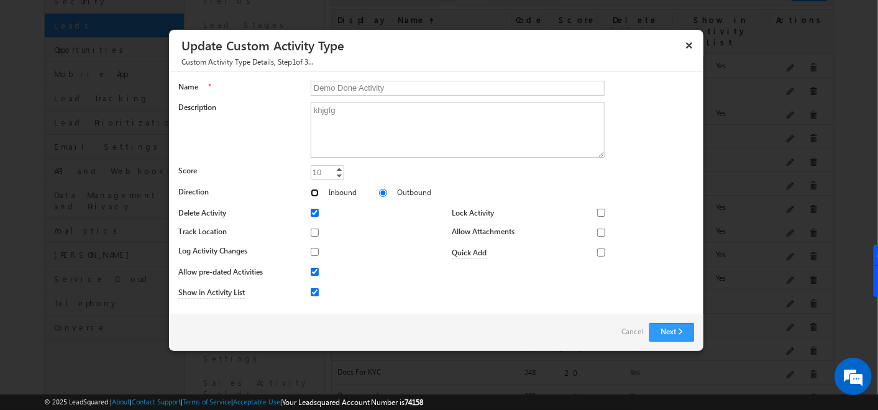
radio input "true"
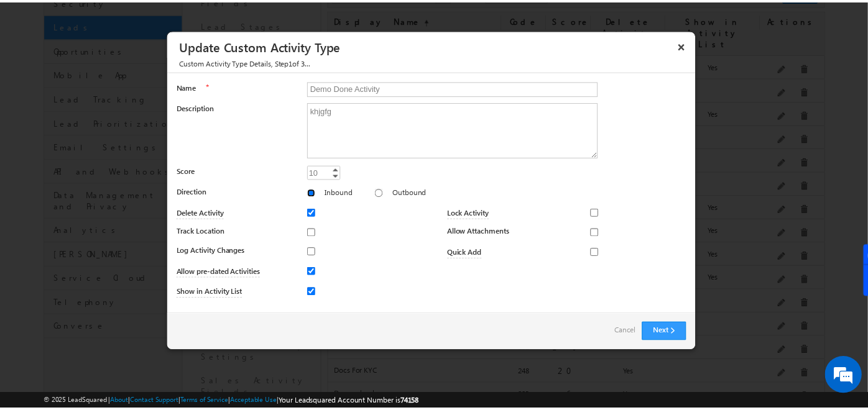
scroll to position [0, 0]
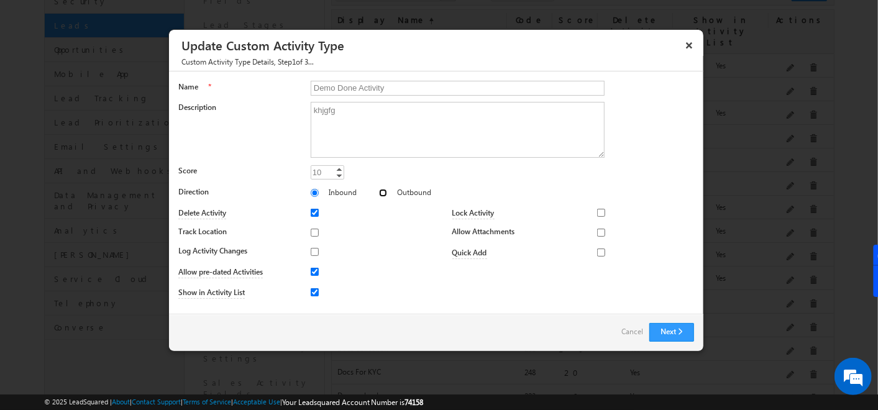
click at [379, 192] on input "Outbound" at bounding box center [383, 193] width 8 height 8
radio input "true"
click at [692, 52] on button "×" at bounding box center [689, 45] width 20 height 22
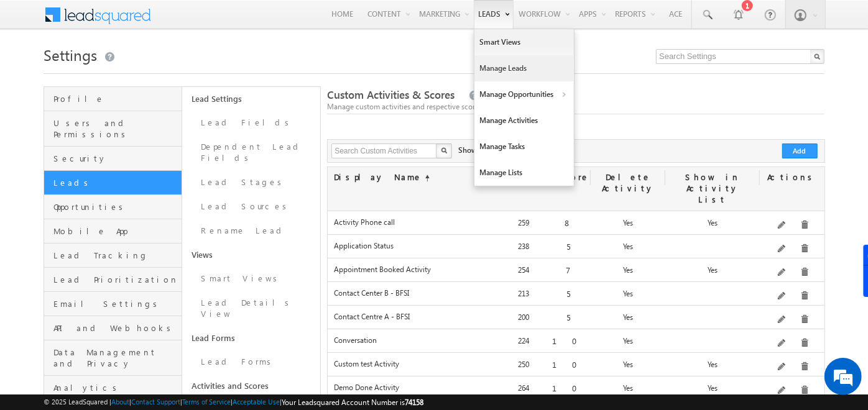
drag, startPoint x: 487, startPoint y: 69, endPoint x: 482, endPoint y: 65, distance: 6.6
click at [482, 65] on link "Manage Leads" at bounding box center [523, 68] width 99 height 26
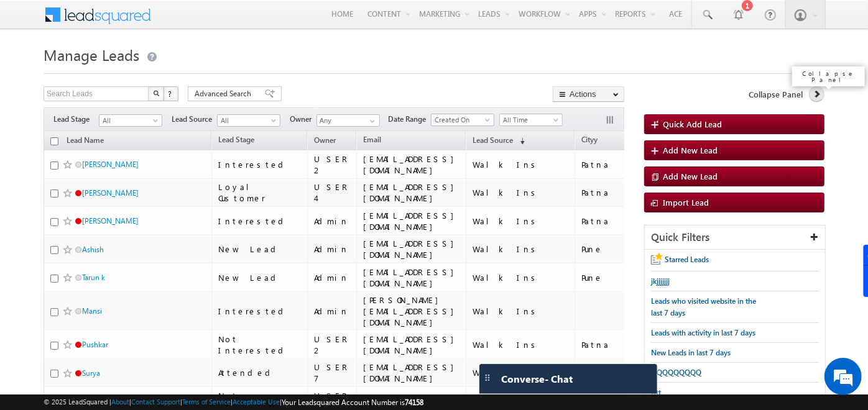
click at [820, 96] on icon at bounding box center [816, 93] width 9 height 9
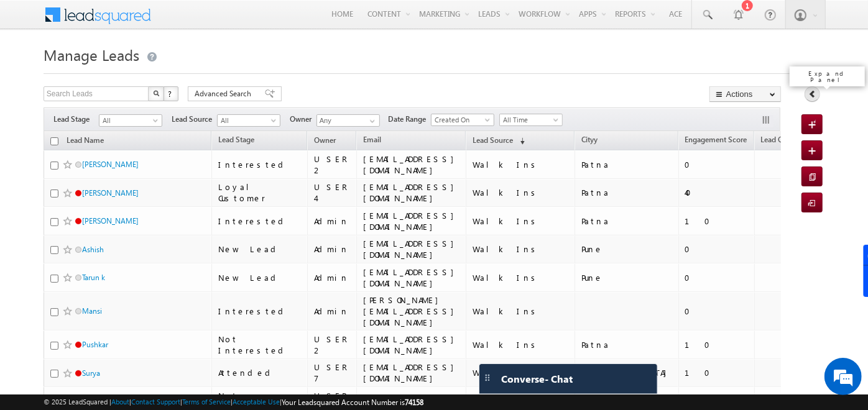
click at [809, 87] on link at bounding box center [812, 94] width 16 height 16
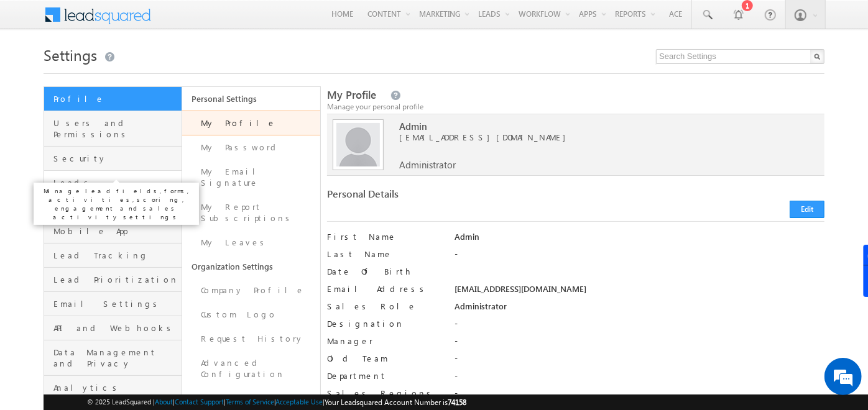
click at [111, 177] on span "Leads" at bounding box center [115, 182] width 125 height 11
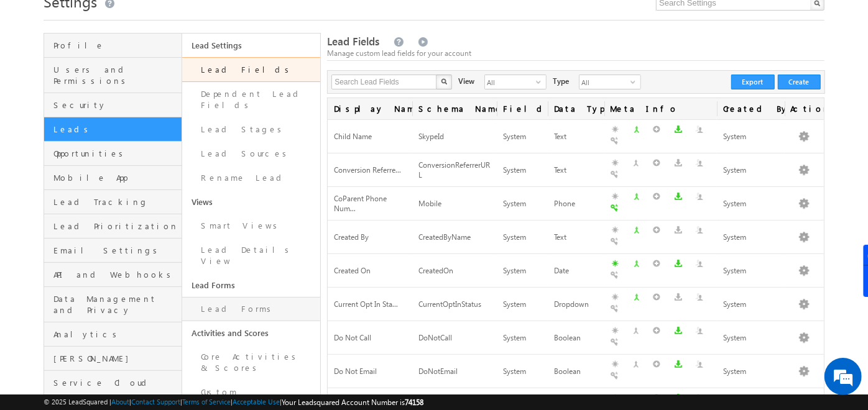
scroll to position [55, 0]
click at [222, 296] on link "Lead Forms" at bounding box center [251, 308] width 138 height 24
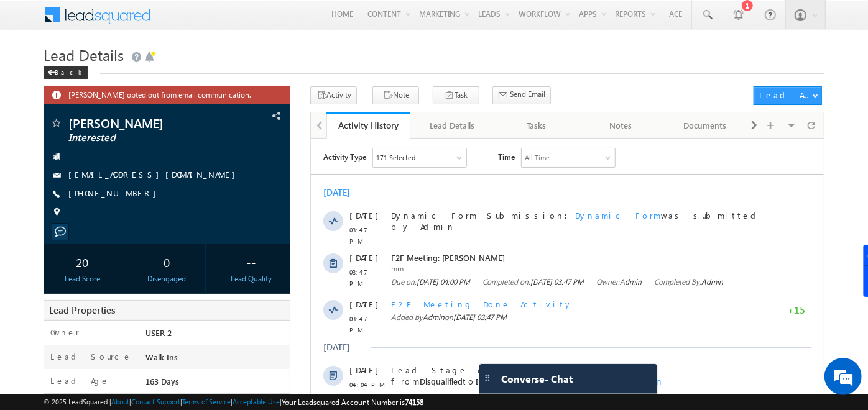
click at [412, 157] on div "171 Selected" at bounding box center [395, 157] width 39 height 11
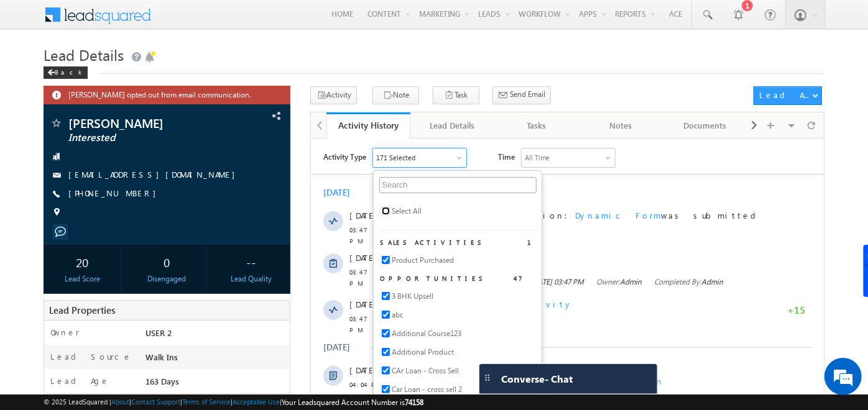
click at [383, 213] on input "checkbox" at bounding box center [386, 210] width 8 height 8
checkbox input "true"
click at [640, 184] on div "Jun 2025 24 Jun 03:47 PM Dynamic Form Submission: Dynamic Form was submitted by…" at bounding box center [567, 408] width 513 height 457
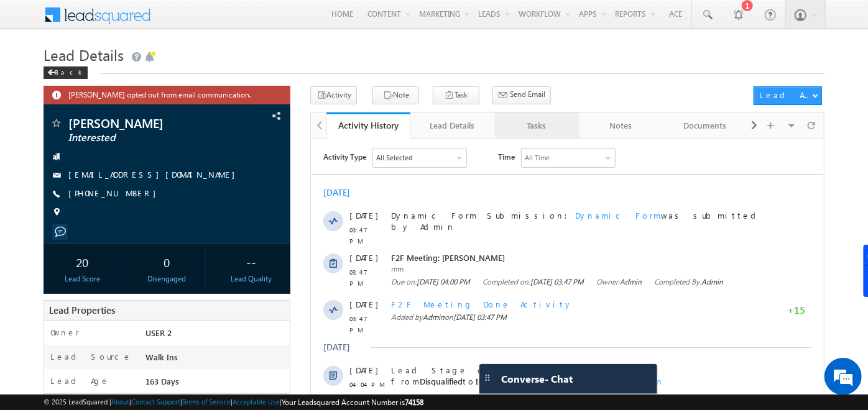
click at [539, 129] on div "Tasks" at bounding box center [536, 125] width 63 height 15
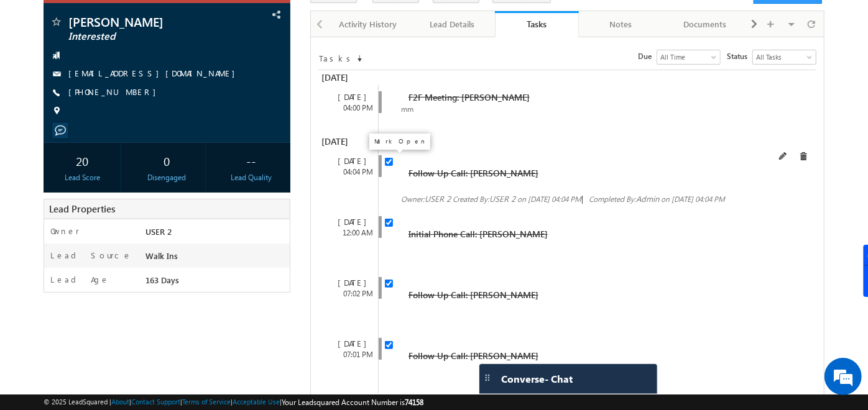
click at [387, 158] on input "checkbox" at bounding box center [389, 162] width 8 height 8
checkbox input "false"
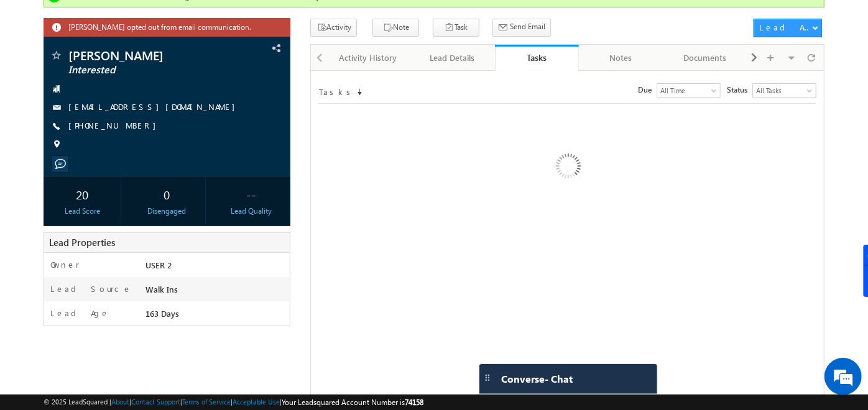
scroll to position [135, 0]
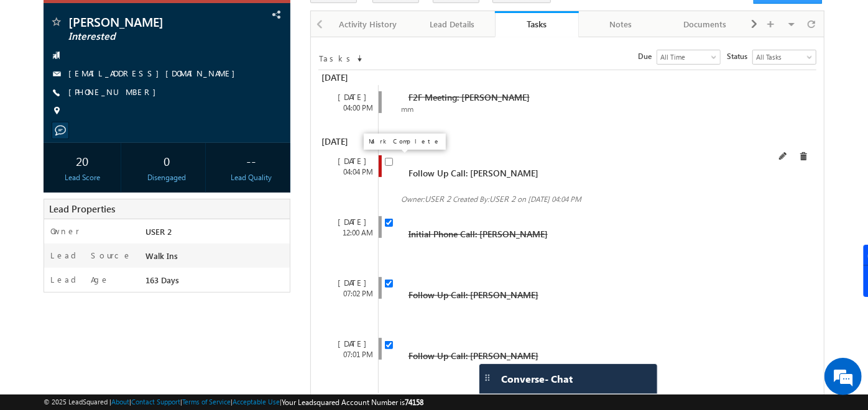
click at [388, 159] on input "checkbox" at bounding box center [389, 162] width 8 height 8
checkbox input "true"
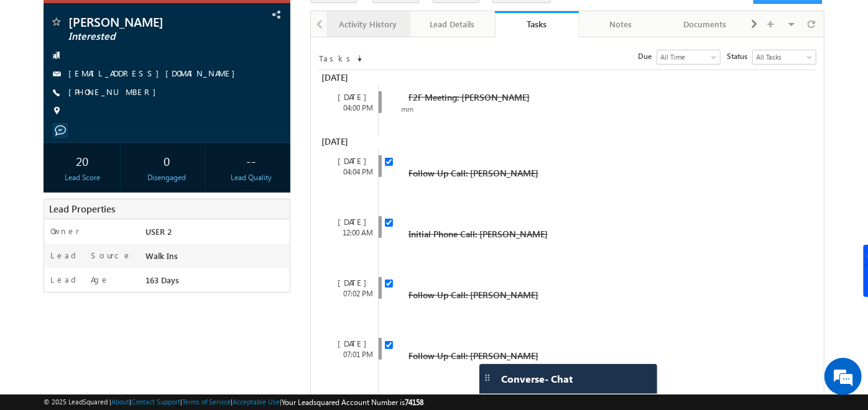
click at [376, 19] on div "Activity History" at bounding box center [367, 24] width 63 height 15
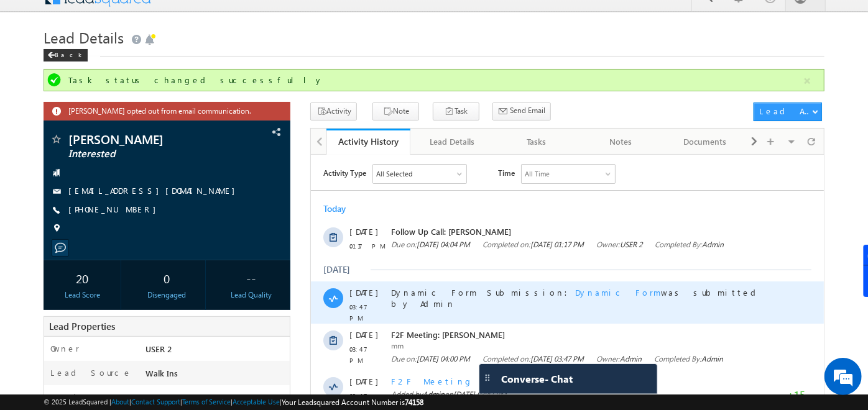
scroll to position [12, 0]
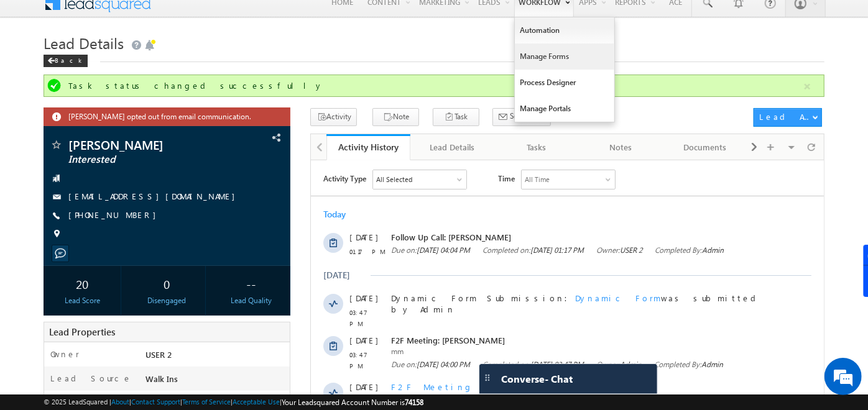
click at [544, 57] on link "Manage Forms" at bounding box center [564, 57] width 99 height 26
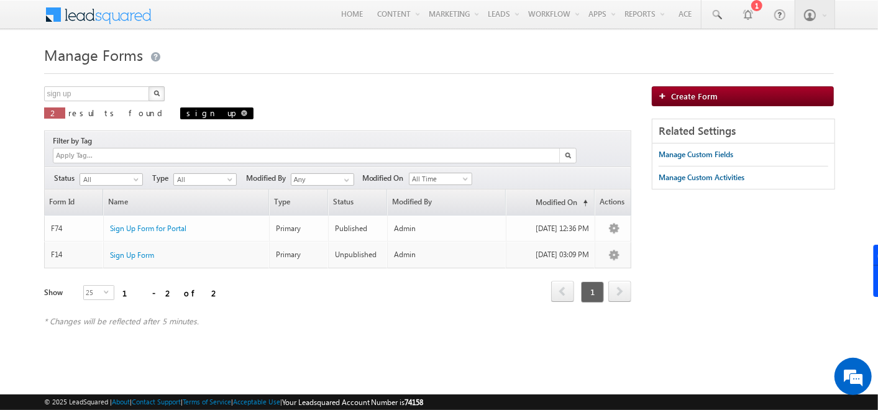
click at [241, 111] on span at bounding box center [244, 113] width 6 height 6
type input "Search Forms"
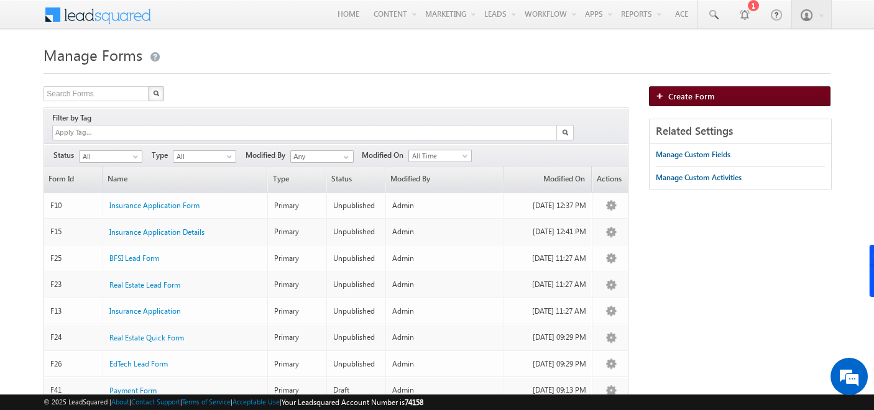
click at [680, 94] on span "Create Form" at bounding box center [691, 96] width 47 height 11
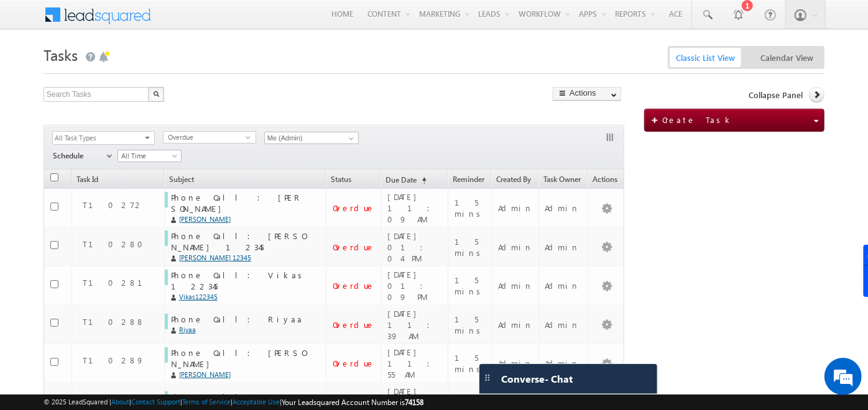
click at [52, 176] on input "checkbox" at bounding box center [54, 177] width 8 height 8
checkbox input "true"
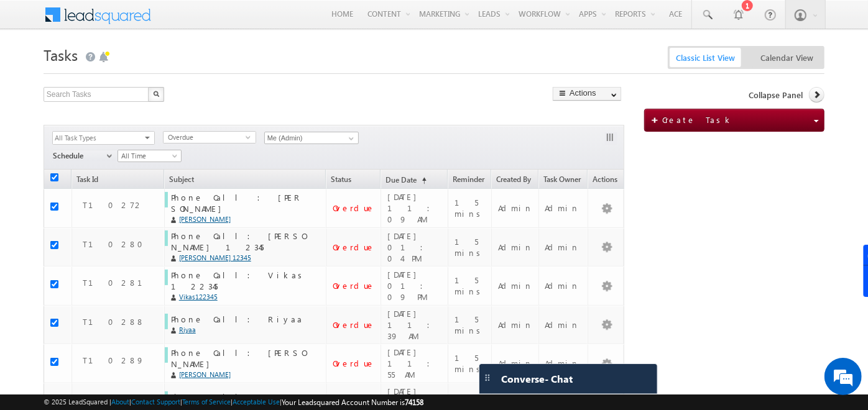
checkbox input "true"
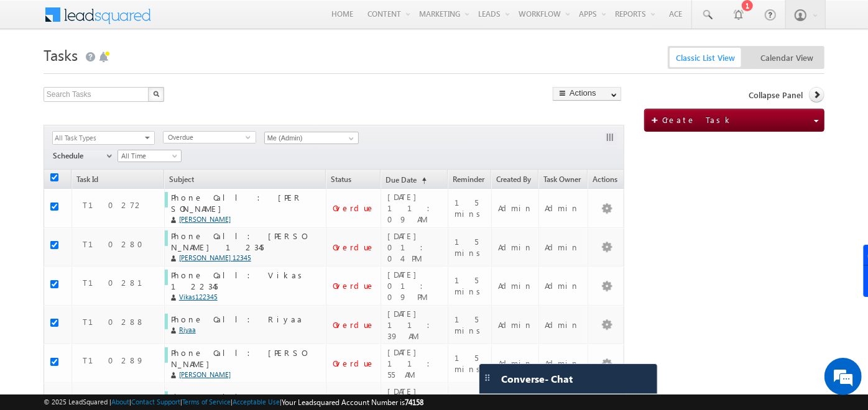
checkbox input "true"
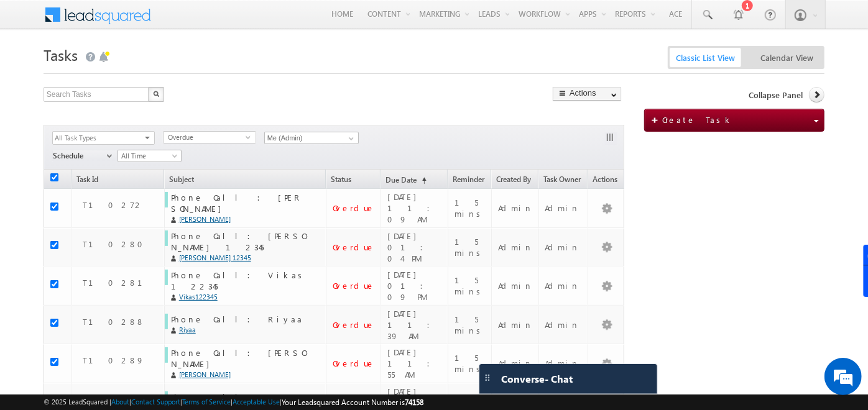
checkbox input "true"
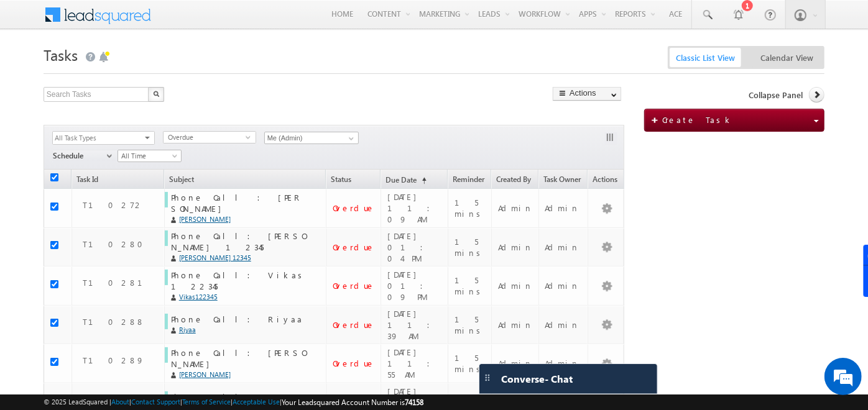
checkbox input "true"
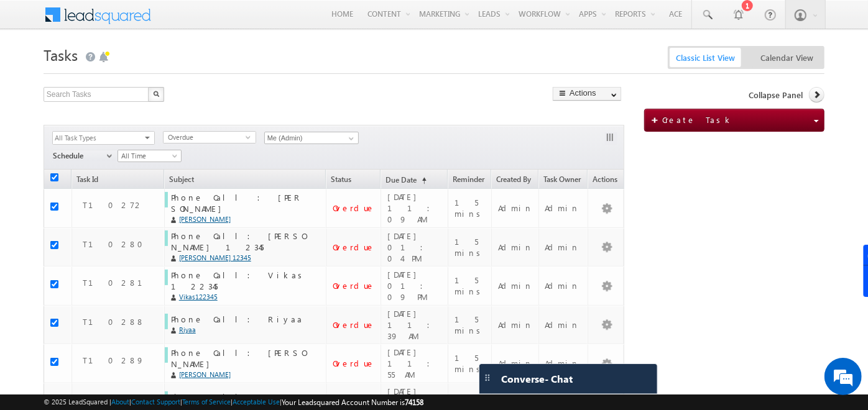
checkbox input "true"
click at [53, 179] on input "checkbox" at bounding box center [54, 177] width 8 height 8
checkbox input "false"
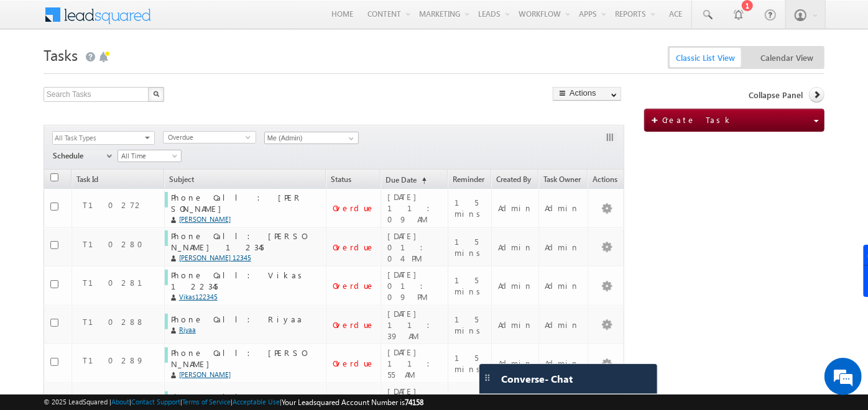
checkbox input "false"
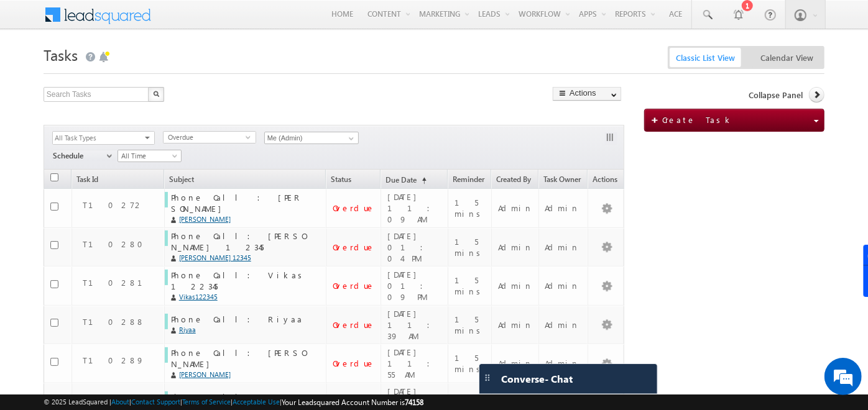
checkbox input "false"
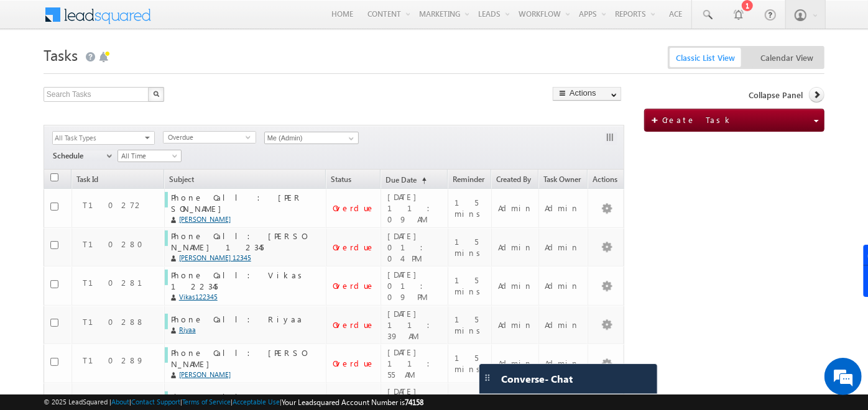
checkbox input "false"
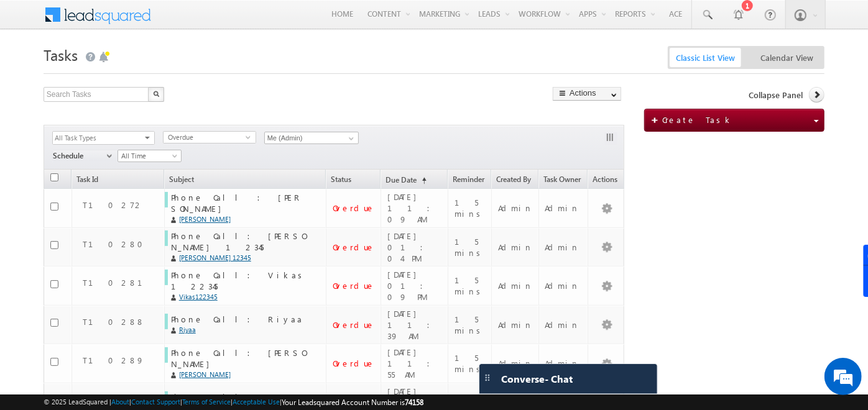
checkbox input "false"
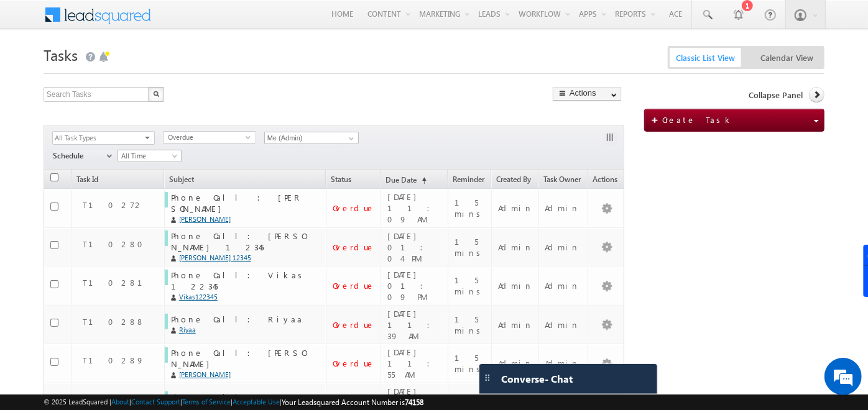
checkbox input "false"
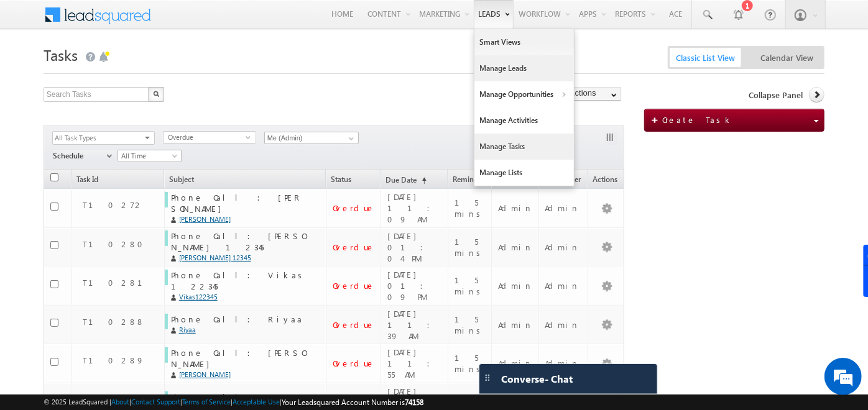
click at [488, 62] on link "Manage Leads" at bounding box center [523, 68] width 99 height 26
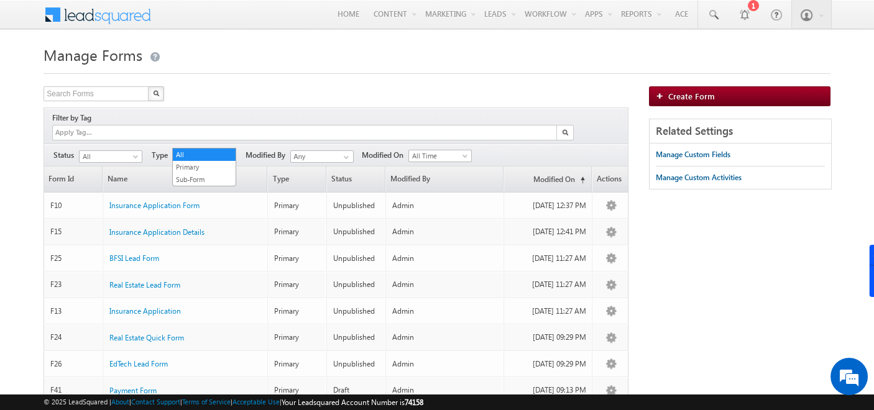
click at [218, 151] on span "All" at bounding box center [202, 156] width 59 height 11
click at [126, 151] on span "All" at bounding box center [109, 156] width 59 height 11
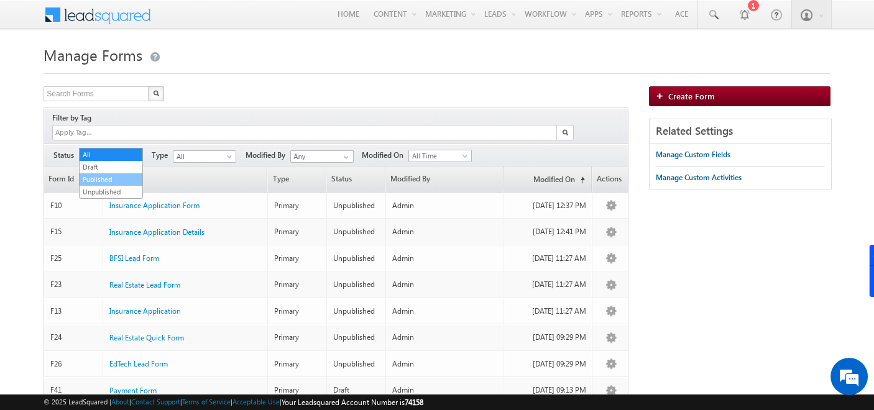
click at [108, 177] on link "Published" at bounding box center [111, 179] width 63 height 11
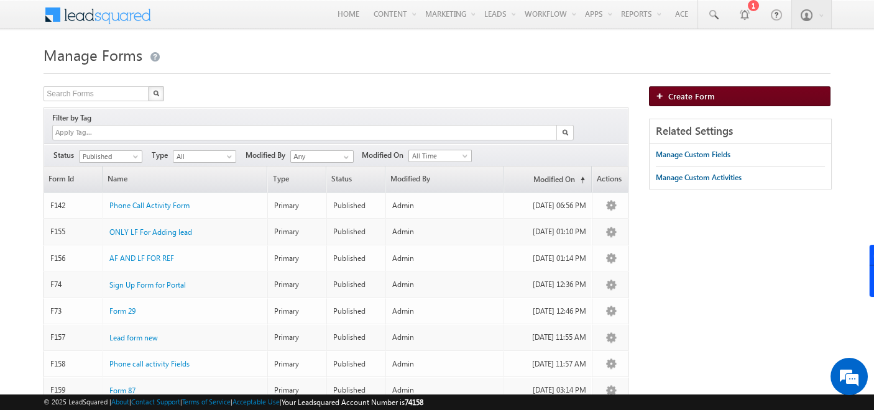
click at [698, 96] on span "Create Form" at bounding box center [691, 96] width 47 height 11
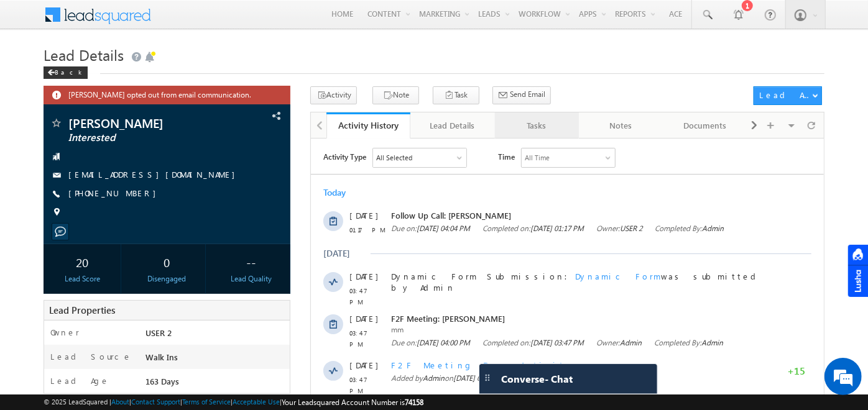
click at [527, 124] on div "Tasks" at bounding box center [536, 125] width 63 height 15
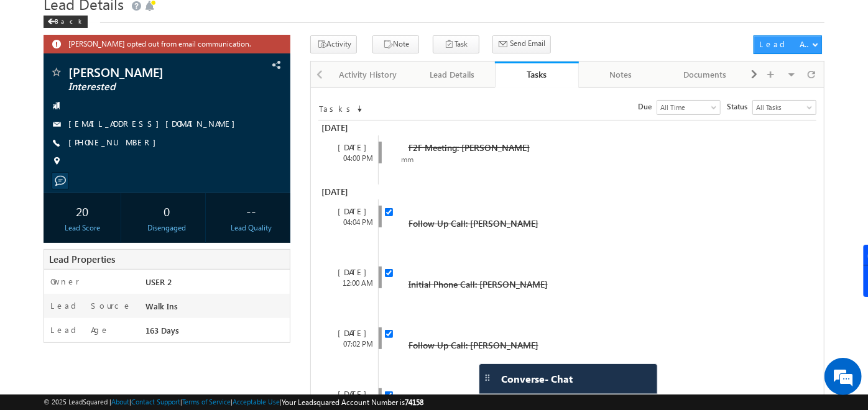
scroll to position [55, 0]
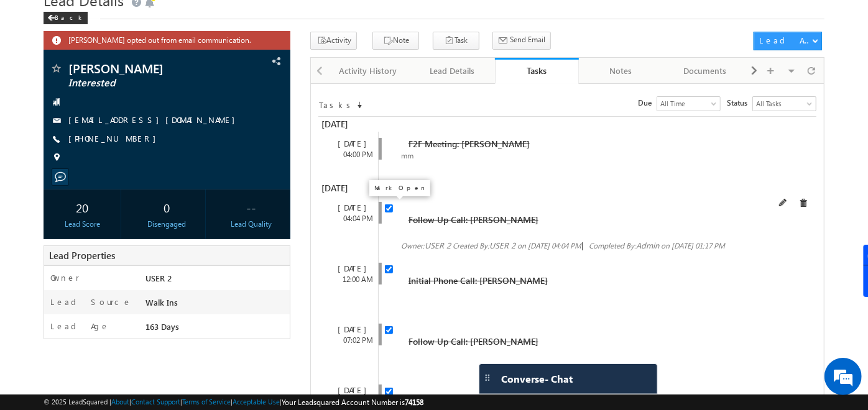
click at [386, 206] on input "checkbox" at bounding box center [389, 208] width 8 height 8
checkbox input "false"
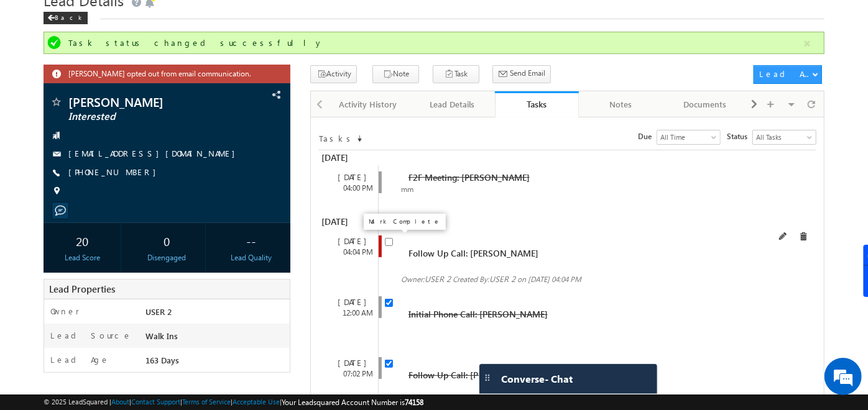
click at [385, 241] on input "checkbox" at bounding box center [389, 242] width 8 height 8
checkbox input "true"
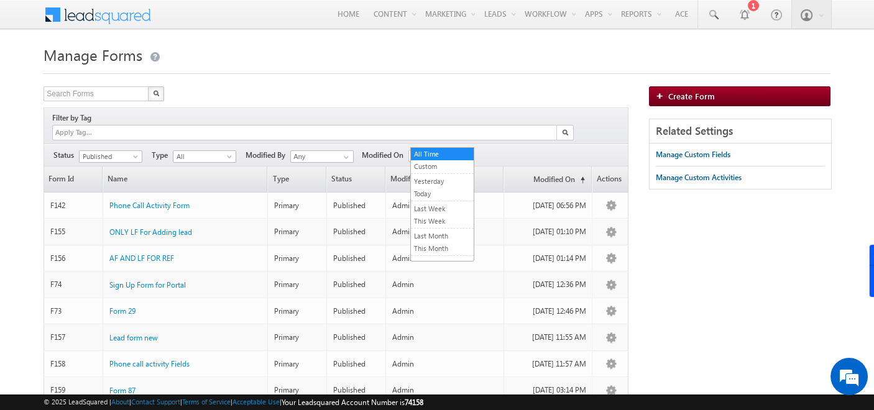
click at [423, 150] on span "All Time" at bounding box center [438, 155] width 59 height 11
click at [434, 193] on link "Today" at bounding box center [442, 193] width 63 height 11
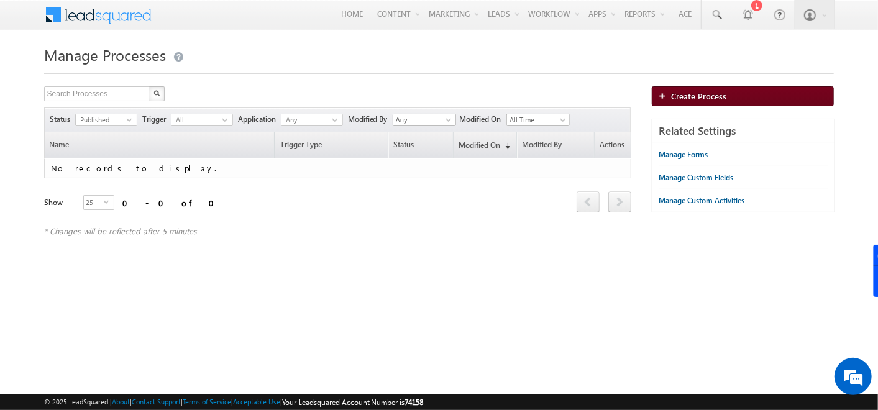
click at [672, 92] on span "Create Process" at bounding box center [698, 96] width 55 height 11
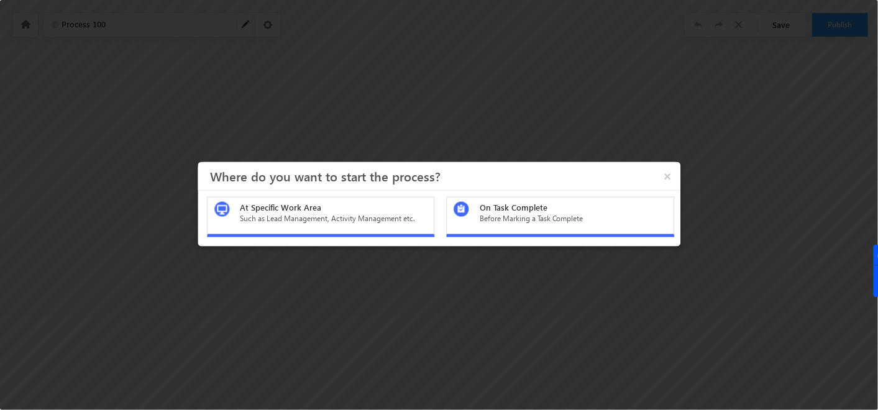
click at [347, 218] on div "Such as Lead Management, Activity Management etc." at bounding box center [333, 218] width 187 height 11
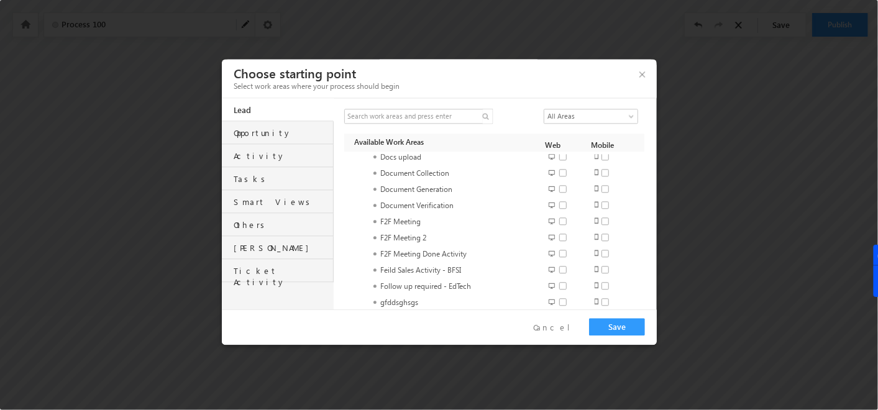
scroll to position [476, 0]
click at [297, 139] on div "Opportunity" at bounding box center [283, 129] width 99 height 17
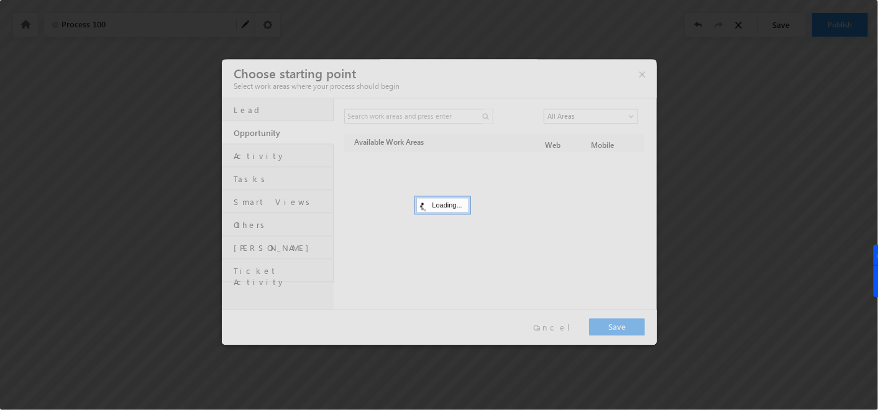
scroll to position [0, 0]
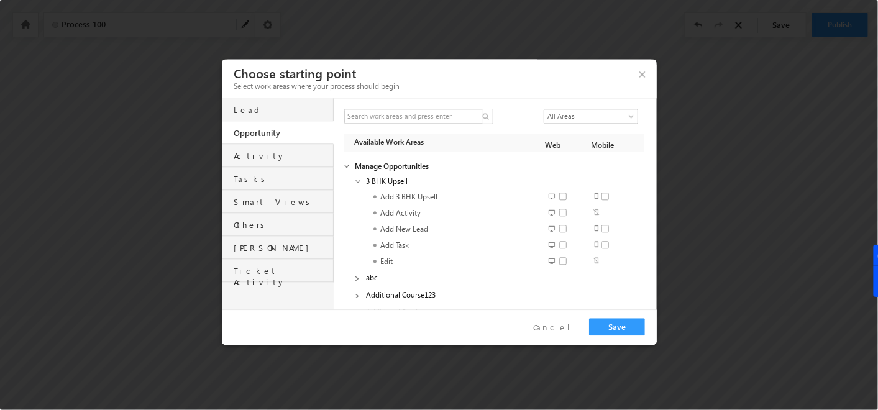
click at [241, 174] on div "Tasks" at bounding box center [283, 175] width 99 height 17
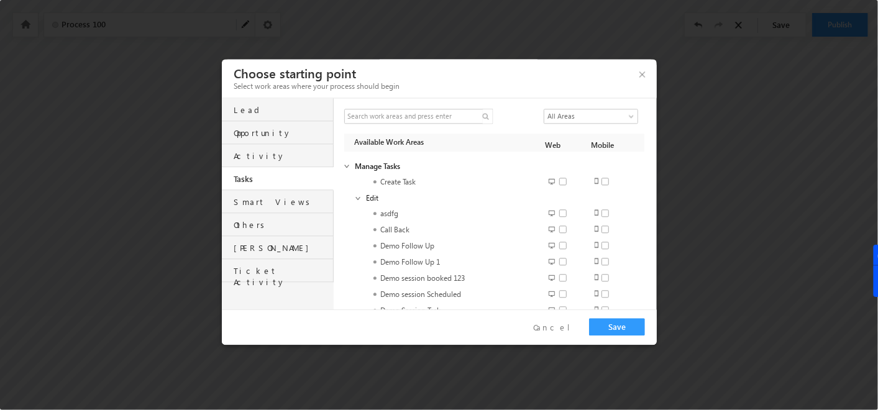
click at [259, 119] on div "Lead" at bounding box center [278, 109] width 112 height 23
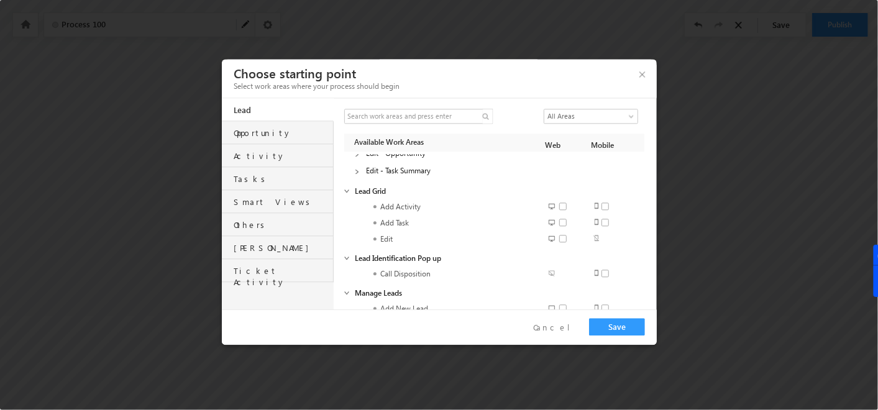
scroll to position [1353, 0]
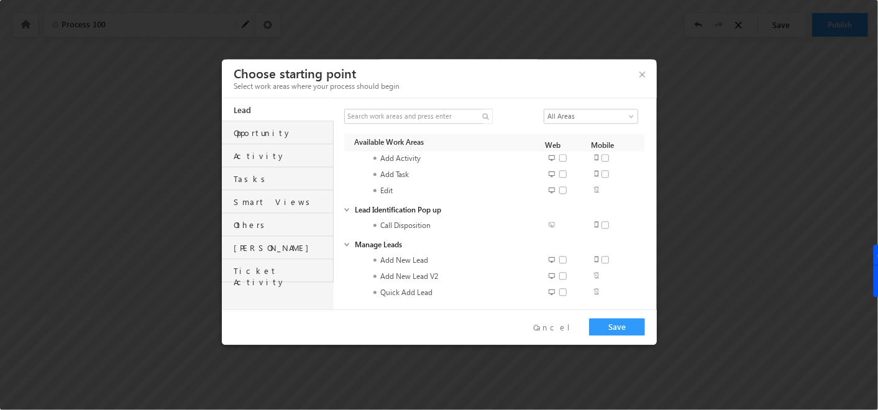
click at [562, 261] on span at bounding box center [567, 260] width 16 height 9
checkbox input "true"
click at [626, 334] on button "Save" at bounding box center [617, 326] width 56 height 17
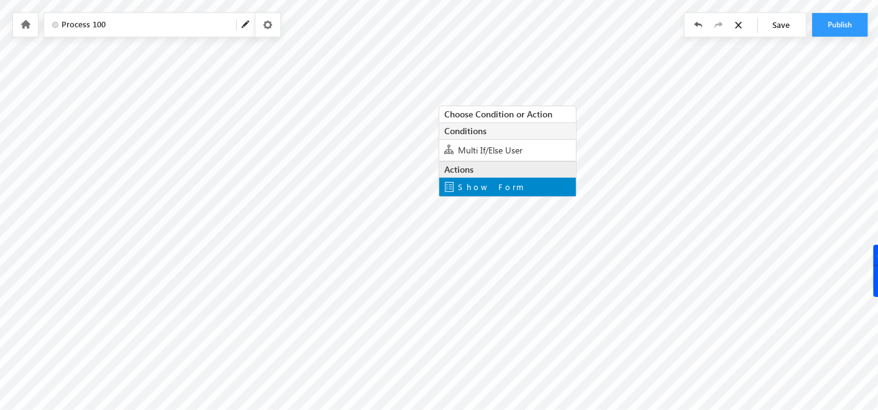
click at [475, 188] on span "Show Form" at bounding box center [491, 186] width 66 height 11
type input "Thank You"
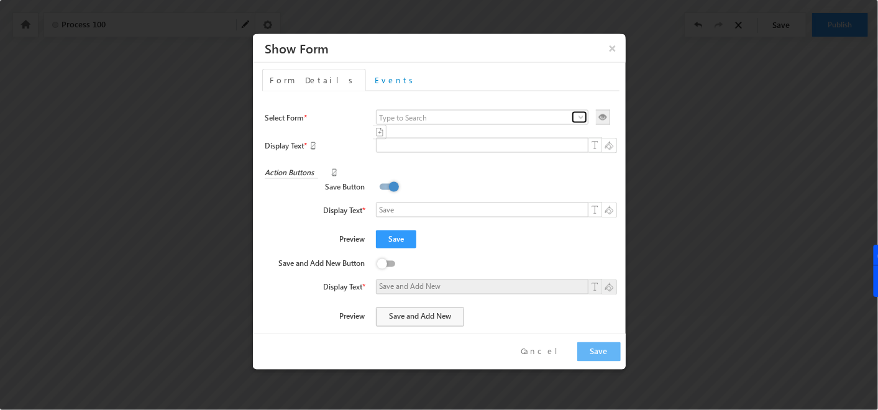
click at [576, 118] on span at bounding box center [581, 117] width 10 height 10
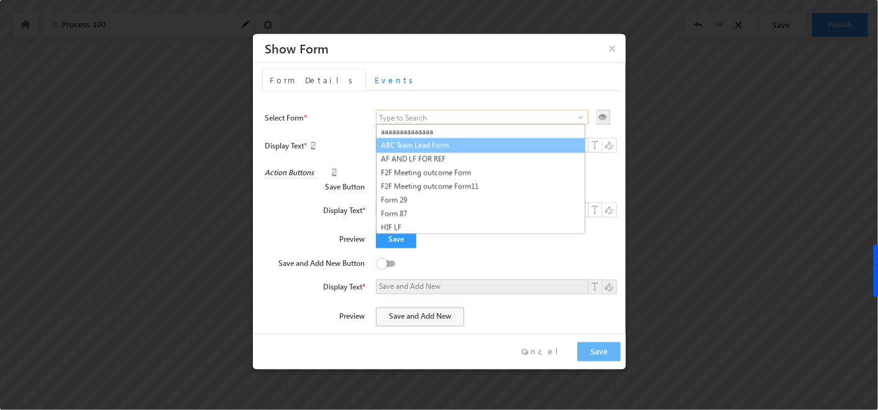
click at [393, 147] on link "ABC Team Lead Form" at bounding box center [480, 145] width 209 height 15
type input "ABC Team Lead Form"
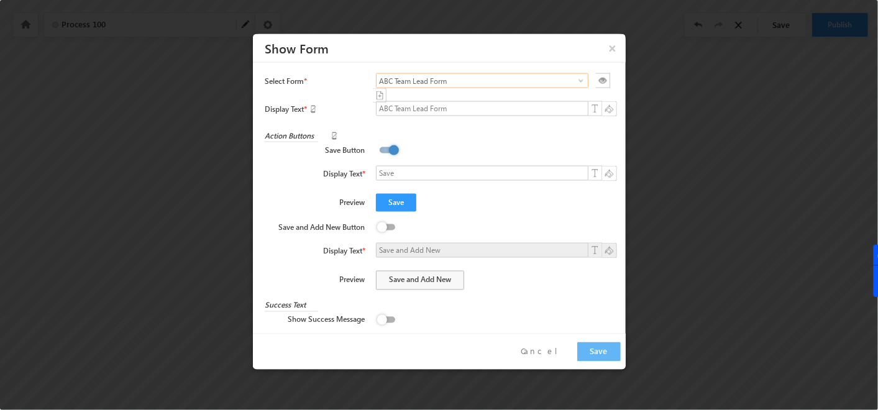
scroll to position [0, 0]
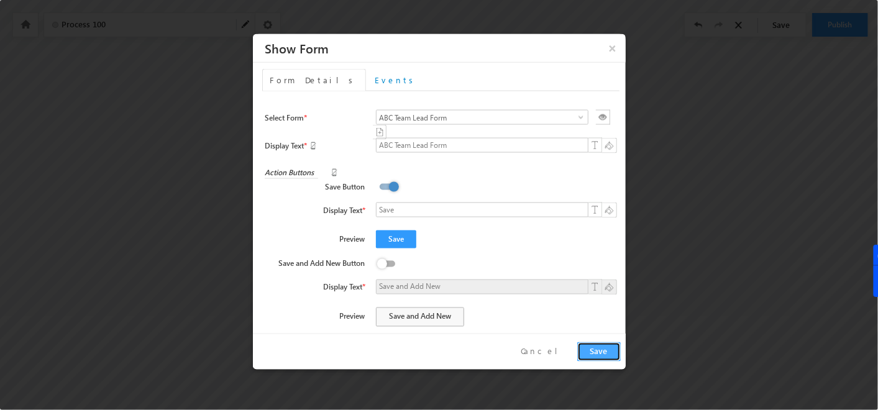
click at [606, 356] on button "Save" at bounding box center [599, 351] width 44 height 19
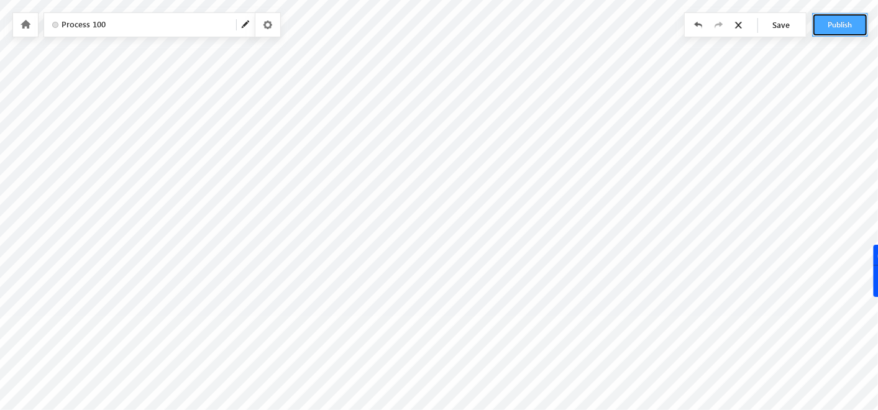
click at [843, 27] on button "Publish" at bounding box center [840, 25] width 56 height 24
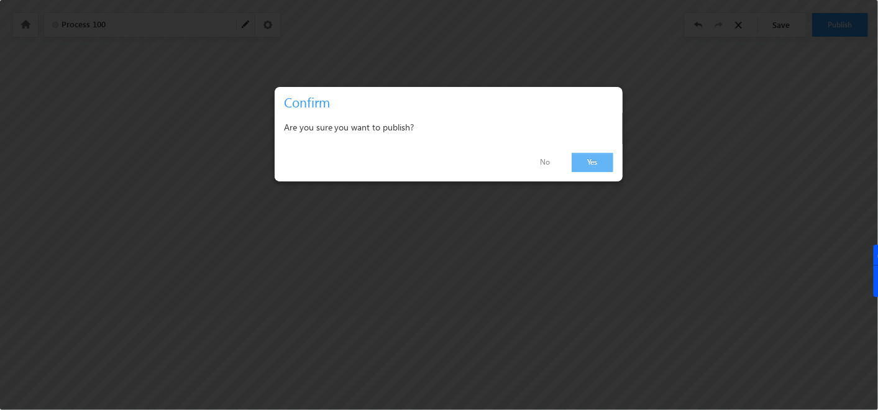
click at [606, 155] on link "Yes" at bounding box center [593, 162] width 42 height 19
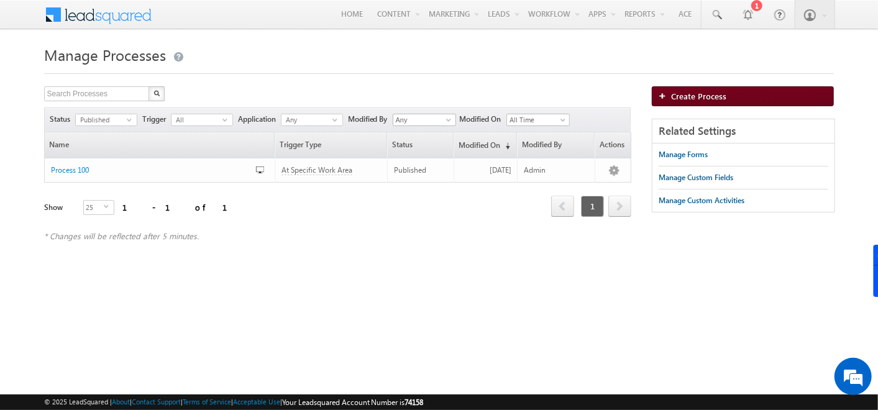
click at [675, 90] on link "Create Process" at bounding box center [743, 96] width 182 height 20
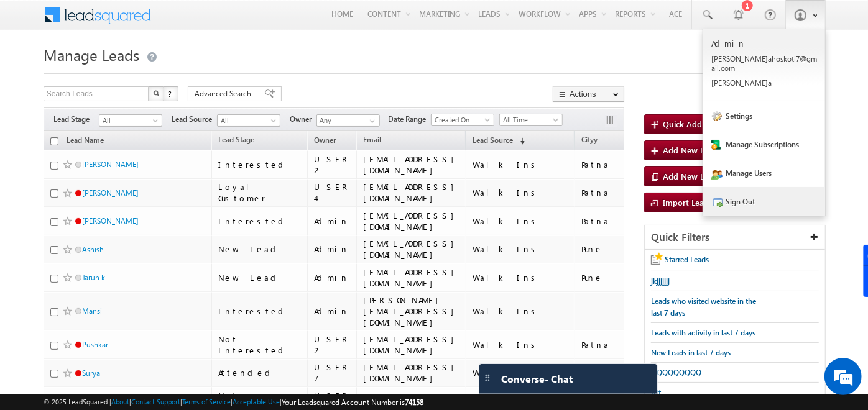
click at [751, 187] on link "Sign Out" at bounding box center [764, 201] width 122 height 29
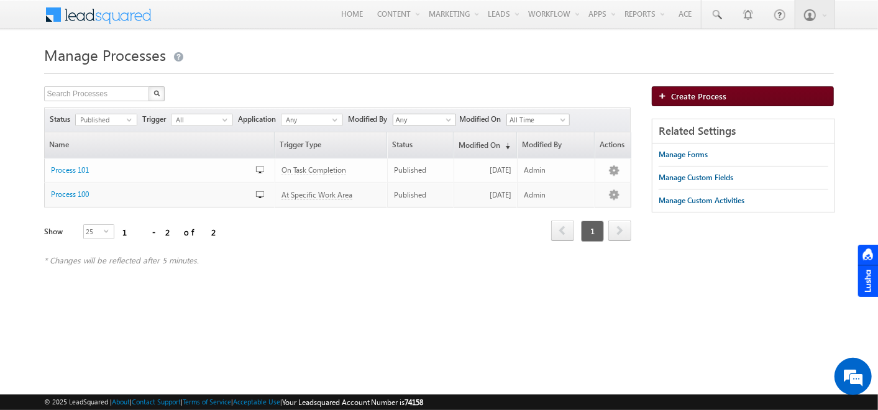
click at [675, 102] on link "Create Process" at bounding box center [743, 96] width 182 height 20
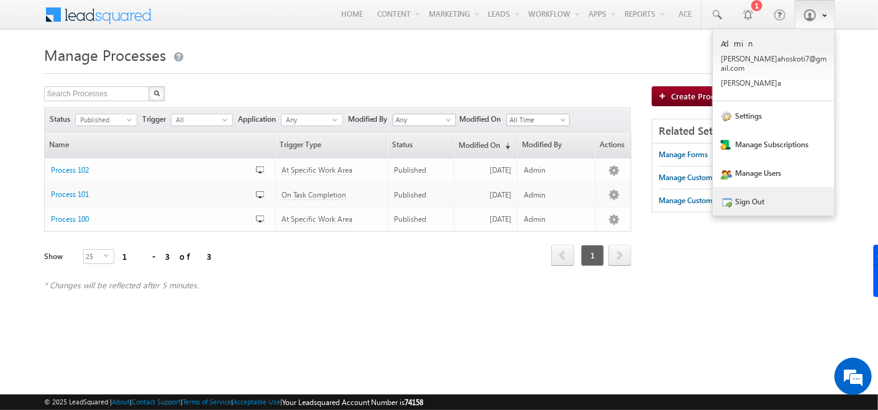
click at [733, 187] on link "Sign Out" at bounding box center [774, 201] width 122 height 29
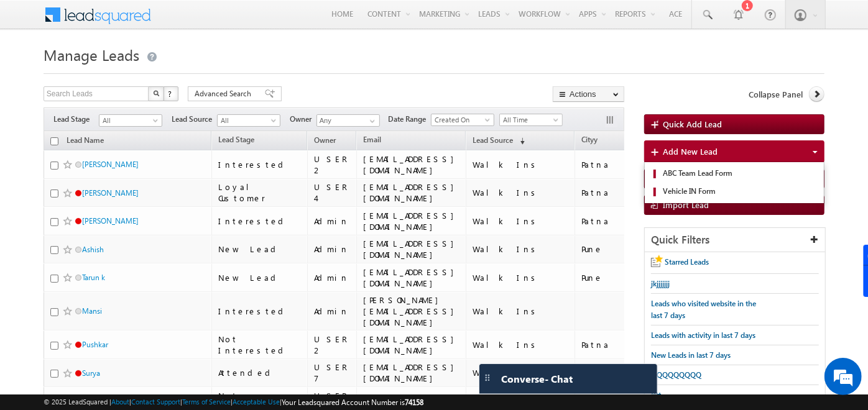
click at [671, 144] on div "Add New Lead ABC Team Lead Form Vehicle IN Form" at bounding box center [734, 151] width 180 height 22
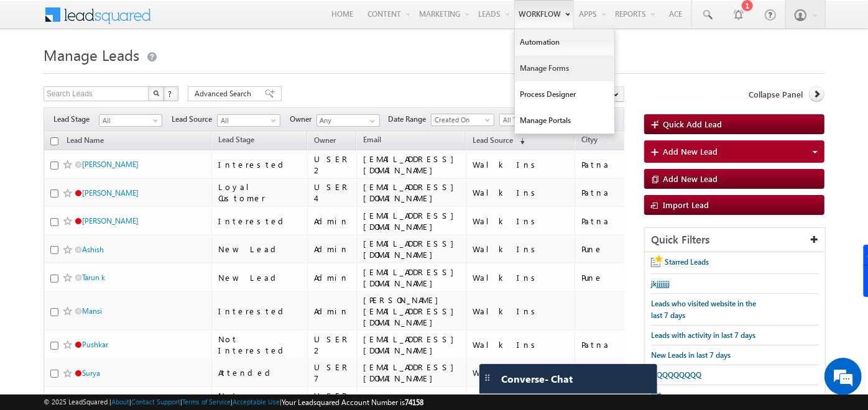
click at [547, 69] on link "Manage Forms" at bounding box center [564, 68] width 99 height 26
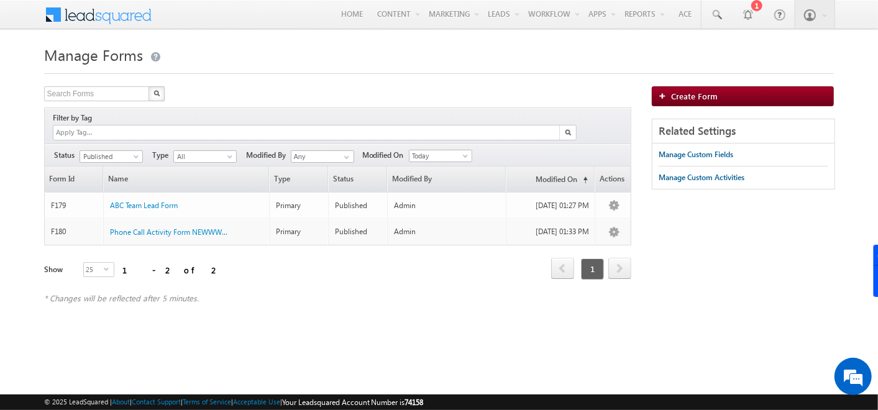
click at [456, 291] on div "Search Forms X 2 results found Filter by Tag Filters Status All Draft Published" at bounding box center [338, 201] width 588 height 230
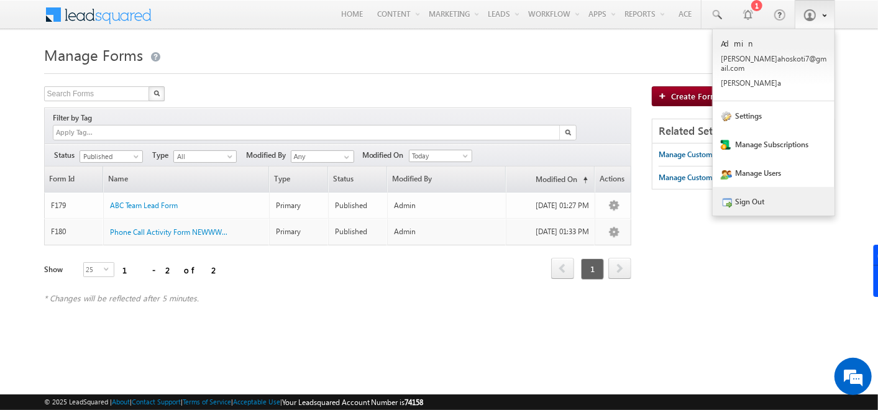
click at [748, 191] on link "Sign Out" at bounding box center [774, 201] width 122 height 29
